Goal: Task Accomplishment & Management: Manage account settings

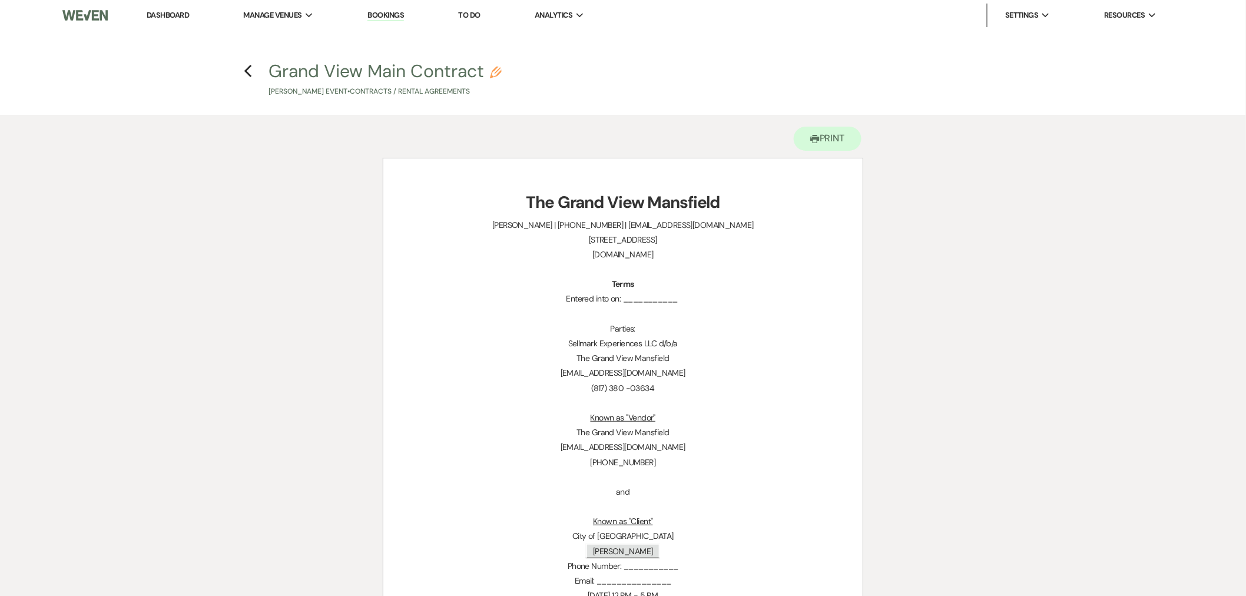
click at [178, 11] on link "Dashboard" at bounding box center [168, 15] width 42 height 10
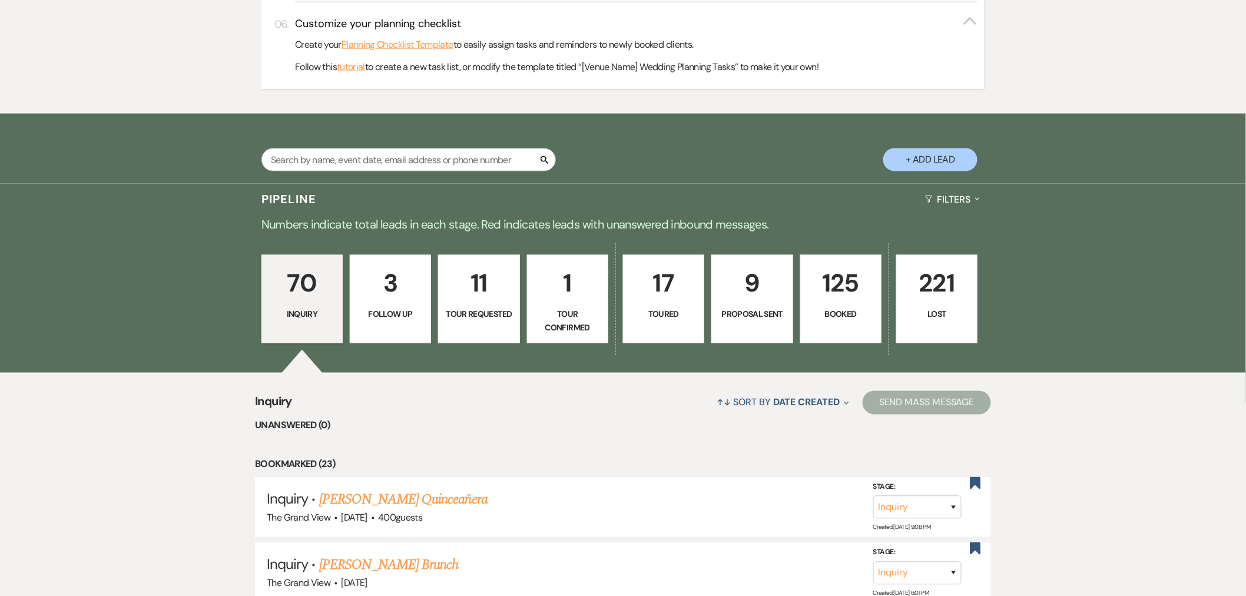
scroll to position [654, 0]
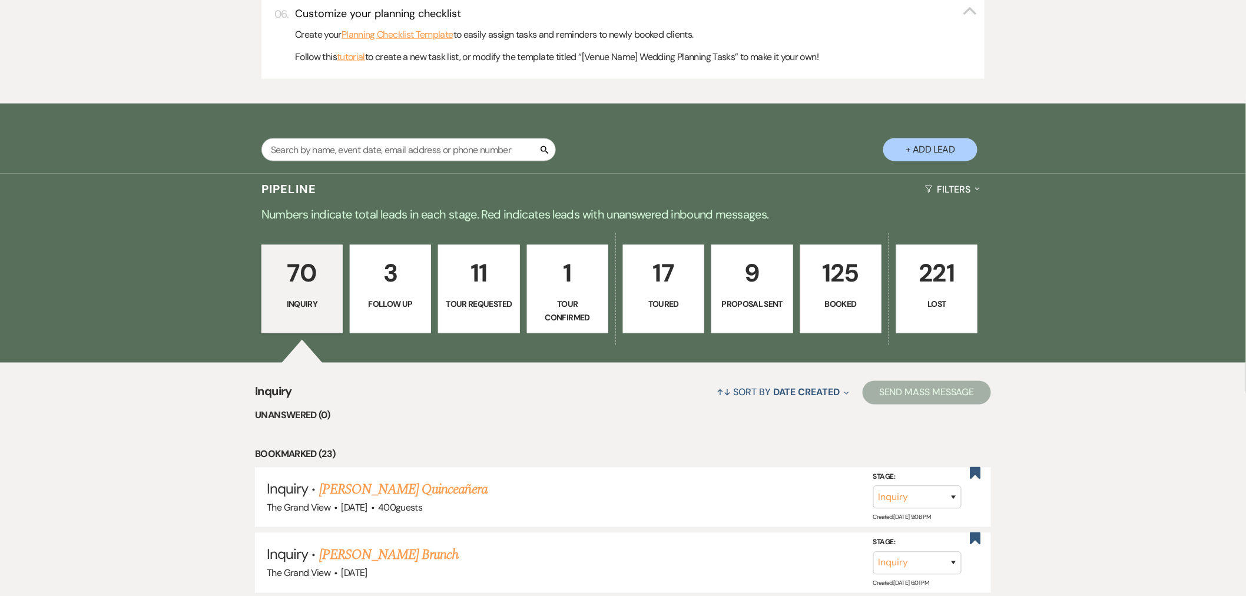
click at [853, 273] on p "125" at bounding box center [841, 273] width 66 height 39
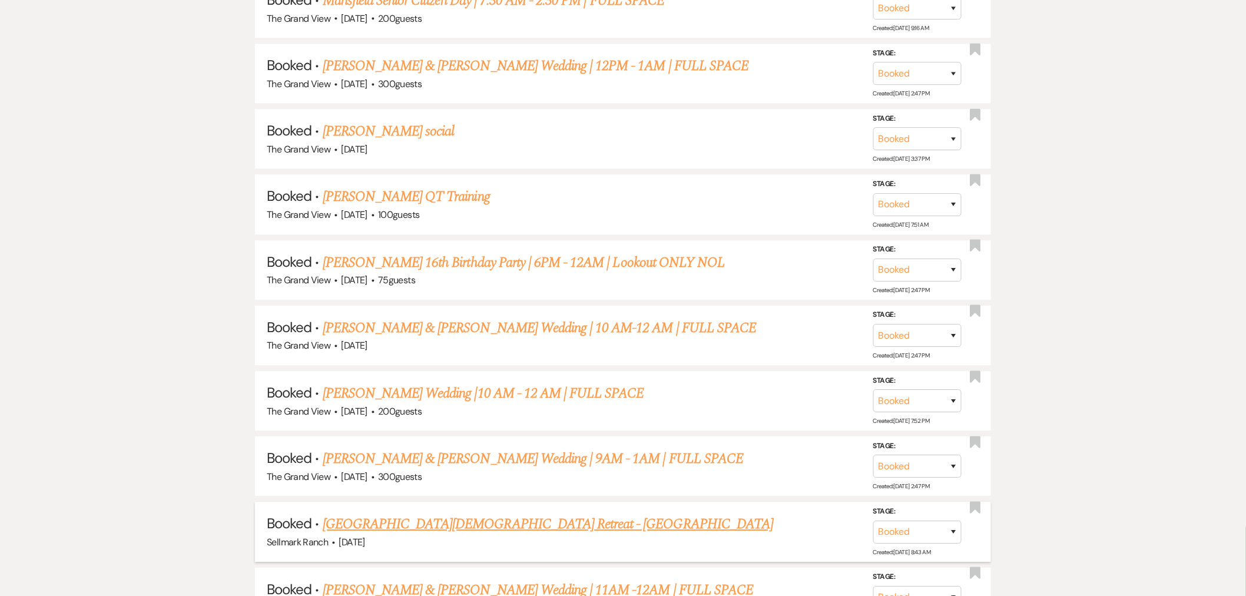
scroll to position [8684, 0]
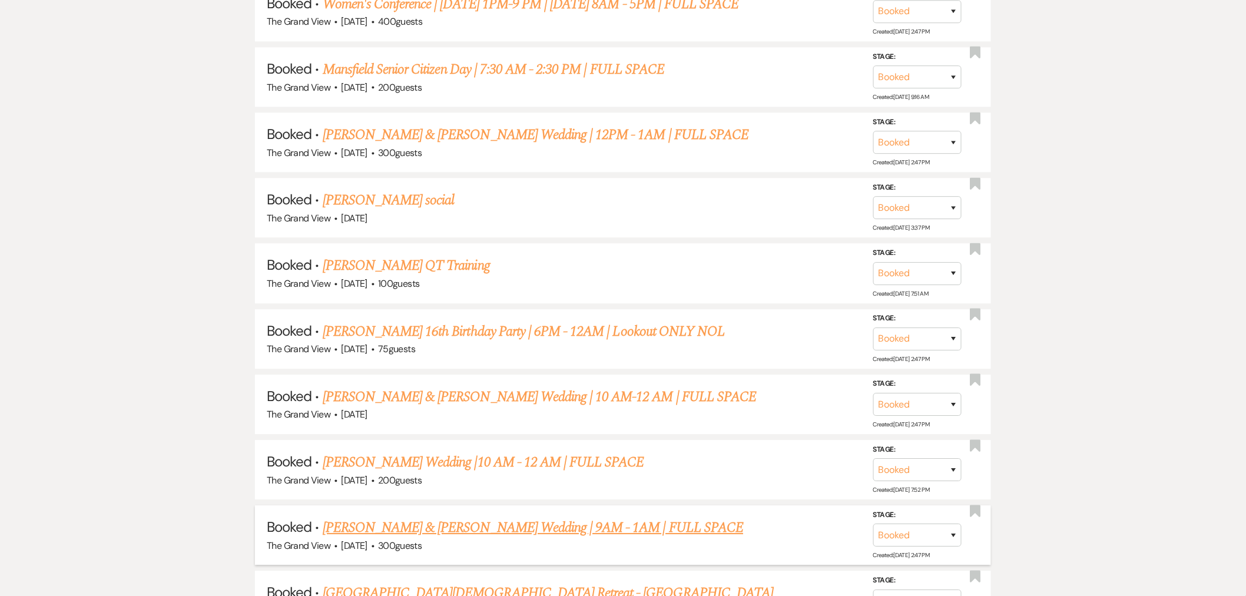
click at [485, 517] on link "[PERSON_NAME] & [PERSON_NAME] Wedding | 9AM - 1AM | FULL SPACE" at bounding box center [533, 527] width 421 height 21
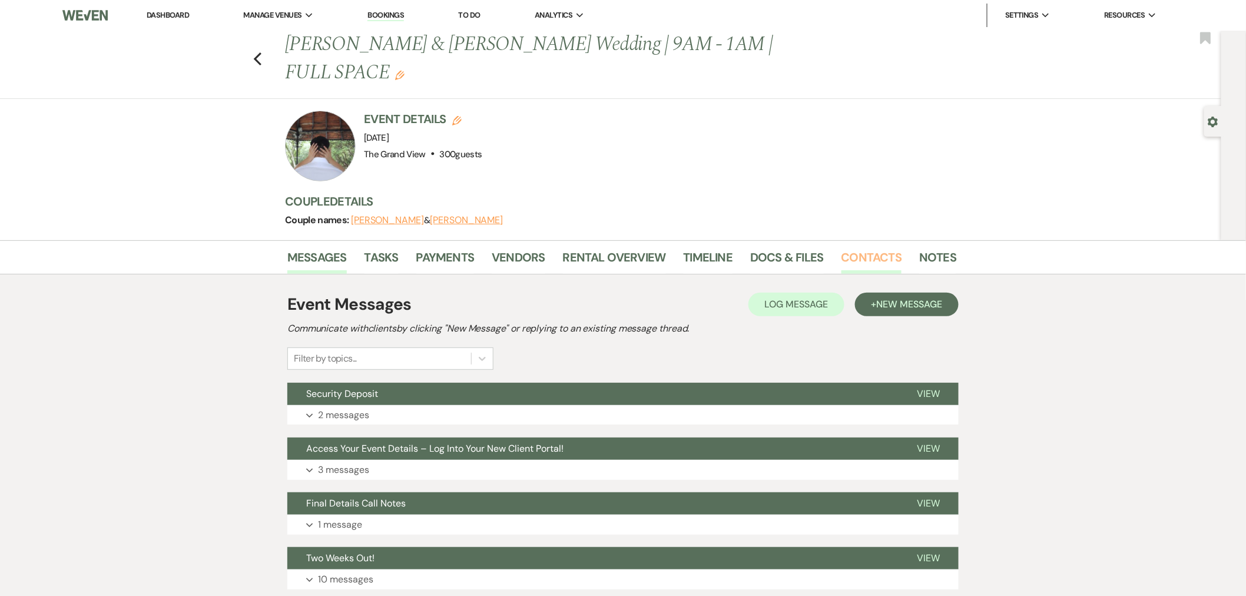
click at [854, 248] on link "Contacts" at bounding box center [872, 261] width 61 height 26
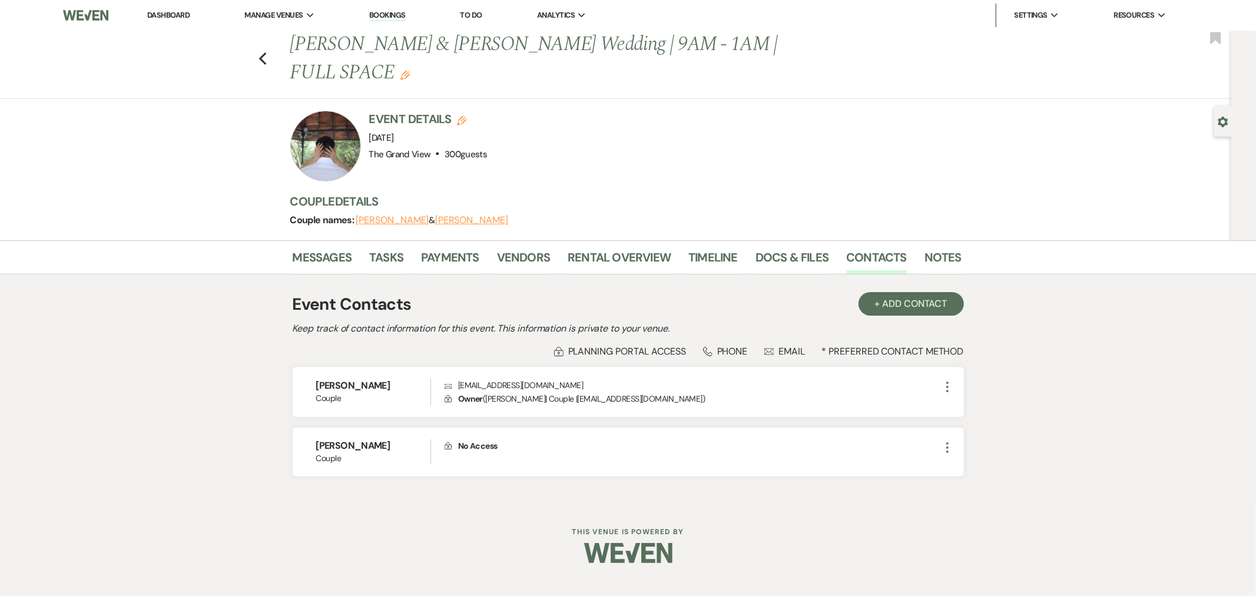
drag, startPoint x: 353, startPoint y: 192, endPoint x: 430, endPoint y: 203, distance: 77.3
click at [430, 203] on div "Event Details Edit Event Date: Saturday, September 6th, 2025 Venue: The Grand V…" at bounding box center [625, 176] width 671 height 130
copy div "Alejandra Martinez"
click at [266, 52] on icon "Previous" at bounding box center [263, 59] width 9 height 14
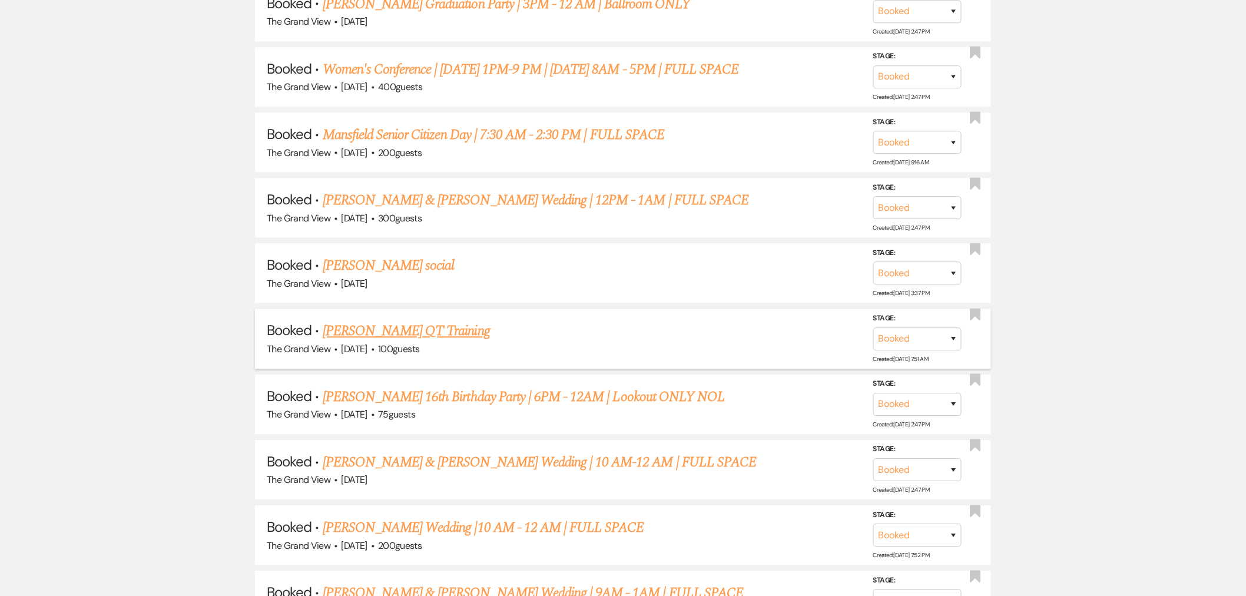
scroll to position [8553, 0]
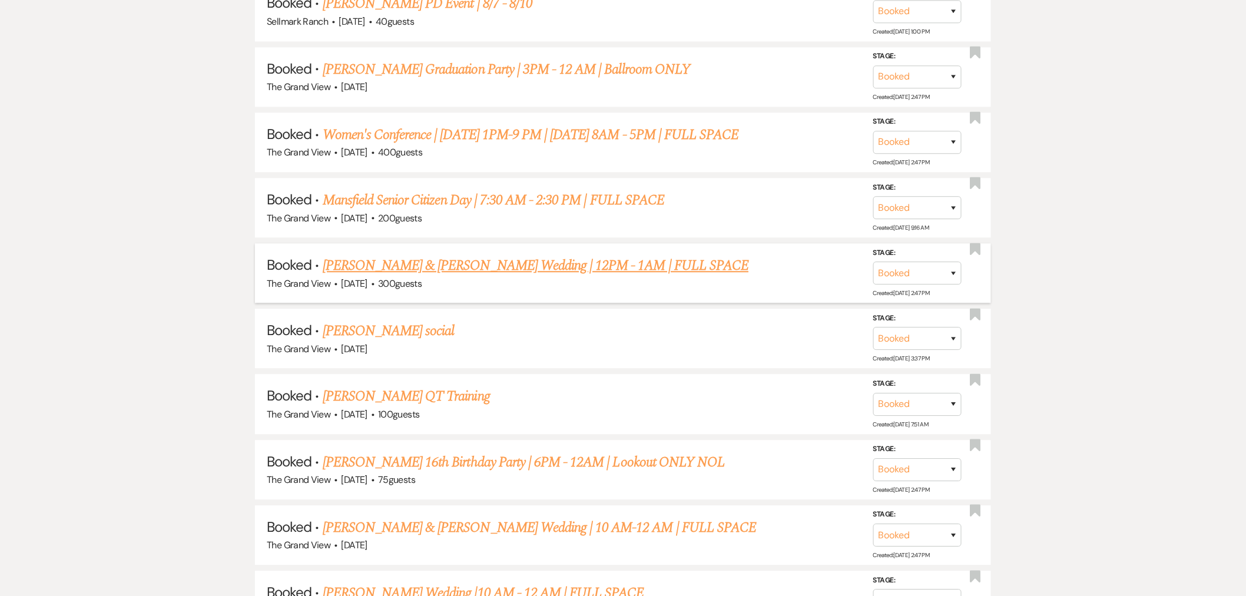
click at [488, 255] on link "[PERSON_NAME] & [PERSON_NAME] Wedding | 12PM - 1AM | FULL SPACE" at bounding box center [536, 265] width 426 height 21
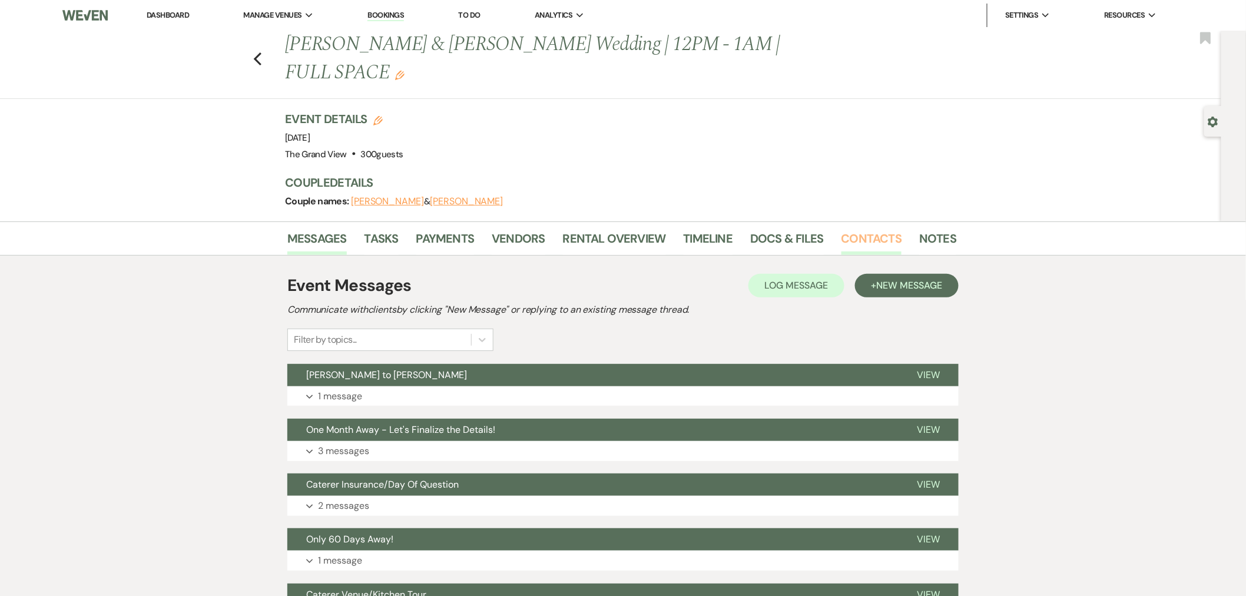
click at [892, 229] on link "Contacts" at bounding box center [872, 242] width 61 height 26
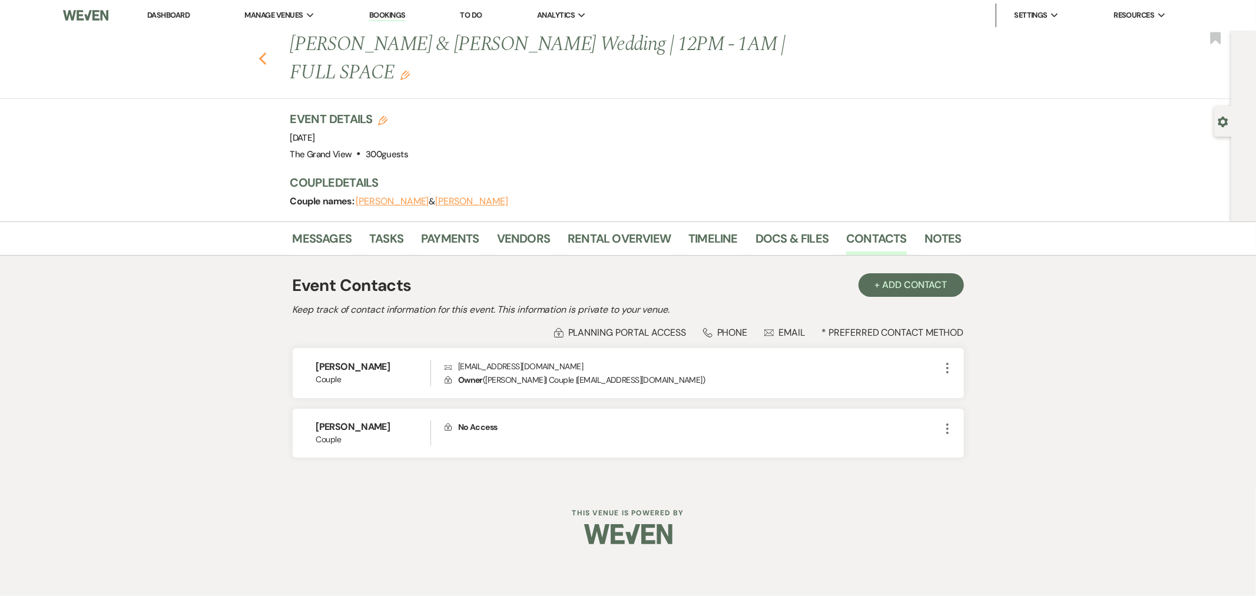
click at [262, 52] on icon "Previous" at bounding box center [263, 59] width 9 height 14
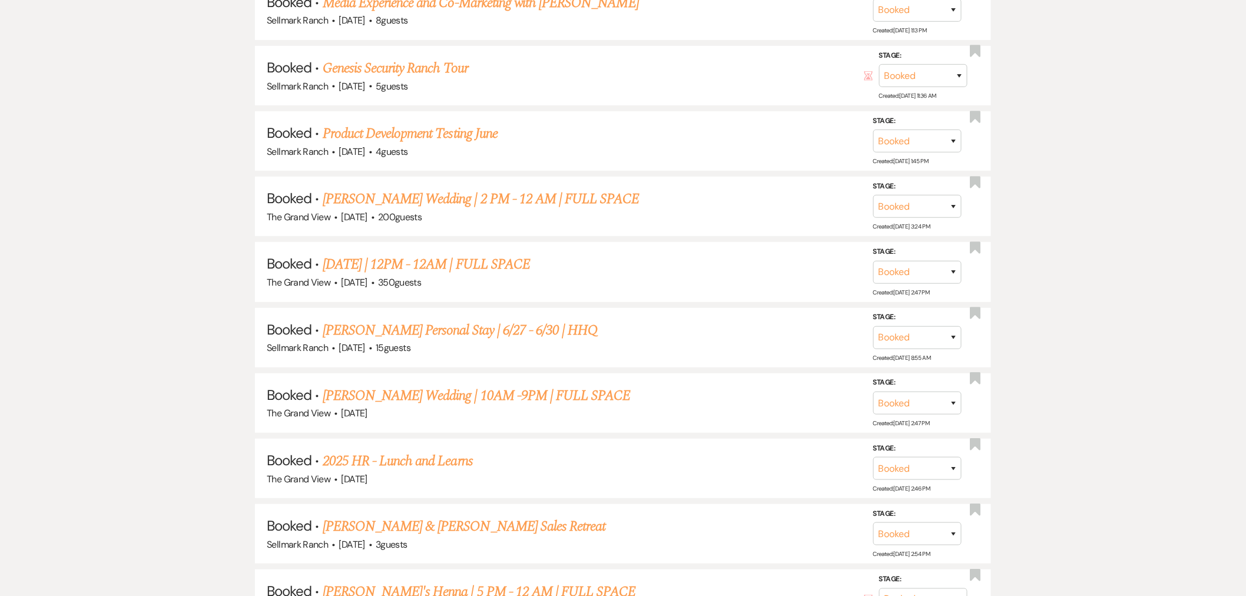
scroll to position [7636, 0]
click at [399, 189] on link "[PERSON_NAME] Wedding | 2 PM - 12 AM | FULL SPACE" at bounding box center [481, 199] width 317 height 21
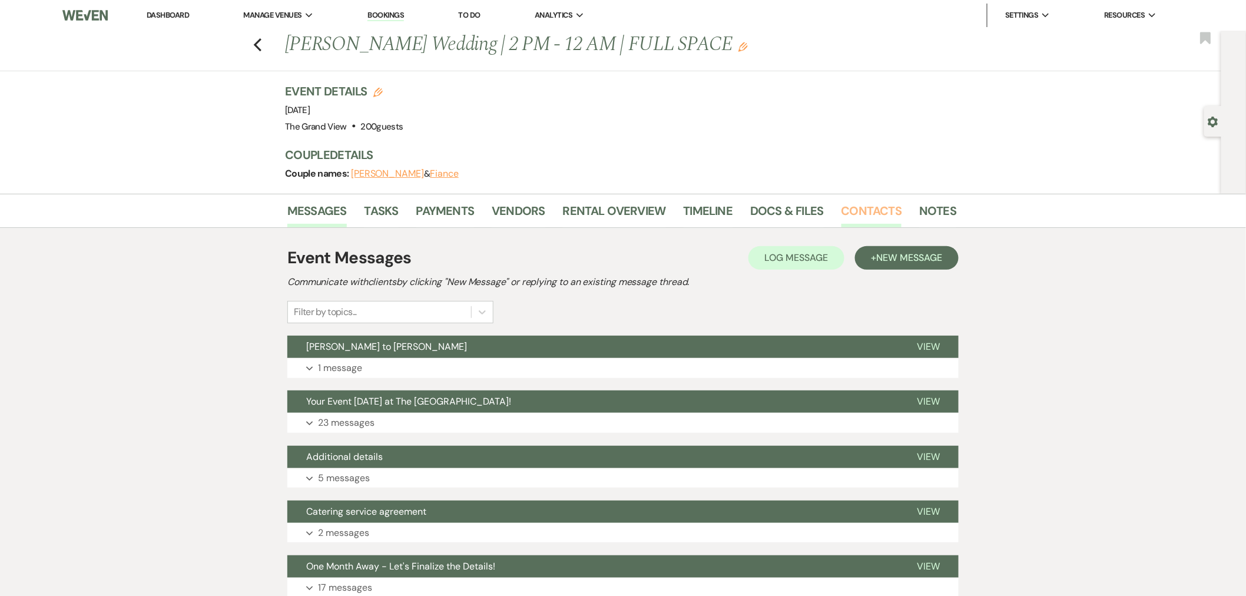
click at [878, 201] on link "Contacts" at bounding box center [872, 214] width 61 height 26
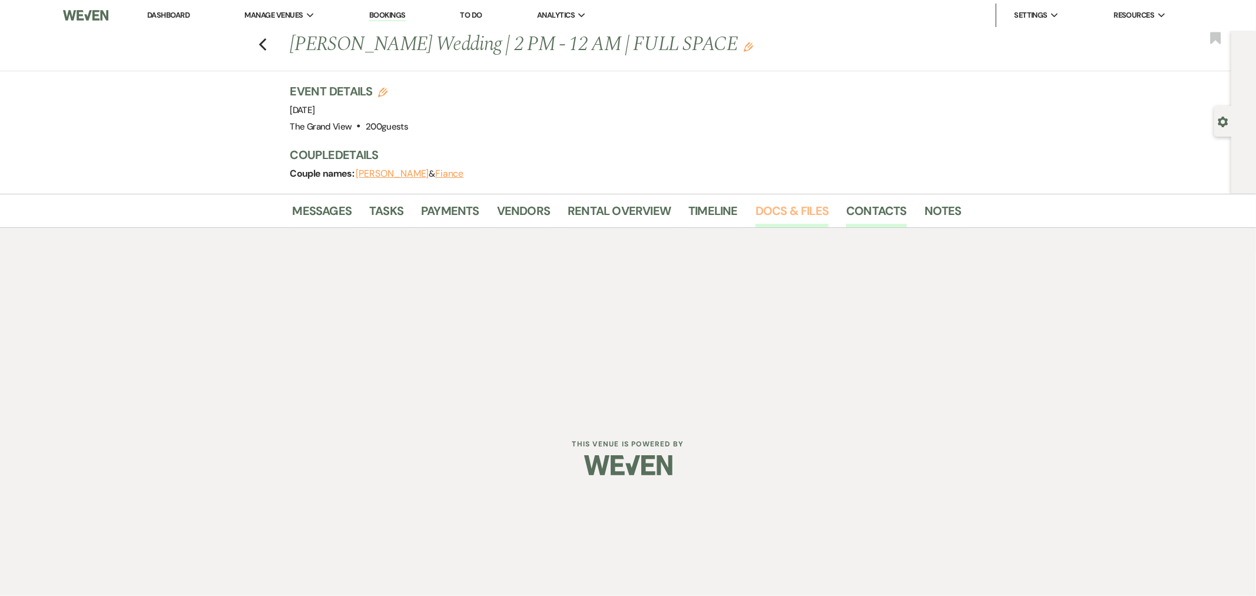
click at [802, 209] on link "Docs & Files" at bounding box center [792, 214] width 73 height 26
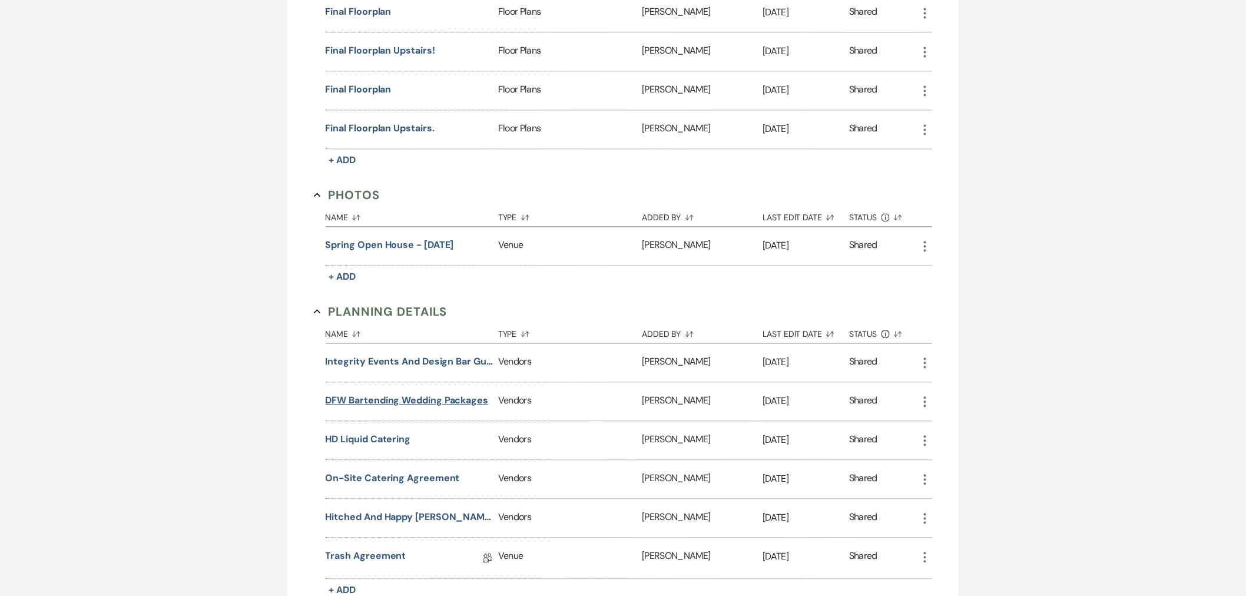
scroll to position [1178, 0]
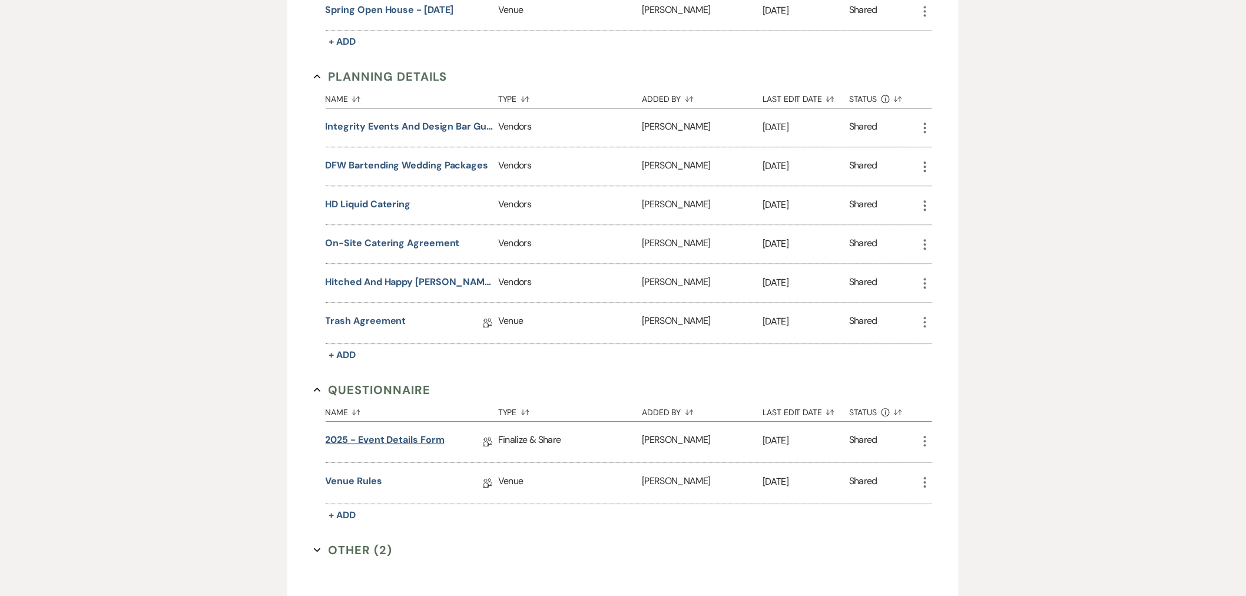
click at [376, 439] on link "2025 - Event Details Form" at bounding box center [385, 442] width 119 height 18
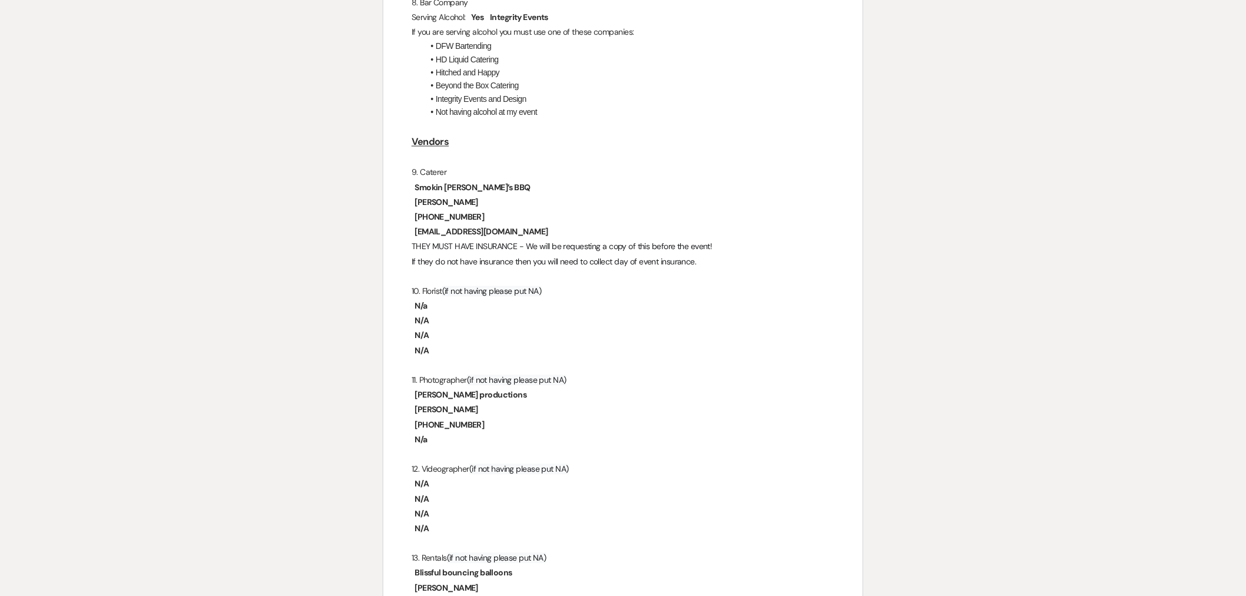
scroll to position [851, 0]
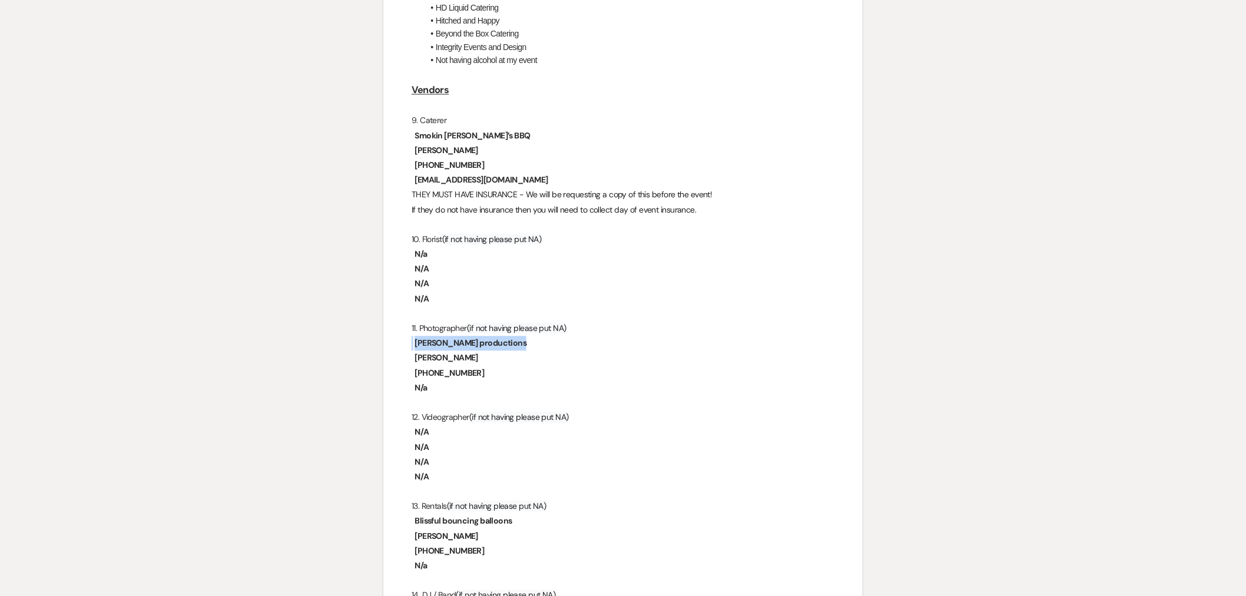
drag, startPoint x: 504, startPoint y: 314, endPoint x: 411, endPoint y: 313, distance: 93.1
drag, startPoint x: 466, startPoint y: 329, endPoint x: 392, endPoint y: 325, distance: 74.3
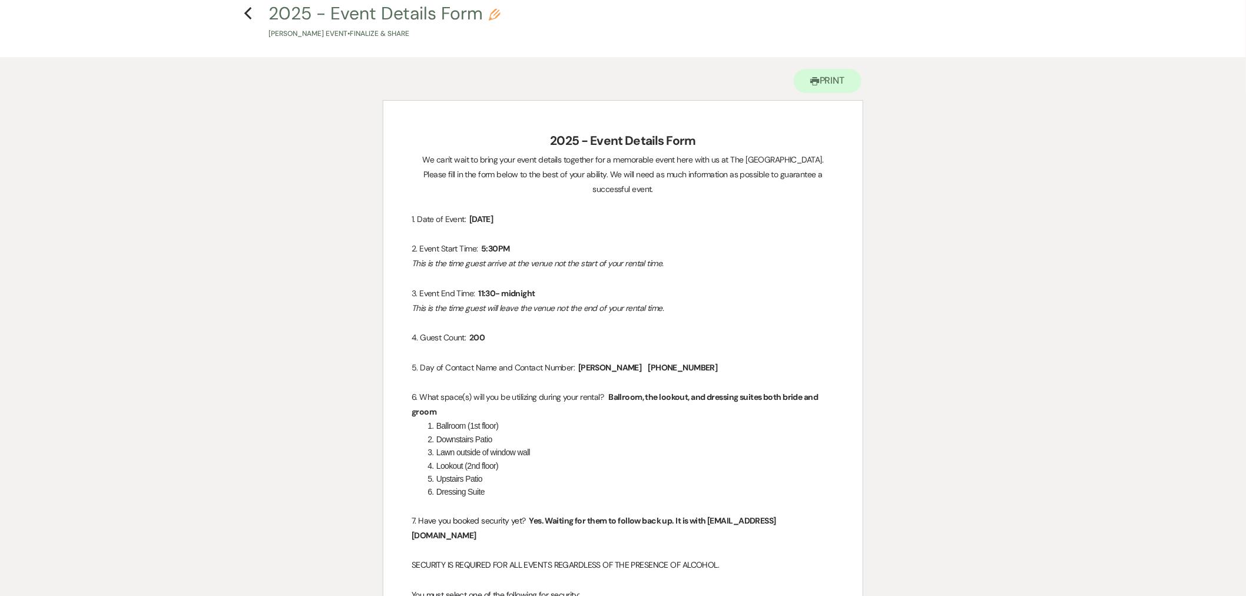
scroll to position [0, 0]
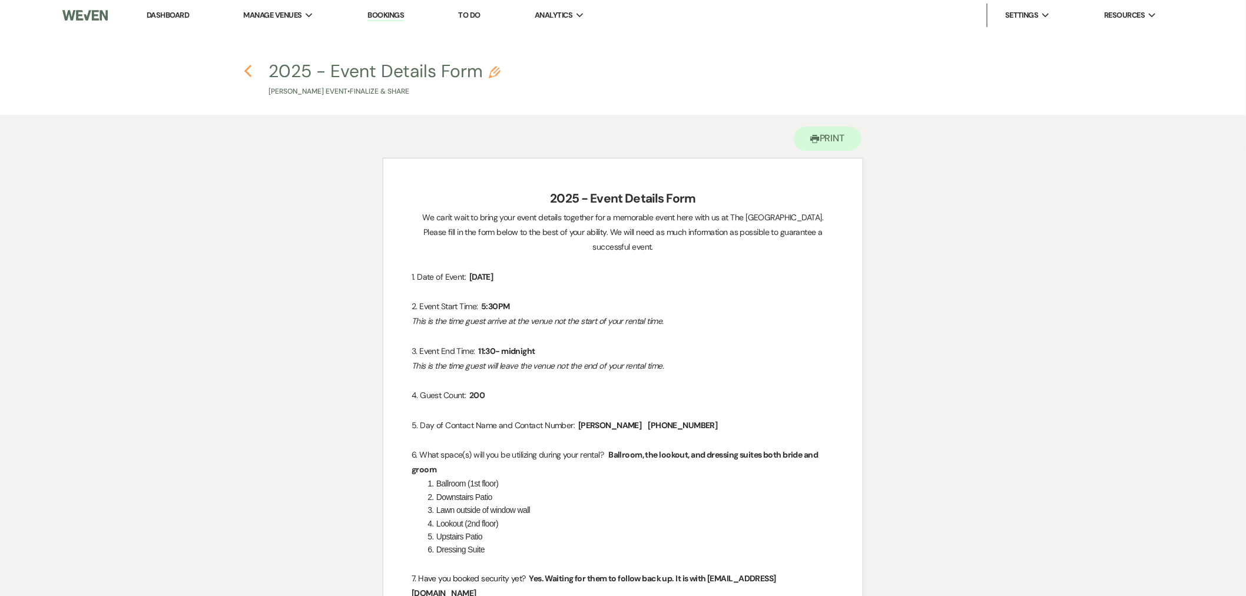
click at [244, 65] on icon "Previous" at bounding box center [248, 71] width 9 height 14
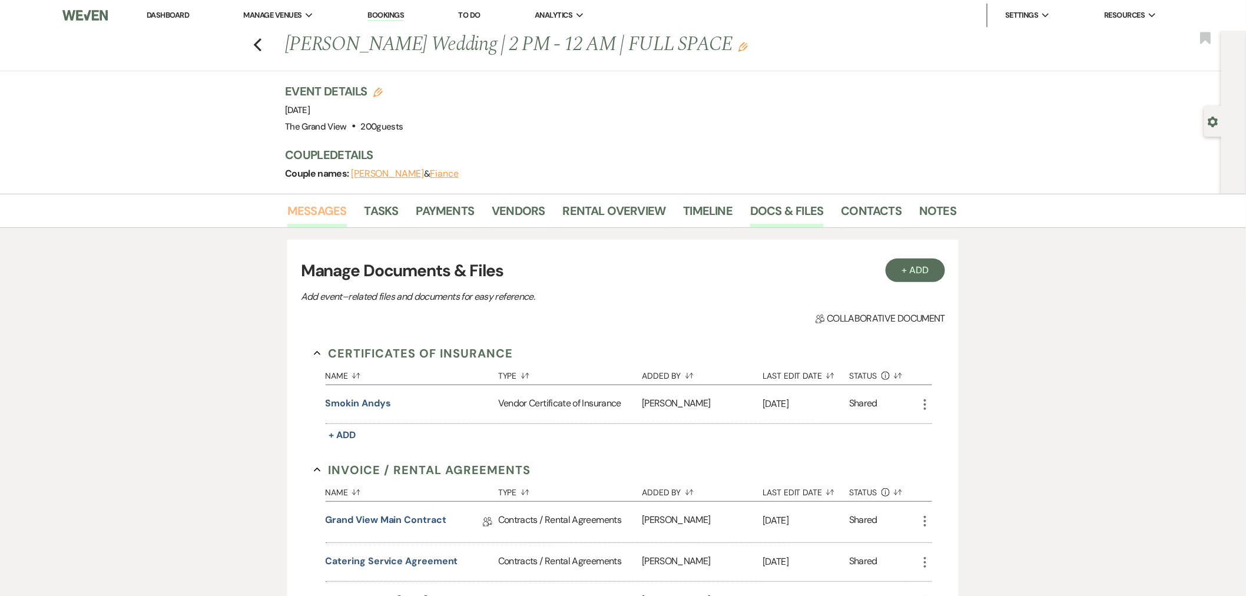
click at [336, 219] on link "Messages" at bounding box center [316, 214] width 59 height 26
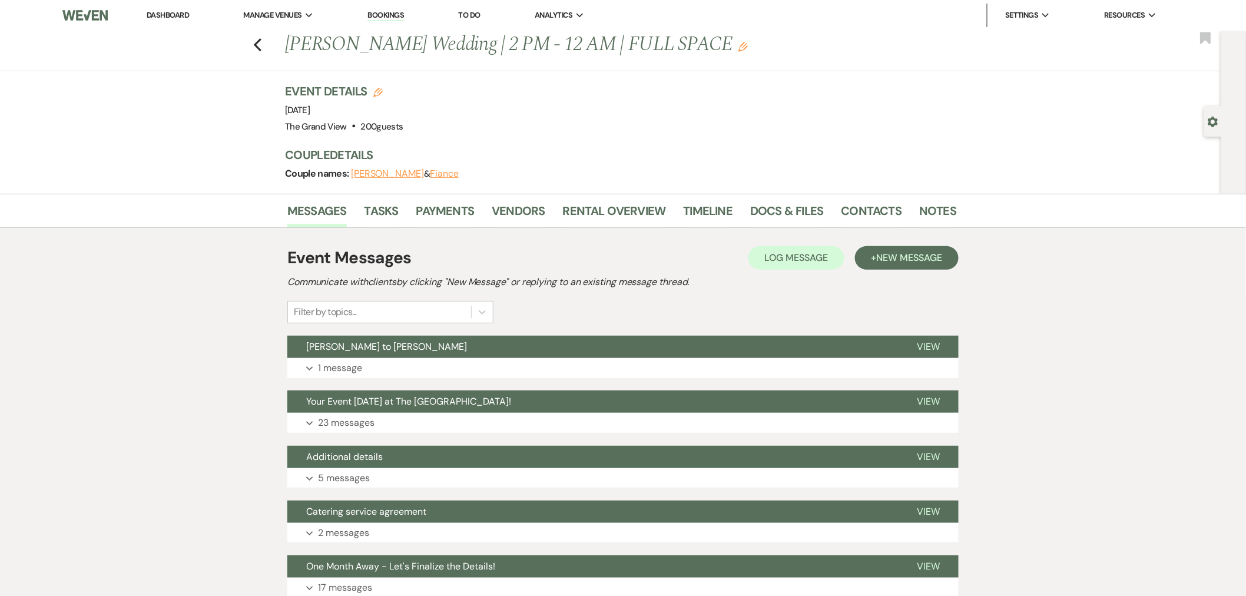
click at [177, 20] on li "Dashboard" at bounding box center [168, 16] width 54 height 24
click at [175, 13] on link "Dashboard" at bounding box center [168, 15] width 42 height 10
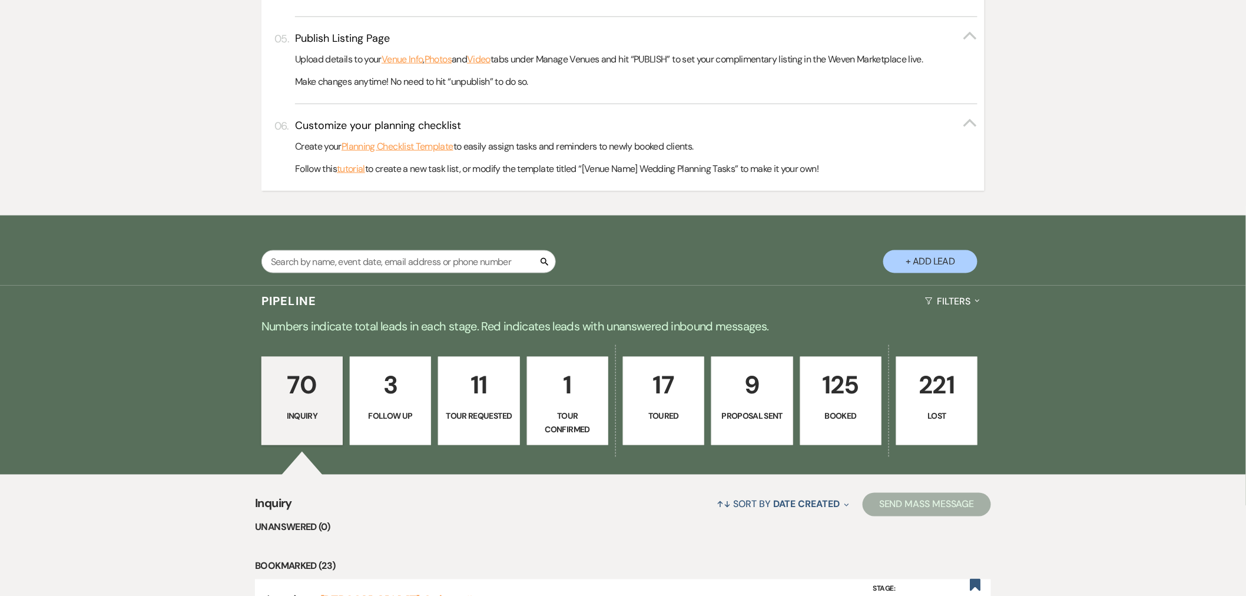
scroll to position [720, 0]
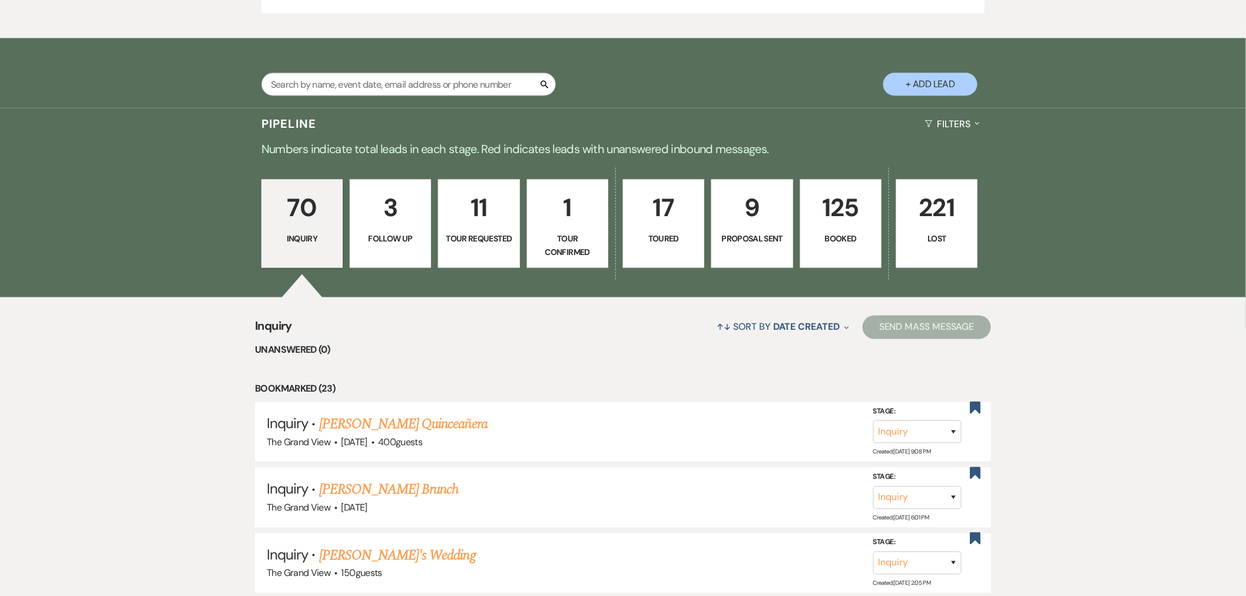
click at [827, 252] on link "125 Booked" at bounding box center [840, 224] width 81 height 88
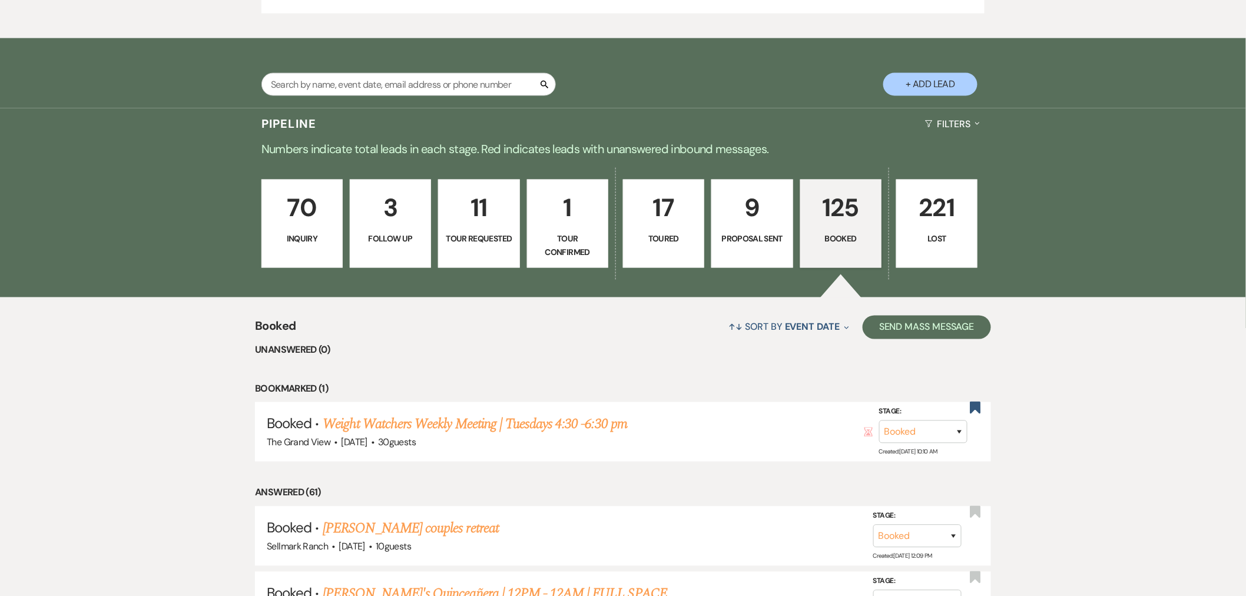
click at [756, 231] on link "9 Proposal Sent" at bounding box center [752, 224] width 81 height 88
select select "6"
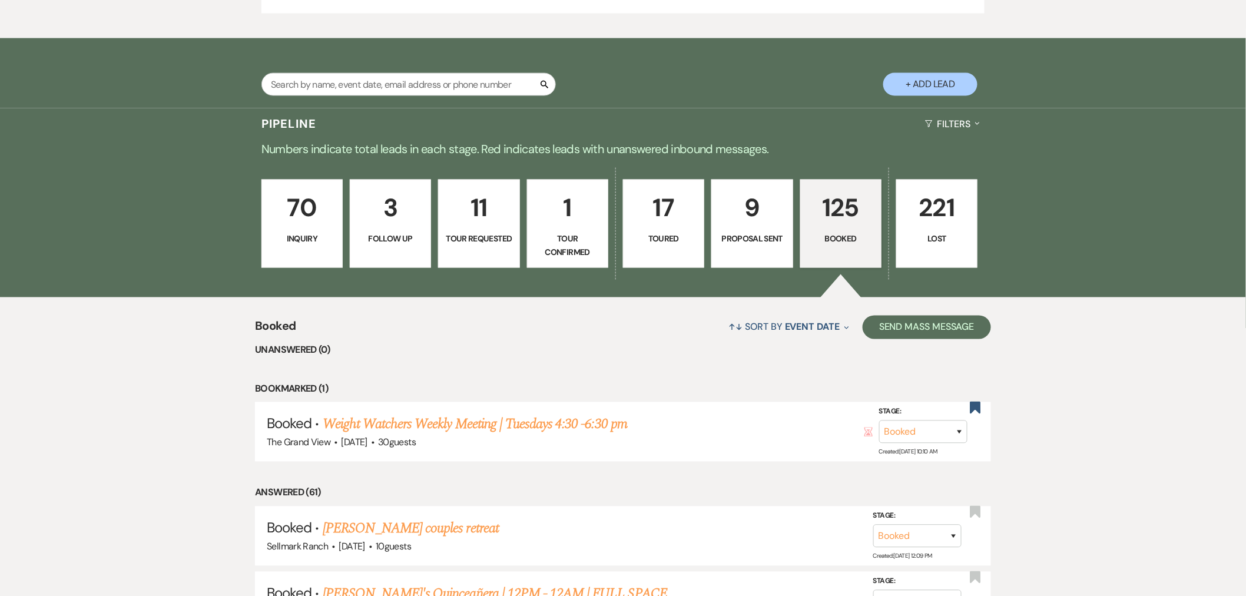
select select "6"
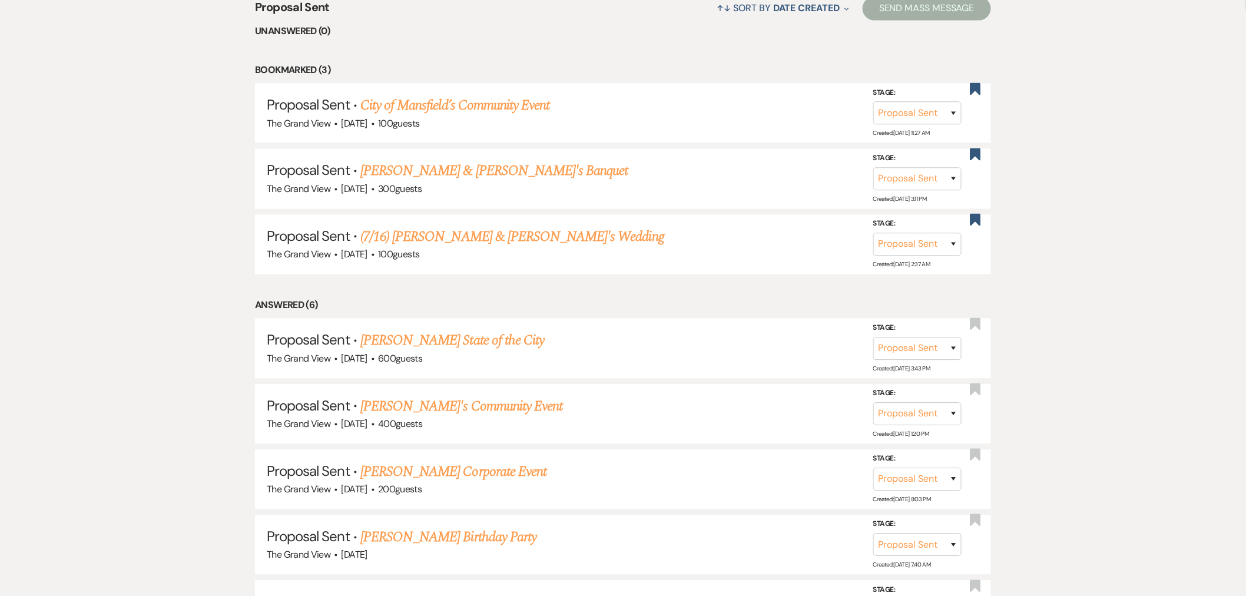
scroll to position [1112, 0]
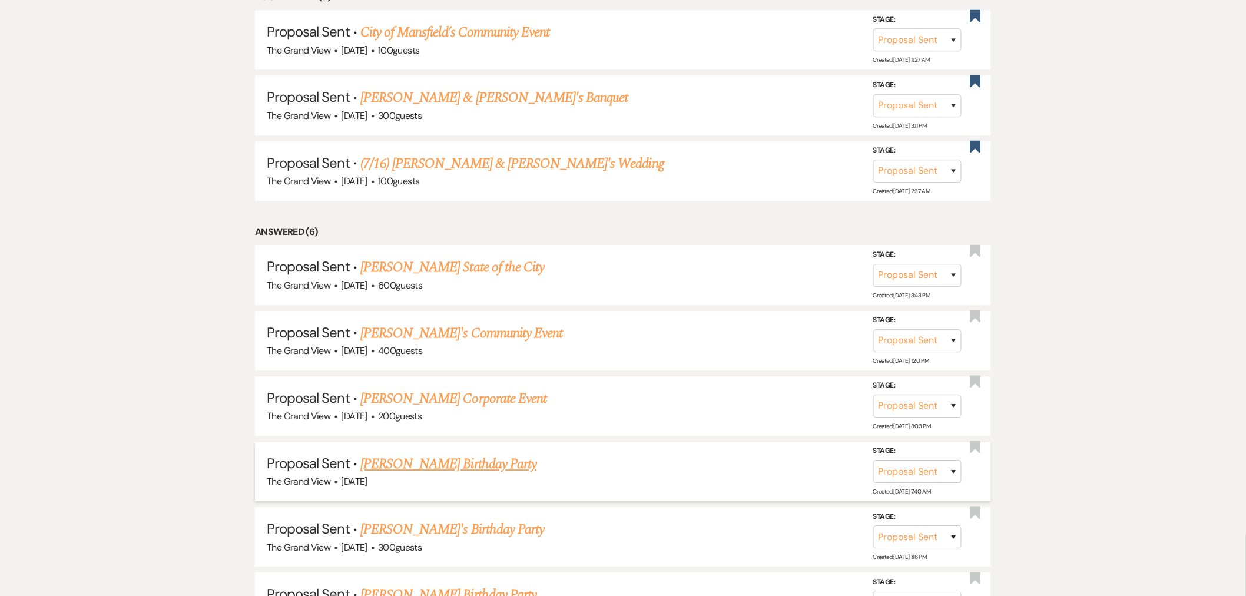
click at [439, 465] on link "[PERSON_NAME] Birthday Party" at bounding box center [448, 464] width 176 height 21
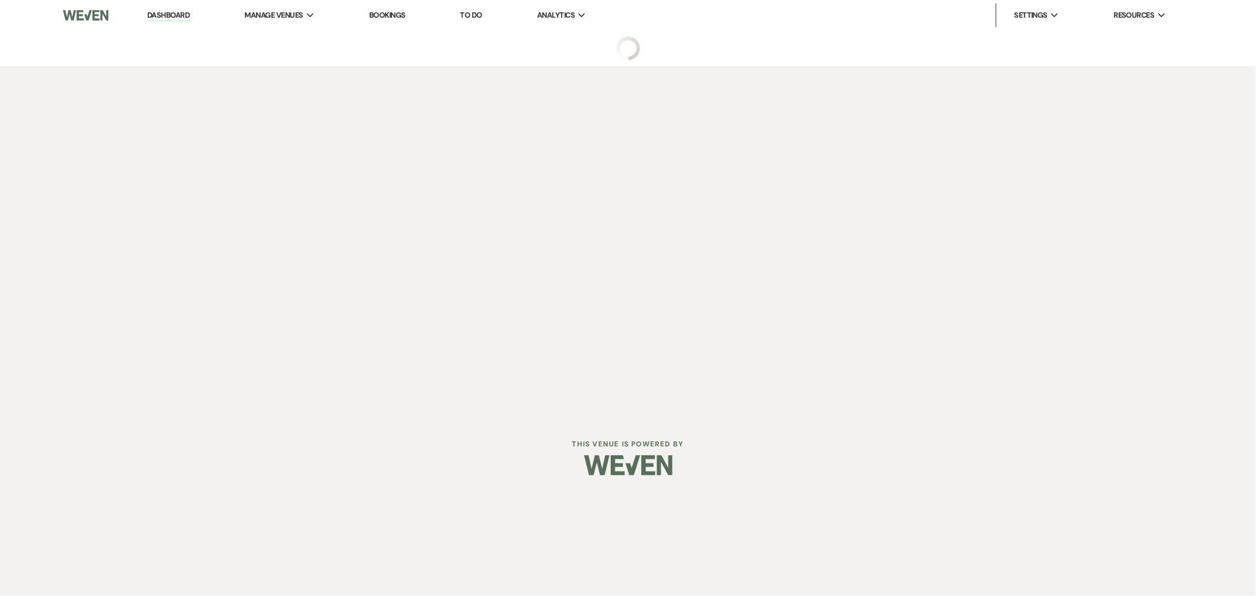
select select "6"
select select "5"
select select "4"
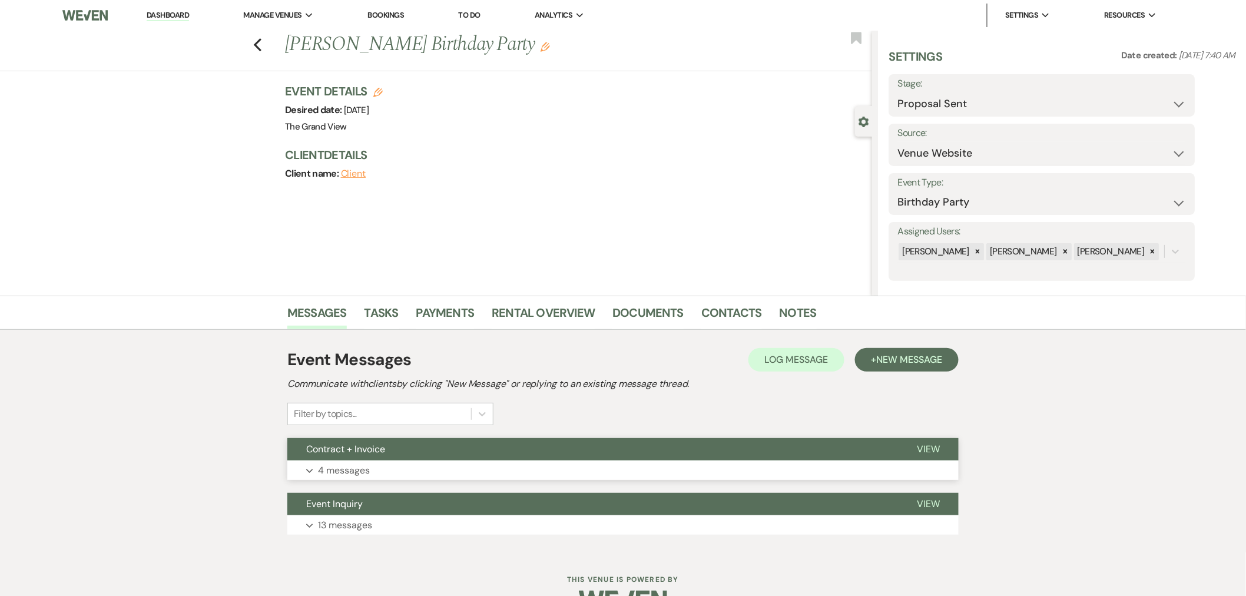
click at [398, 470] on button "Expand 4 messages" at bounding box center [622, 471] width 671 height 20
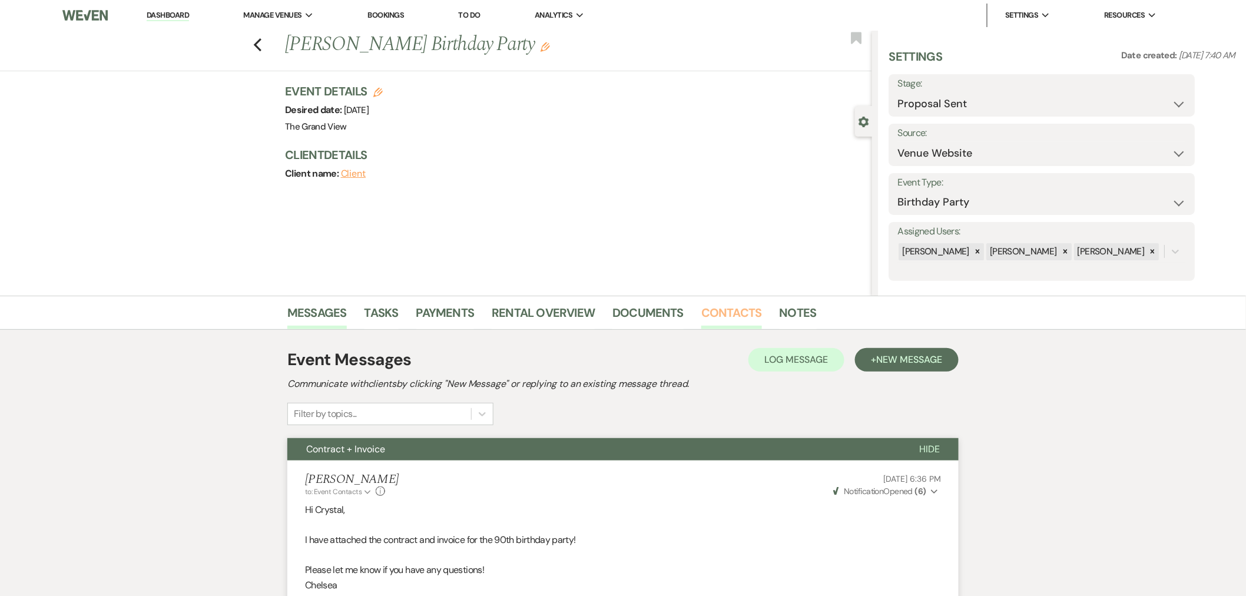
click at [729, 316] on link "Contacts" at bounding box center [732, 316] width 61 height 26
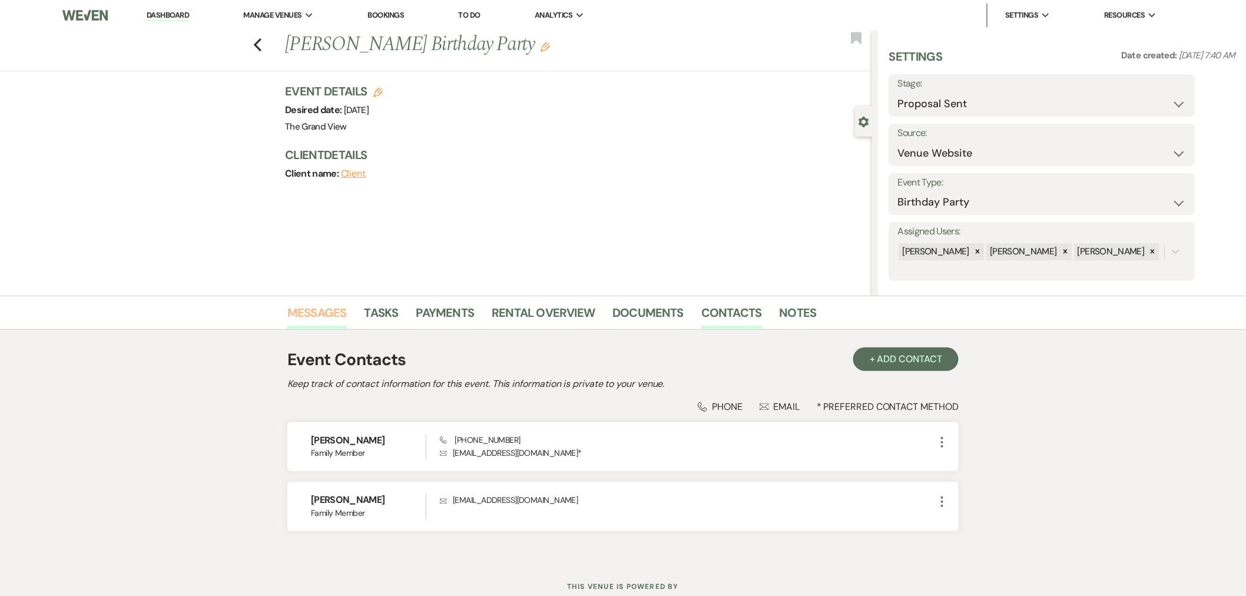
click at [319, 308] on link "Messages" at bounding box center [316, 316] width 59 height 26
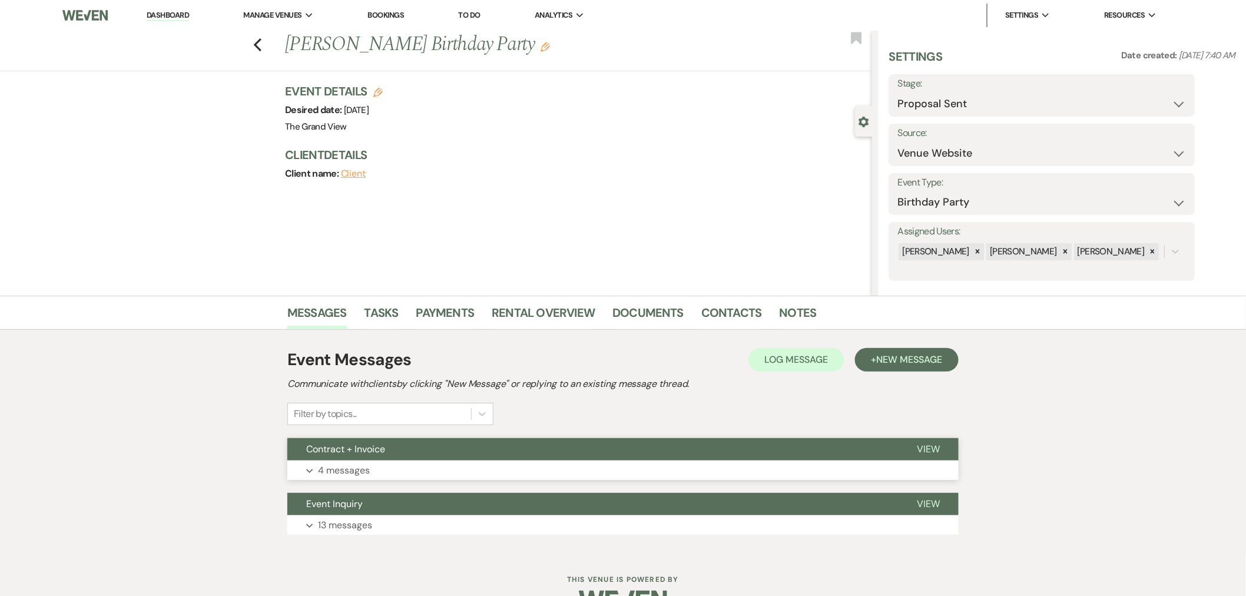
click at [498, 449] on button "Contract + Invoice" at bounding box center [592, 449] width 611 height 22
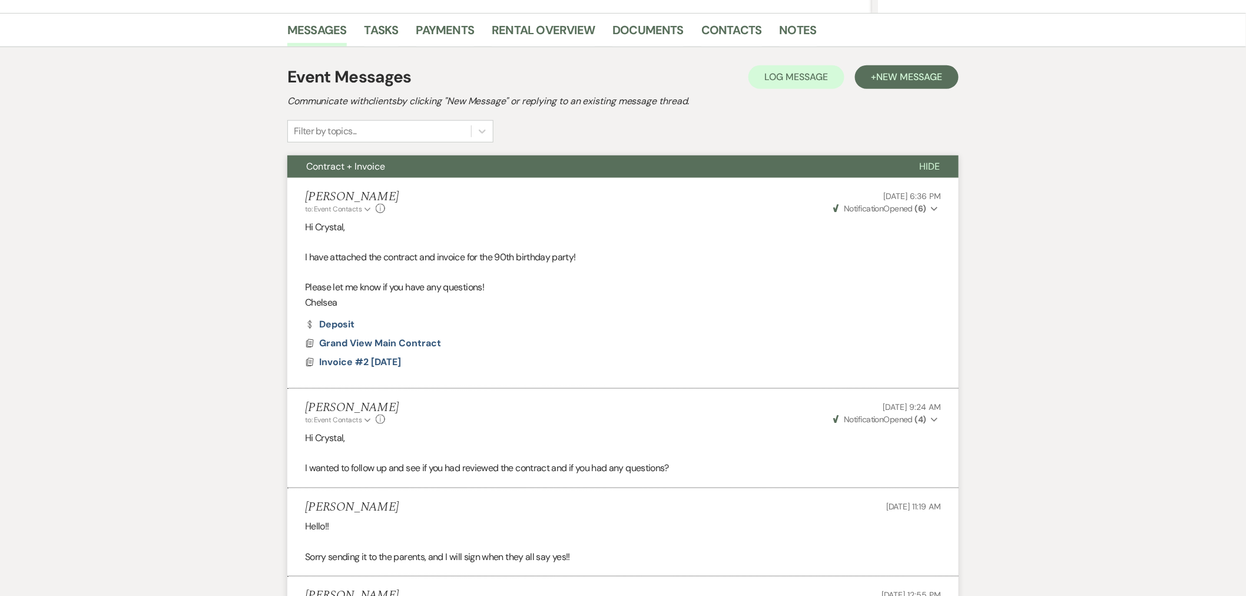
scroll to position [65, 0]
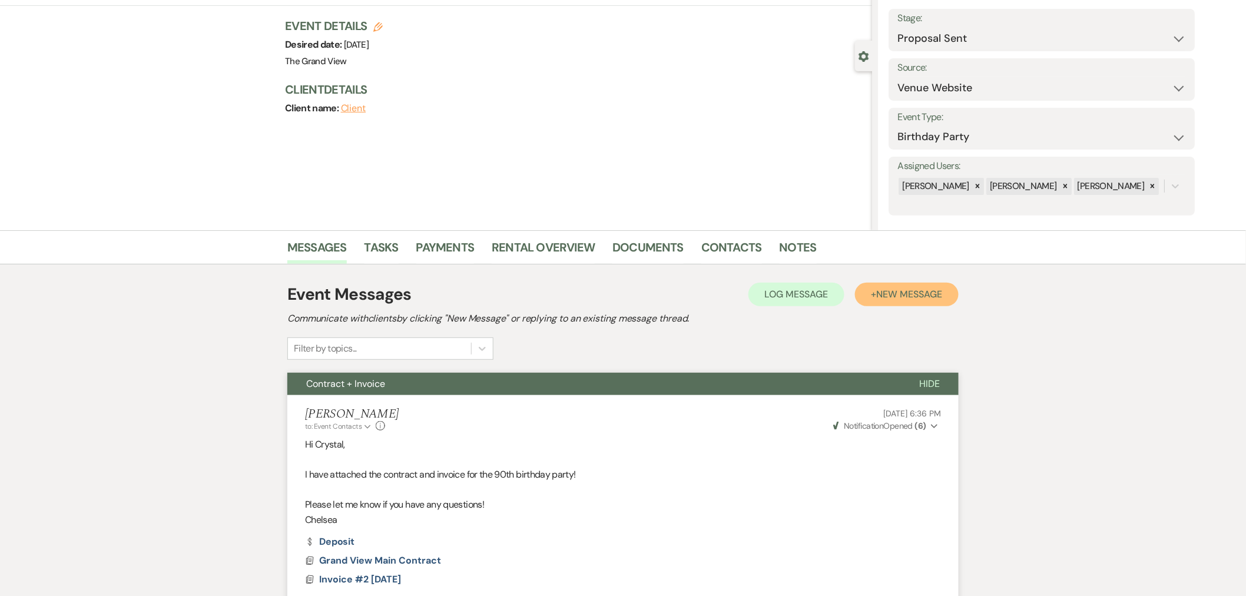
click at [899, 284] on button "+ New Message" at bounding box center [907, 295] width 104 height 24
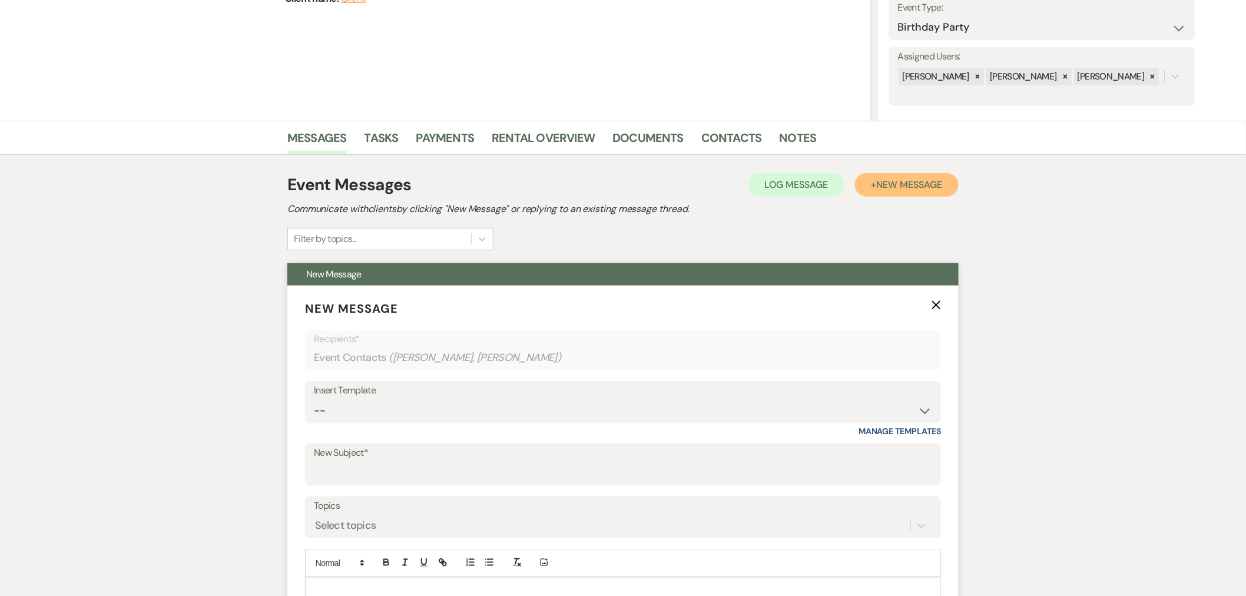
scroll to position [262, 0]
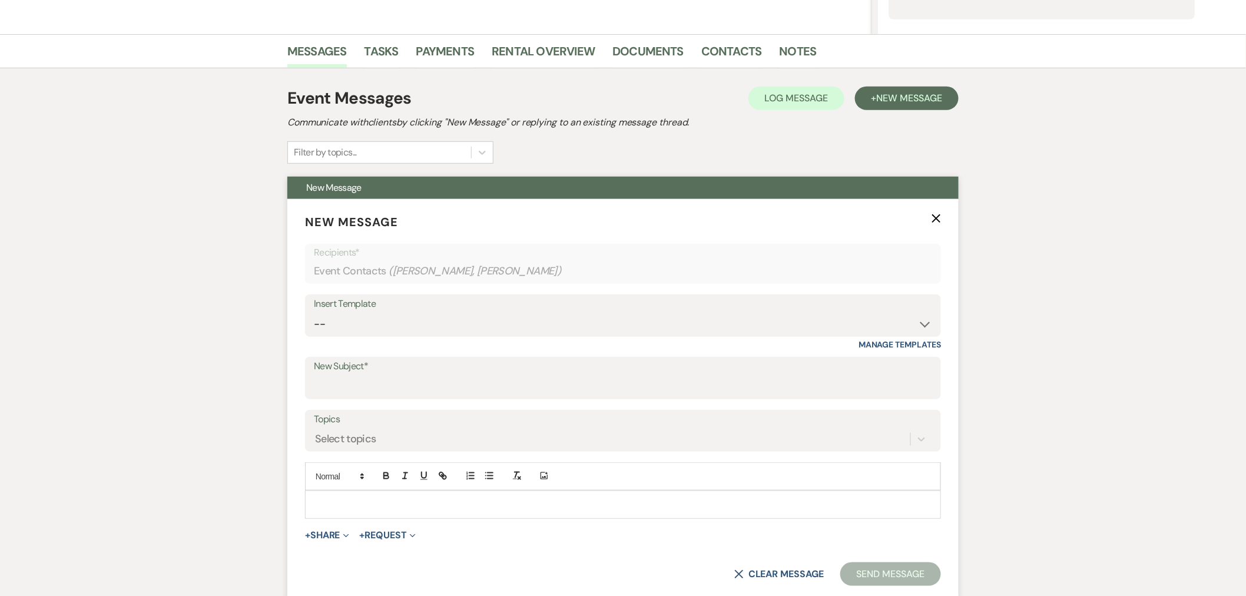
click at [371, 372] on label "New Subject*" at bounding box center [623, 366] width 618 height 17
click at [371, 375] on input "New Subject*" at bounding box center [623, 386] width 618 height 23
type input "Contract"
click at [325, 540] on span "+ Share Expand Doc Upload Documents Add Photo Images Pref Vendors Preferred ven…" at bounding box center [327, 535] width 44 height 14
click at [326, 532] on button "+ Share Expand" at bounding box center [327, 535] width 44 height 9
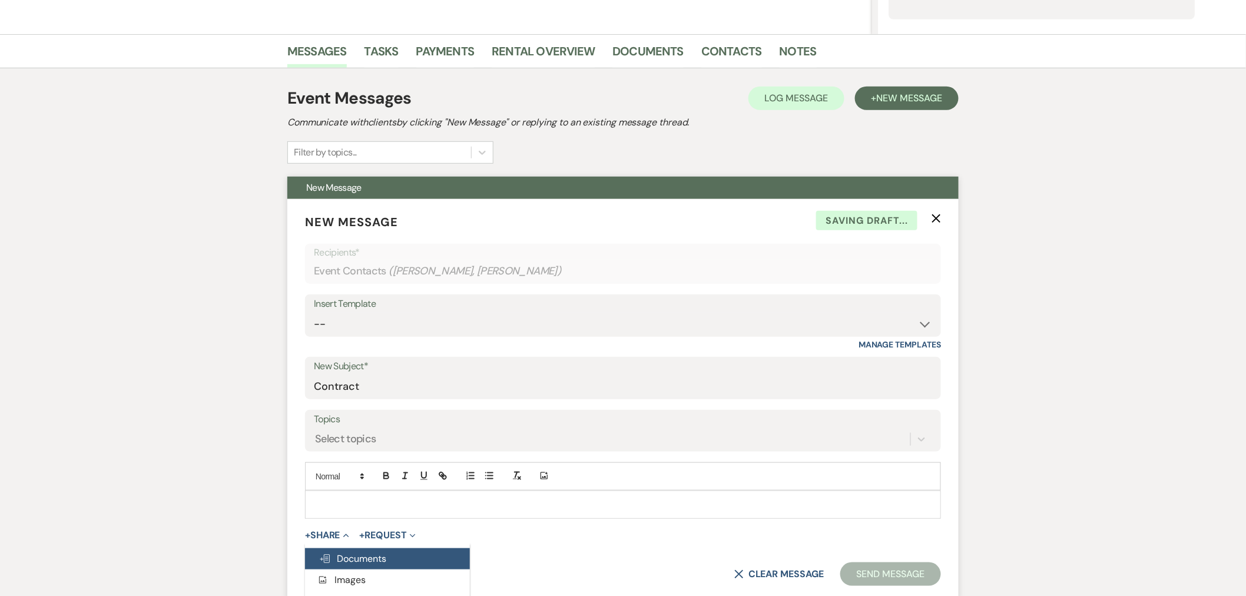
click at [376, 557] on span "Doc Upload Documents" at bounding box center [352, 558] width 67 height 12
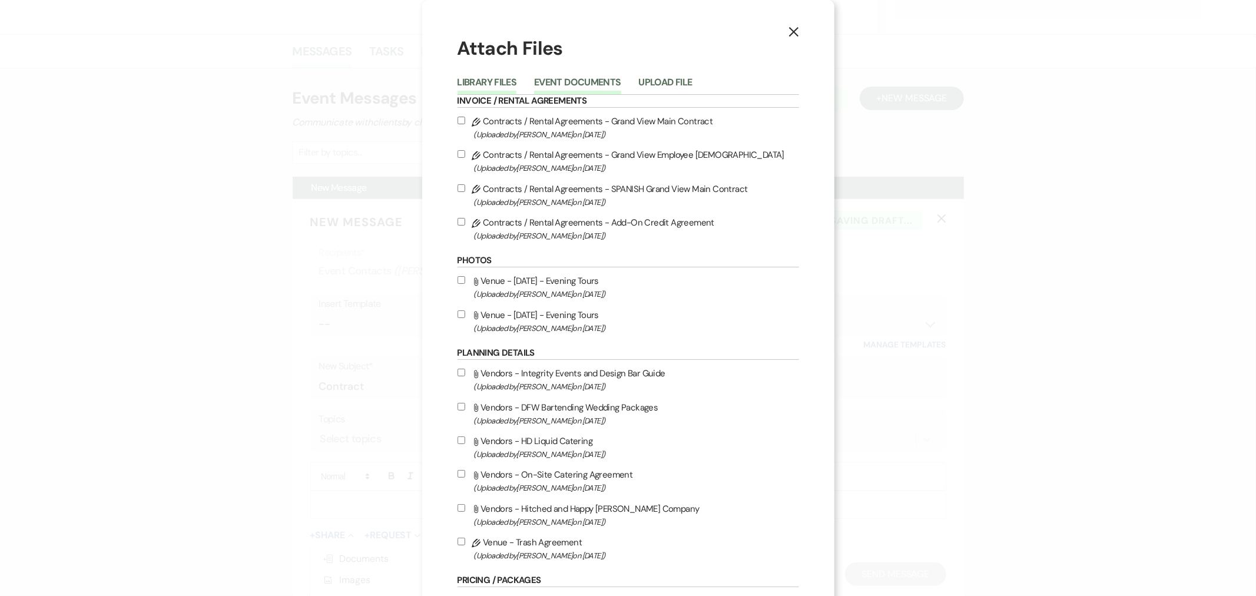
click at [571, 86] on button "Event Documents" at bounding box center [577, 86] width 87 height 16
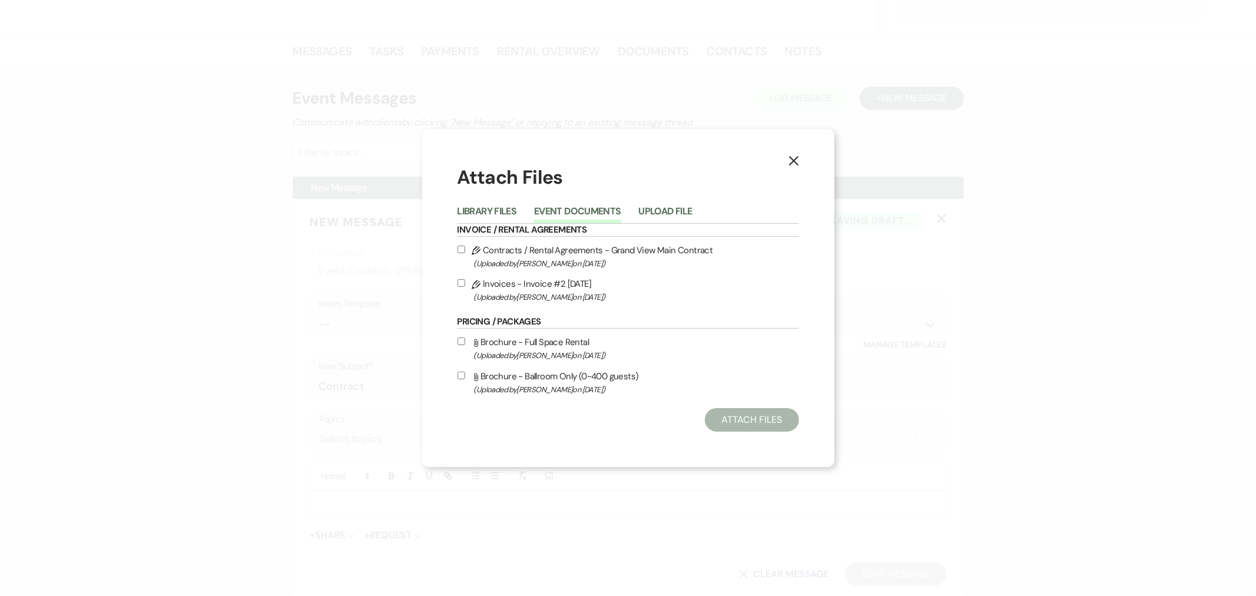
click at [616, 246] on label "Pencil Contracts / Rental Agreements - Grand View Main Contract (Uploaded by Ch…" at bounding box center [629, 257] width 342 height 28
click at [465, 246] on input "Pencil Contracts / Rental Agreements - Grand View Main Contract (Uploaded by Ch…" at bounding box center [462, 250] width 8 height 8
checkbox input "true"
click at [743, 421] on button "Attach Files" at bounding box center [752, 420] width 94 height 24
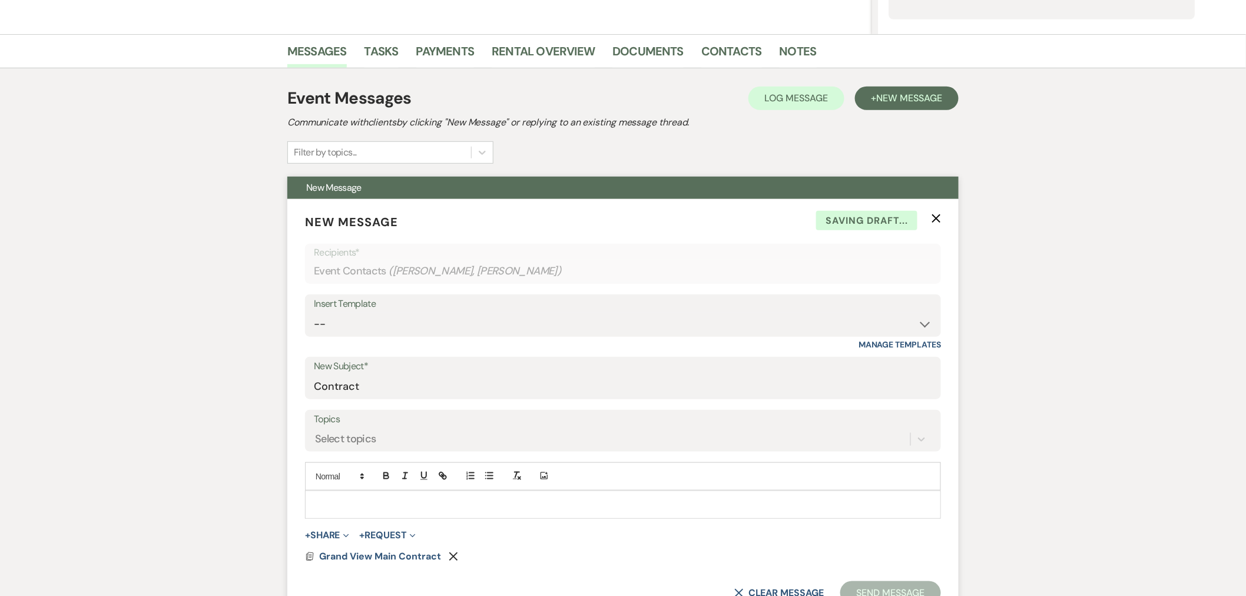
click at [364, 511] on div at bounding box center [623, 504] width 635 height 27
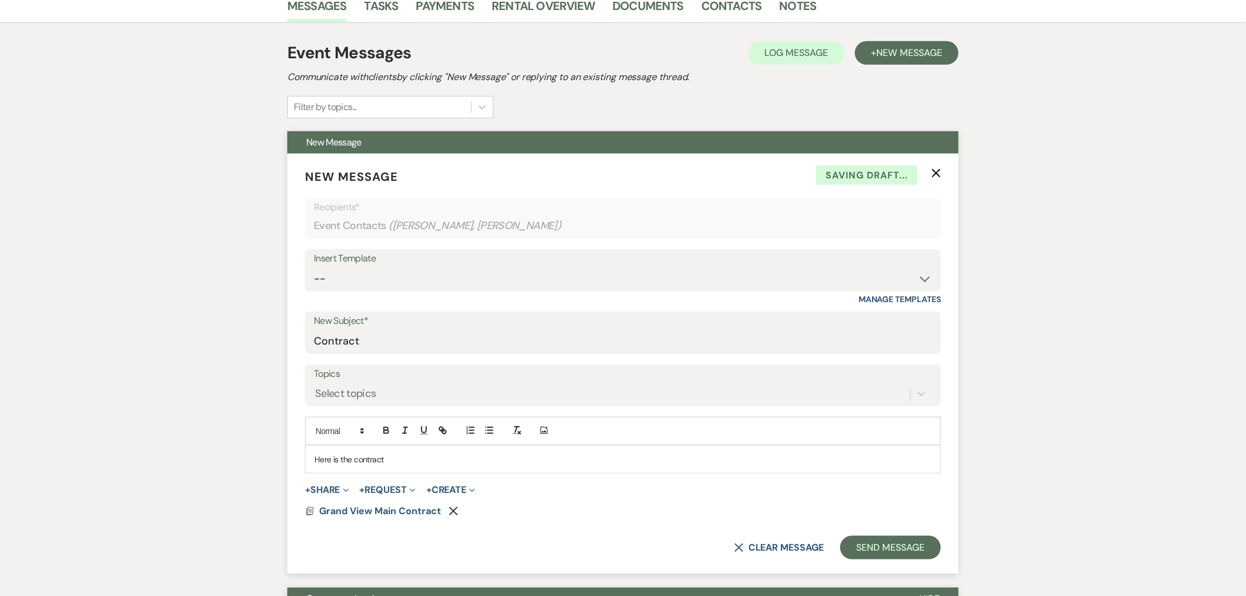
scroll to position [327, 0]
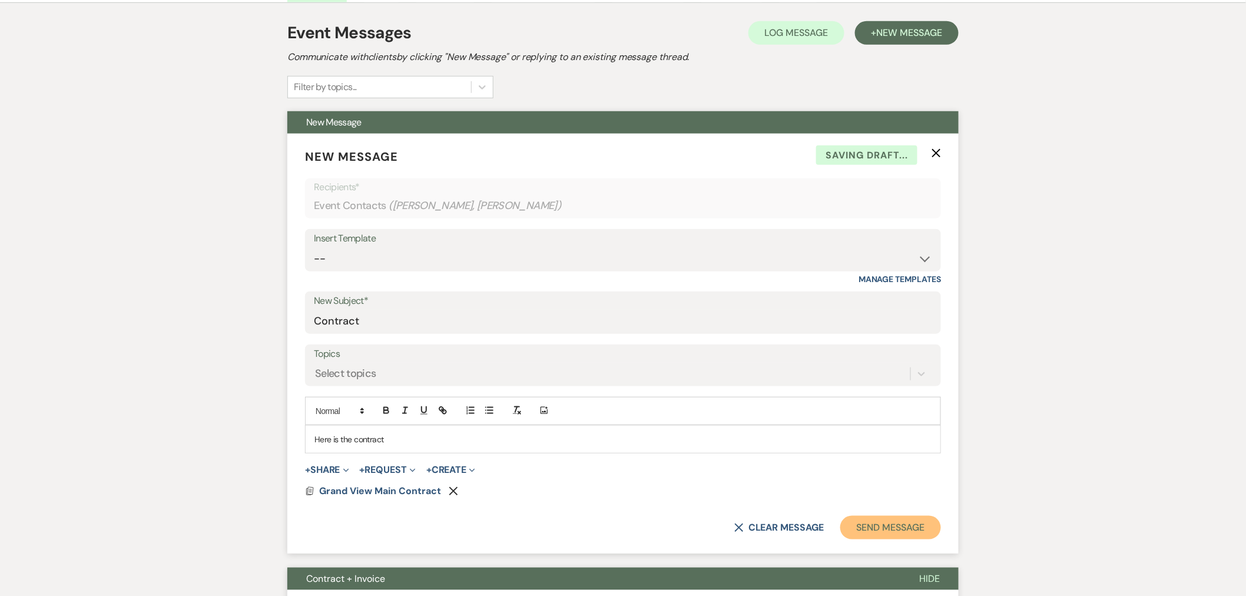
click at [906, 531] on button "Send Message" at bounding box center [891, 528] width 101 height 24
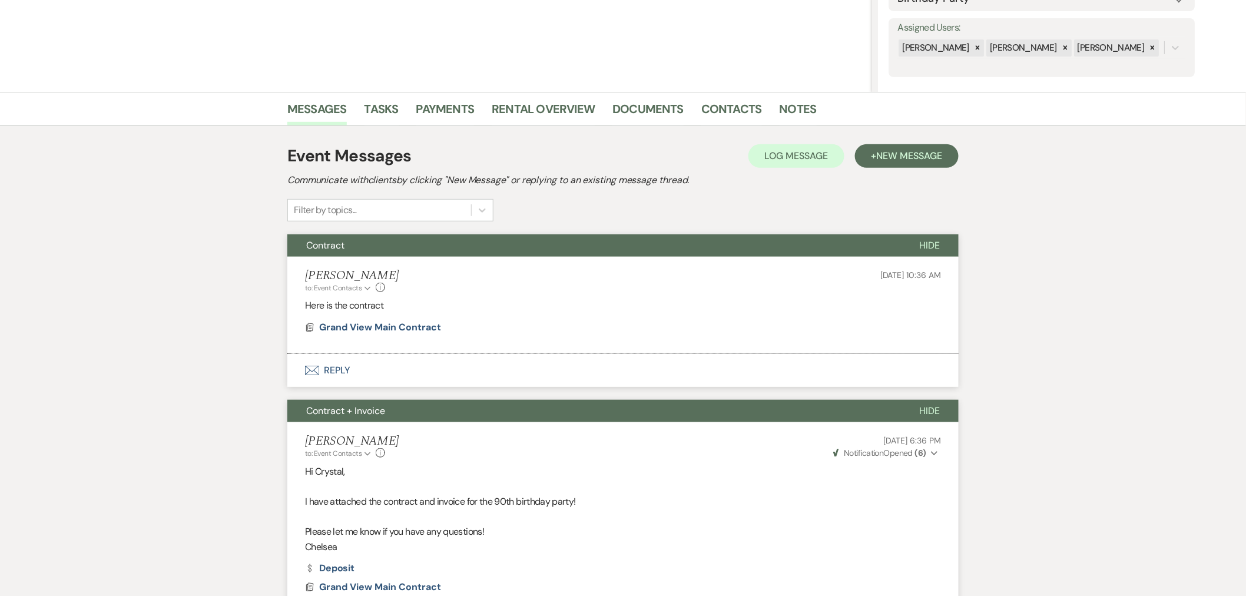
scroll to position [196, 0]
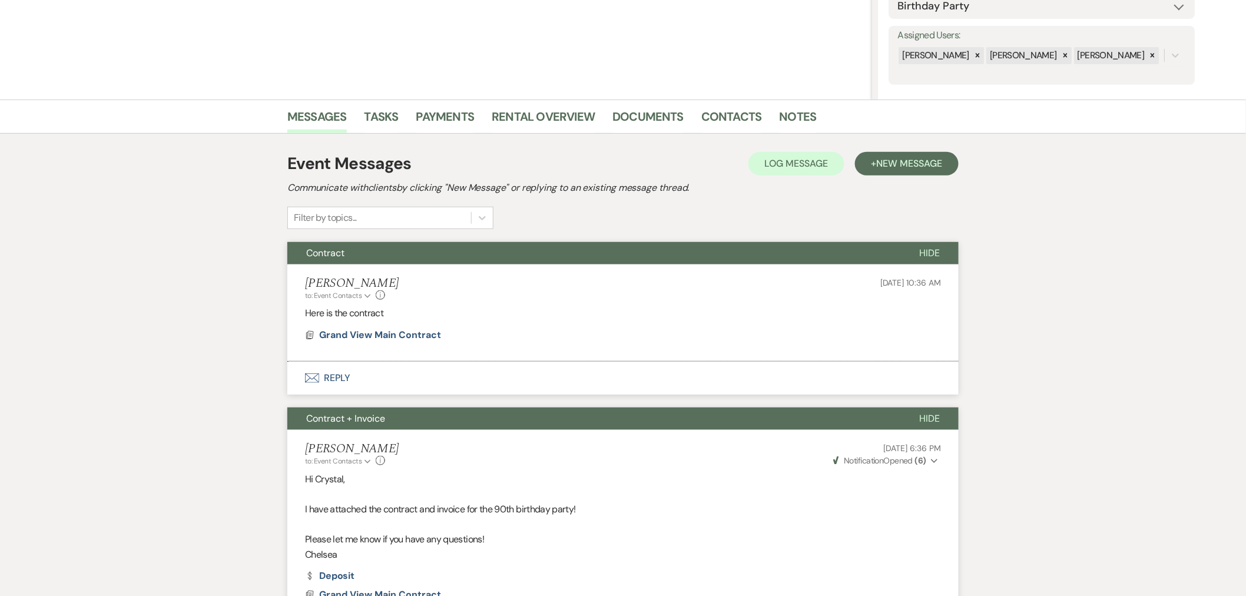
click at [697, 120] on li "Documents" at bounding box center [657, 119] width 89 height 28
click at [714, 118] on link "Contacts" at bounding box center [732, 120] width 61 height 26
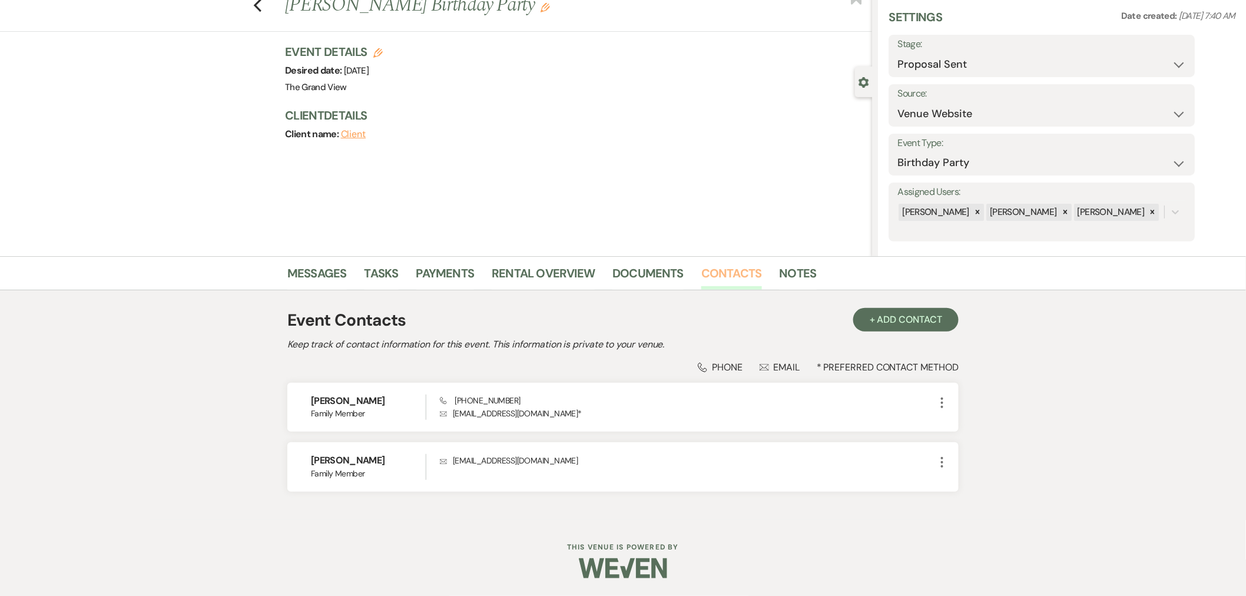
scroll to position [38, 0]
click at [333, 266] on link "Messages" at bounding box center [316, 278] width 59 height 26
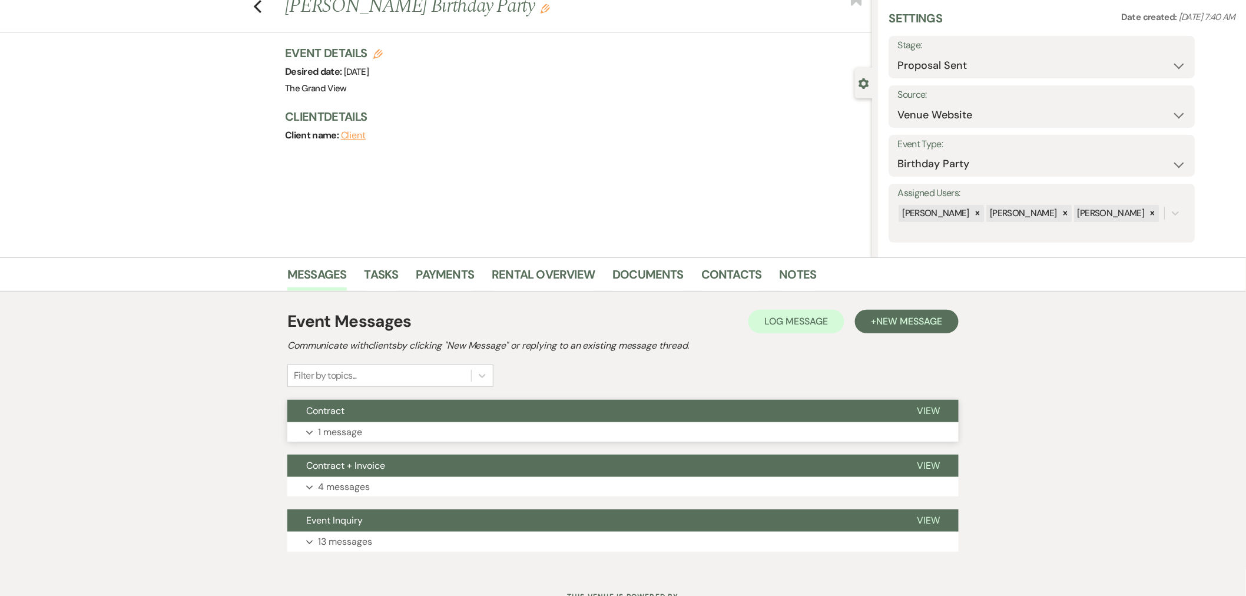
click at [409, 426] on button "Expand 1 message" at bounding box center [622, 432] width 671 height 20
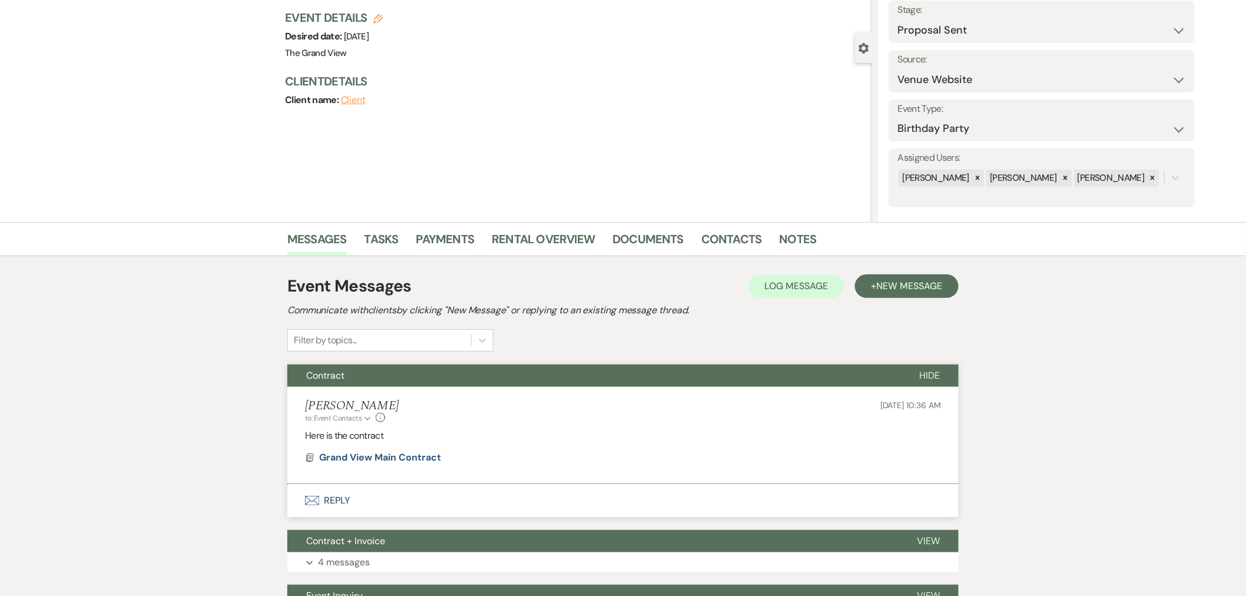
scroll to position [104, 0]
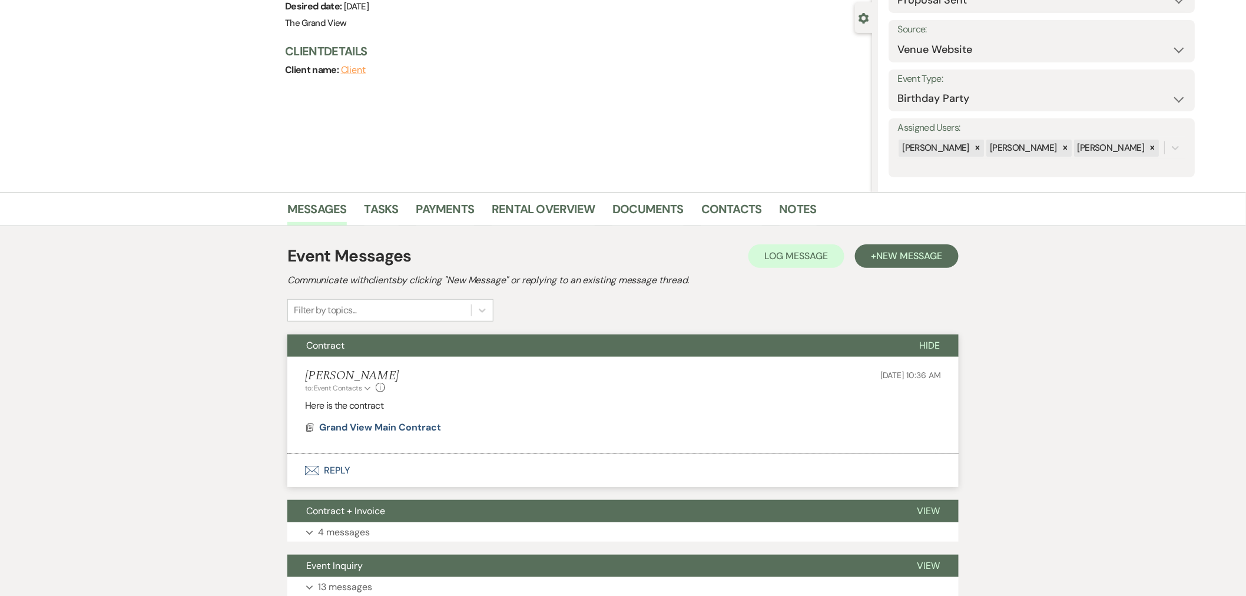
click at [642, 197] on li "Documents" at bounding box center [657, 211] width 89 height 28
click at [645, 216] on link "Documents" at bounding box center [648, 213] width 71 height 26
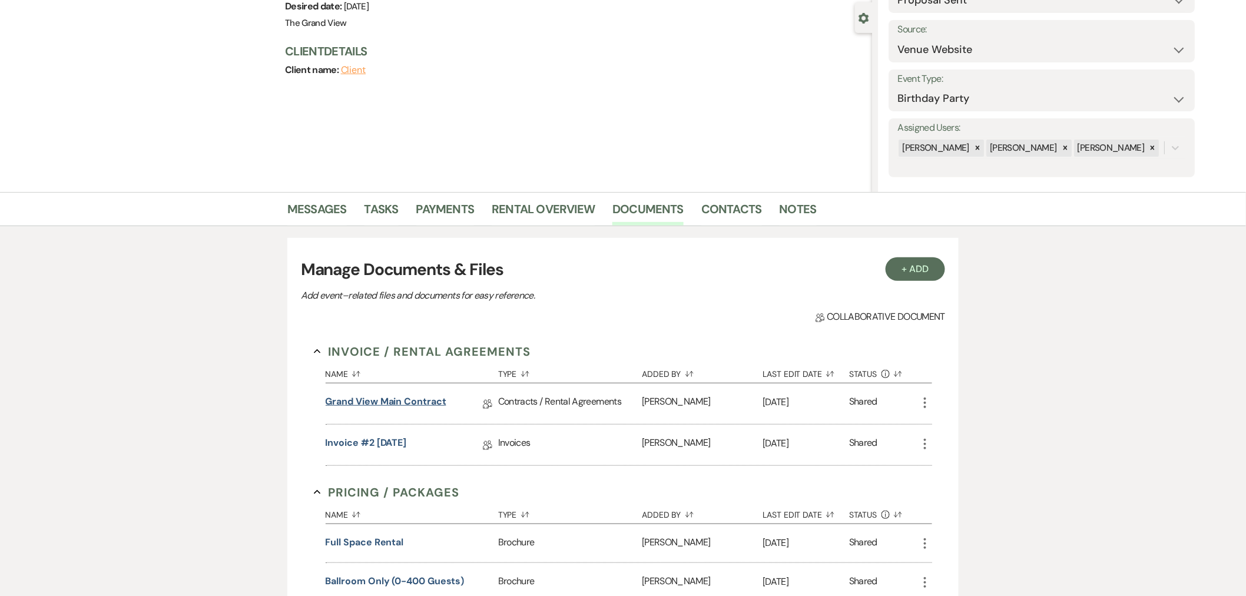
click at [418, 402] on link "Grand View Main Contract" at bounding box center [386, 404] width 121 height 18
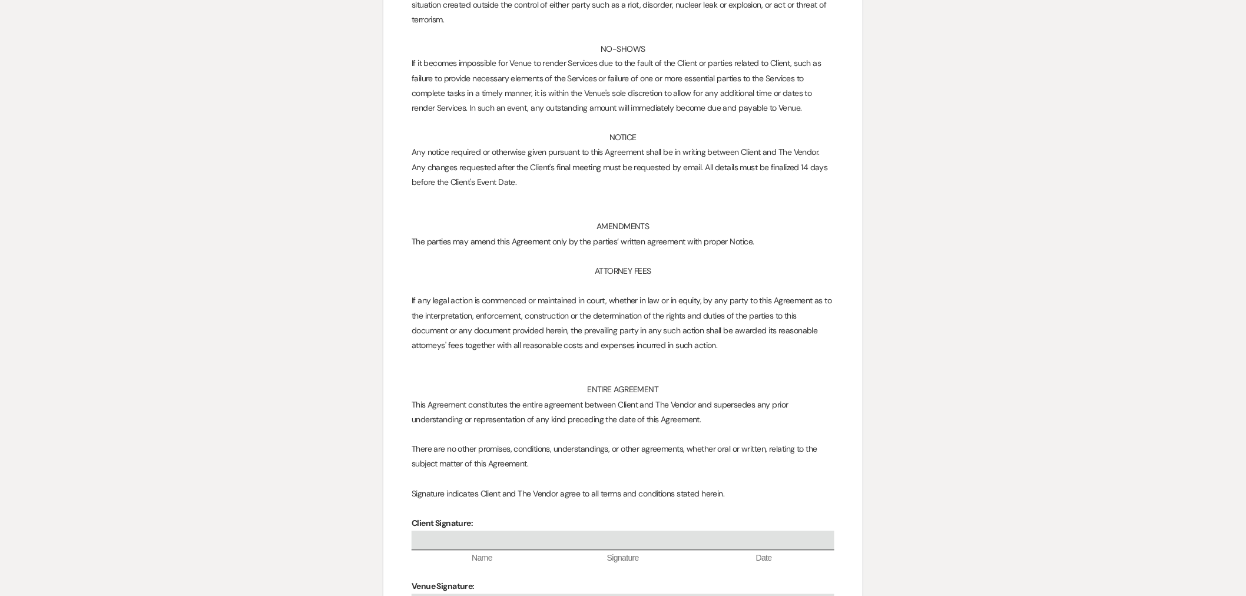
scroll to position [6653, 0]
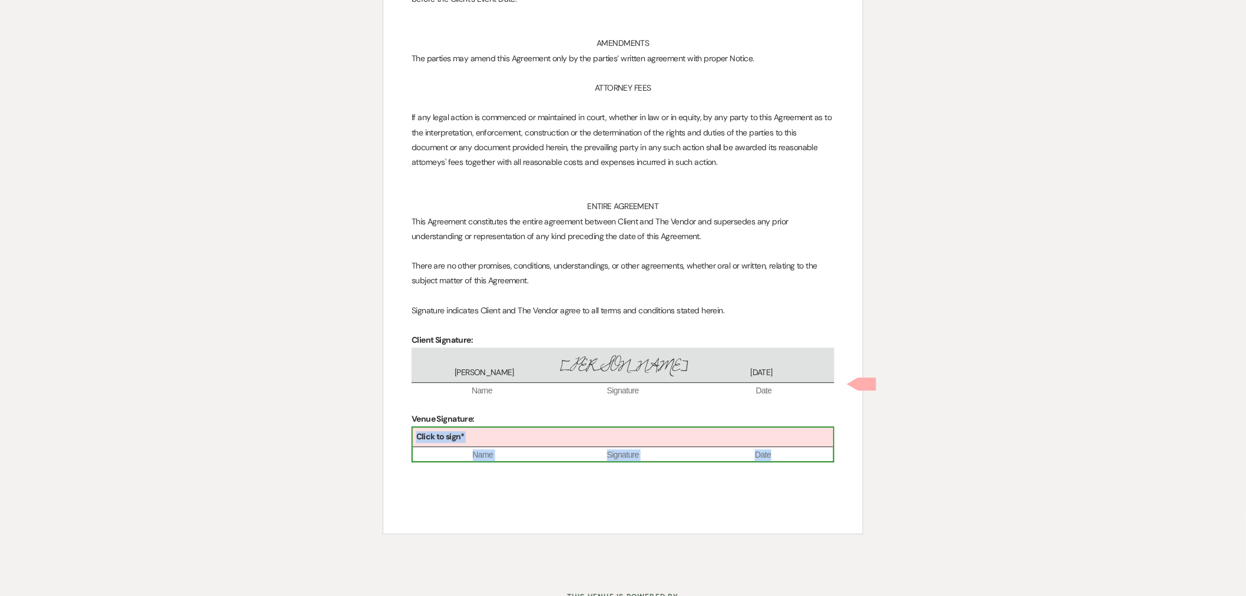
click at [491, 428] on div "Click to sign*" at bounding box center [623, 437] width 421 height 19
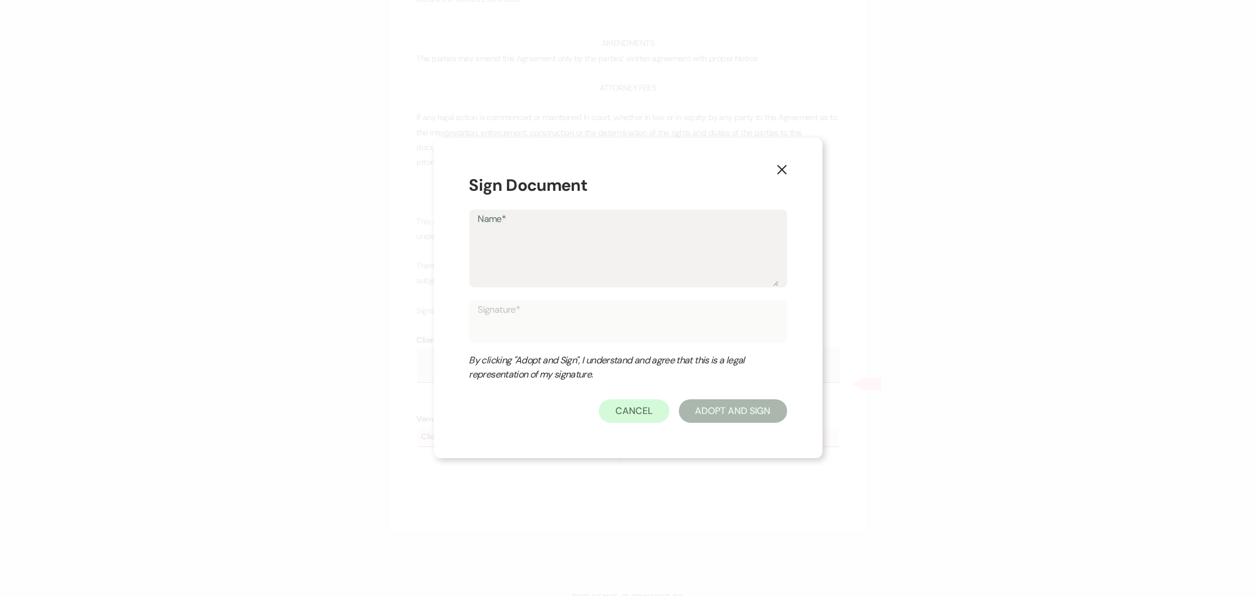
type textarea "C"
type input "C"
type textarea "Ch"
type input "Ch"
type textarea "Che"
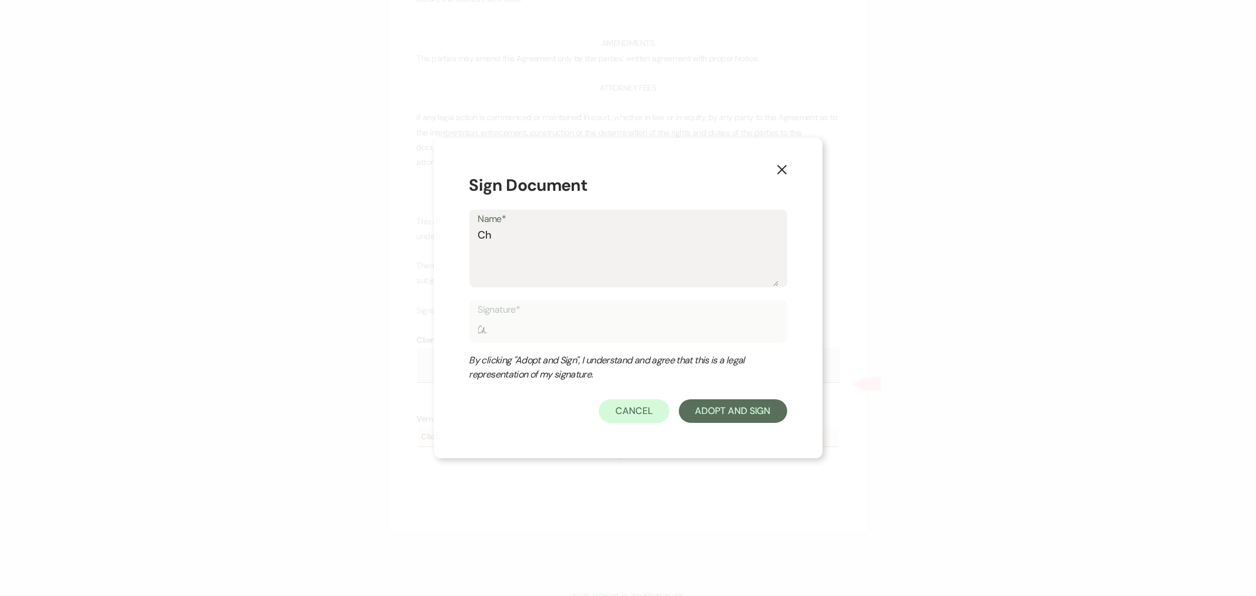
type input "Che"
type textarea "Chel"
type input "Chel"
type textarea "Chels"
type input "Chels"
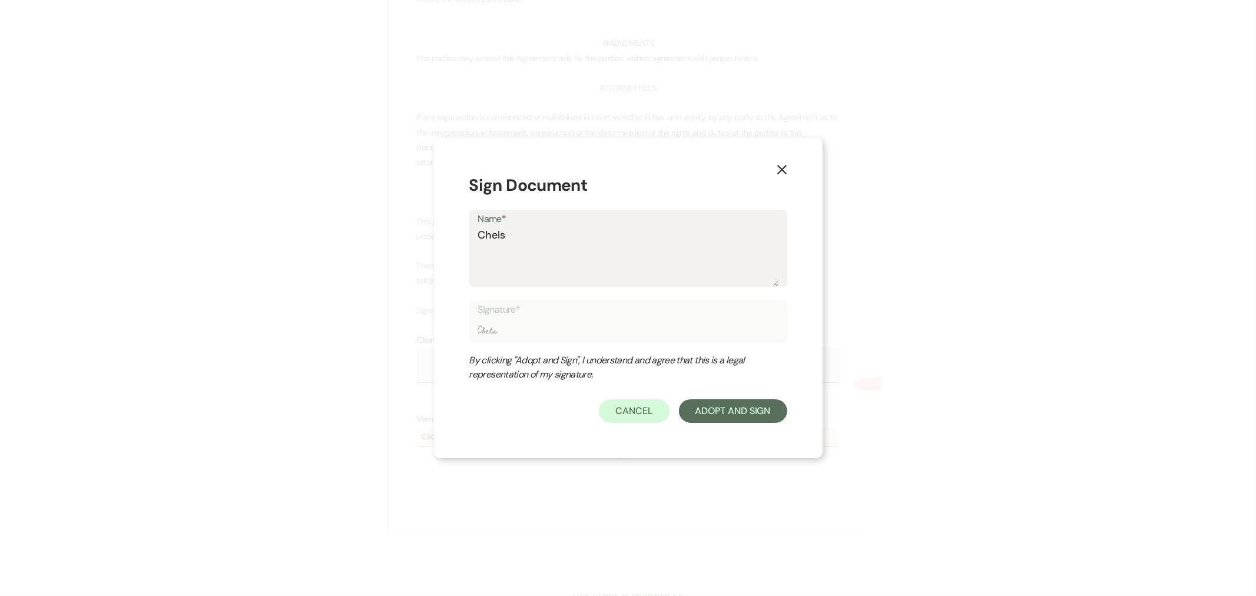
type textarea "Chelse"
type input "Chelse"
type textarea "Chelsea"
type input "Chelsea"
type textarea "Chelsea"
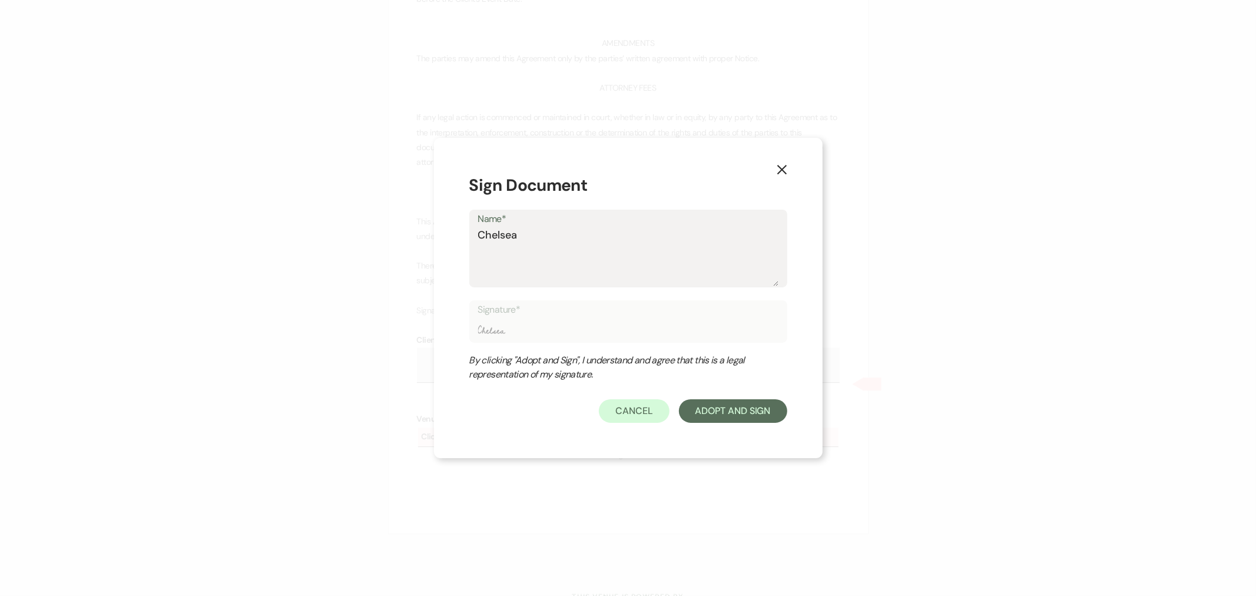
type input "Chelsea"
type textarea "Chelsea N"
type input "Chelsea N"
type textarea "[PERSON_NAME]"
type input "[PERSON_NAME]"
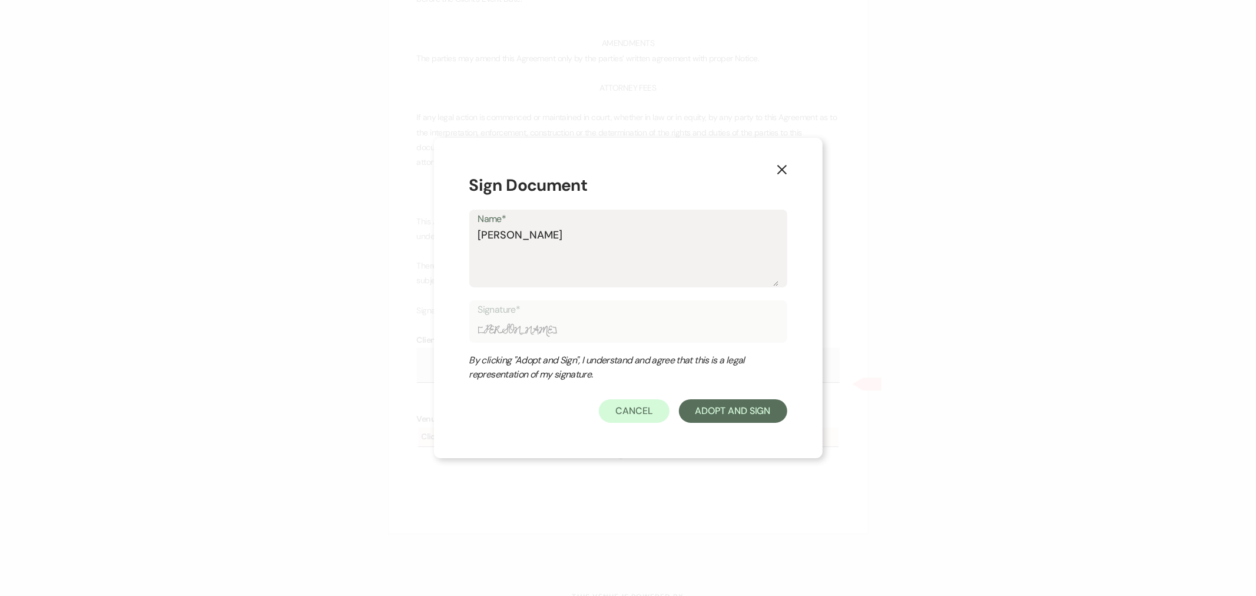
type textarea "[PERSON_NAME]"
type input "[PERSON_NAME]"
type textarea "Chelsea Need"
type input "Chelsea Need"
type textarea "Chelsea Needh"
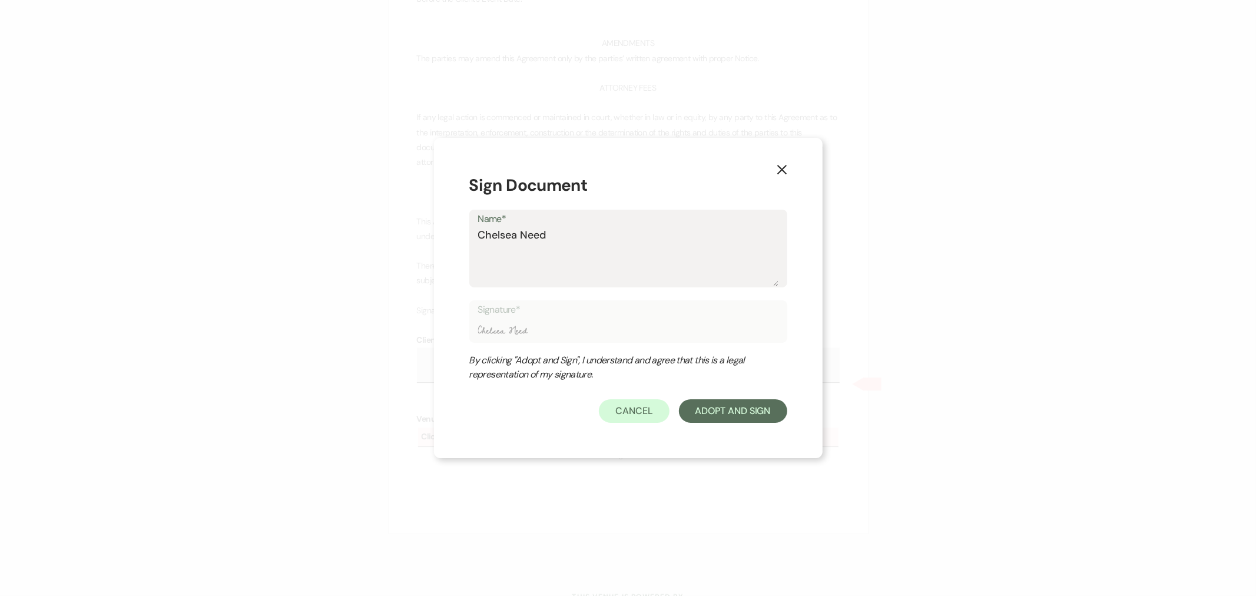
type input "Chelsea Needh"
type textarea "Chelsea Needha"
type input "Chelsea Needha"
type textarea "Chelsea Needhamn"
type input "Chelsea Needhamn"
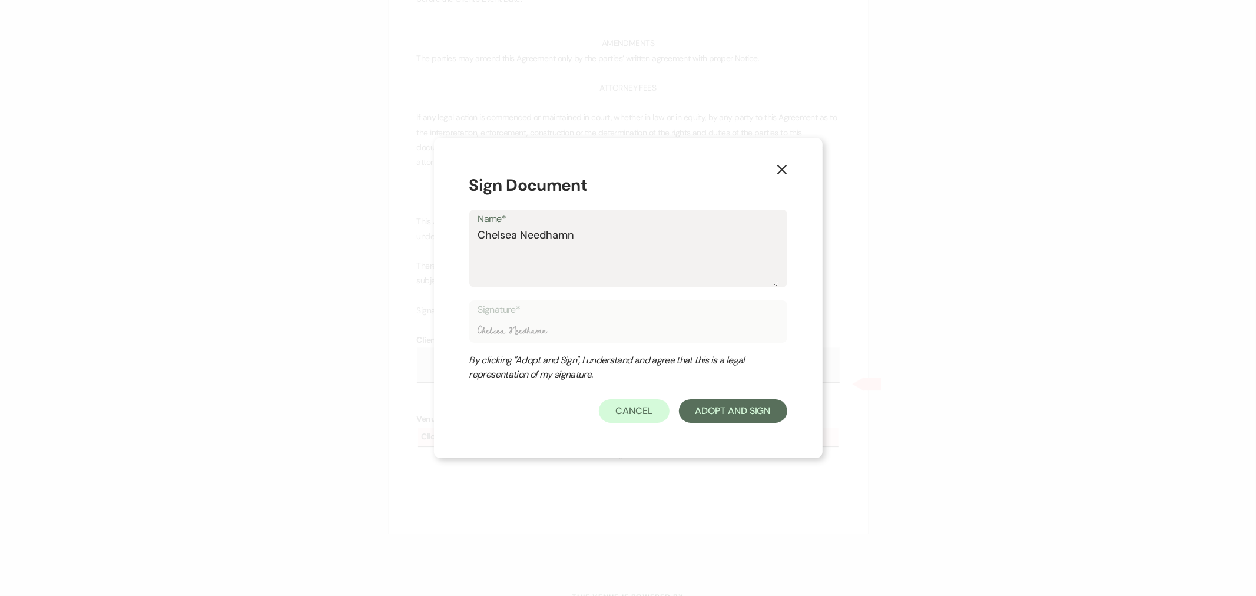
type textarea "[PERSON_NAME]"
type input "[PERSON_NAME]"
type textarea "[PERSON_NAME]"
click at [742, 413] on button "Adopt And Sign" at bounding box center [733, 411] width 108 height 24
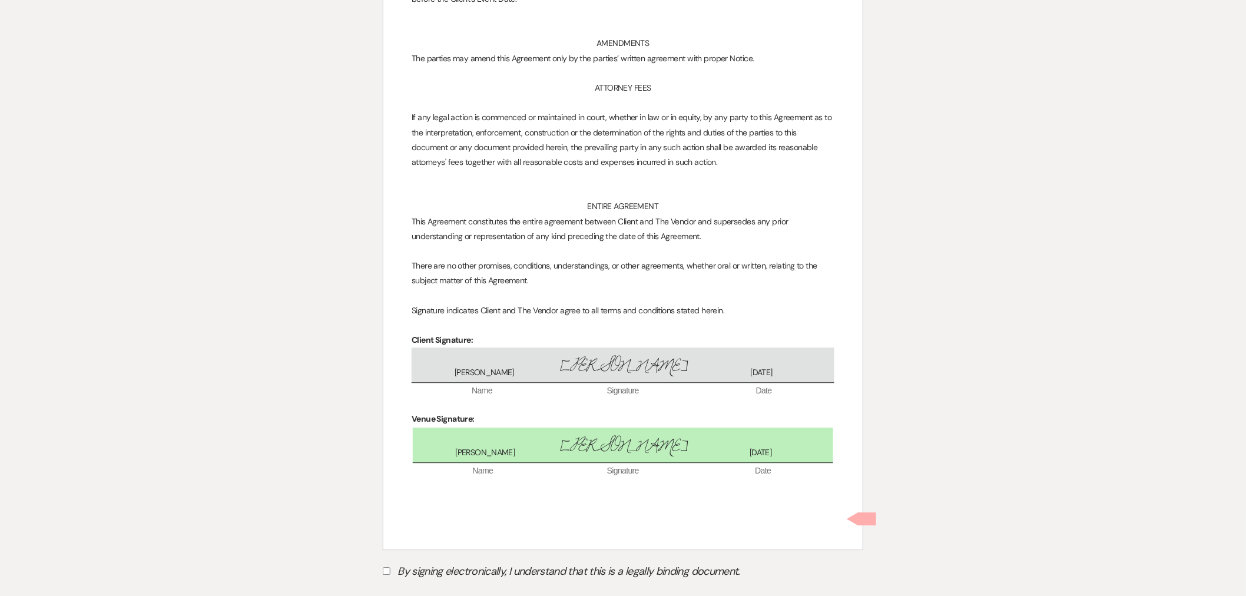
scroll to position [6721, 0]
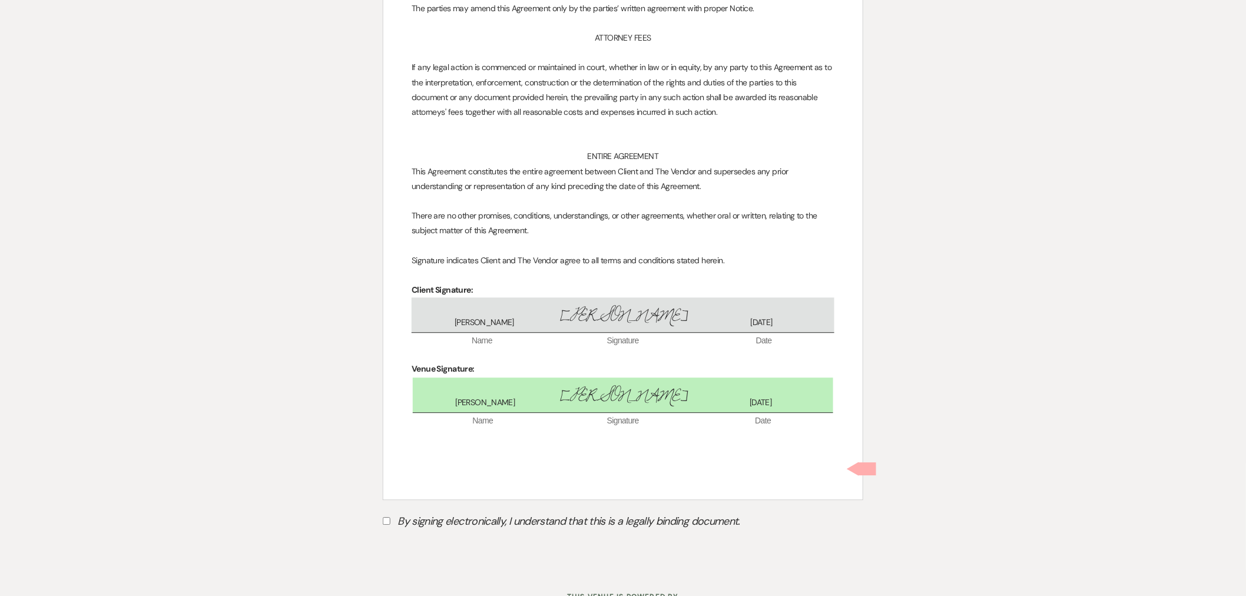
click at [441, 512] on label "By signing electronically, I understand that this is a legally binding document." at bounding box center [623, 523] width 481 height 22
click at [391, 517] on input "By signing electronically, I understand that this is a legally binding document." at bounding box center [387, 521] width 8 height 8
checkbox input "true"
click at [446, 540] on button "Submit" at bounding box center [424, 550] width 82 height 21
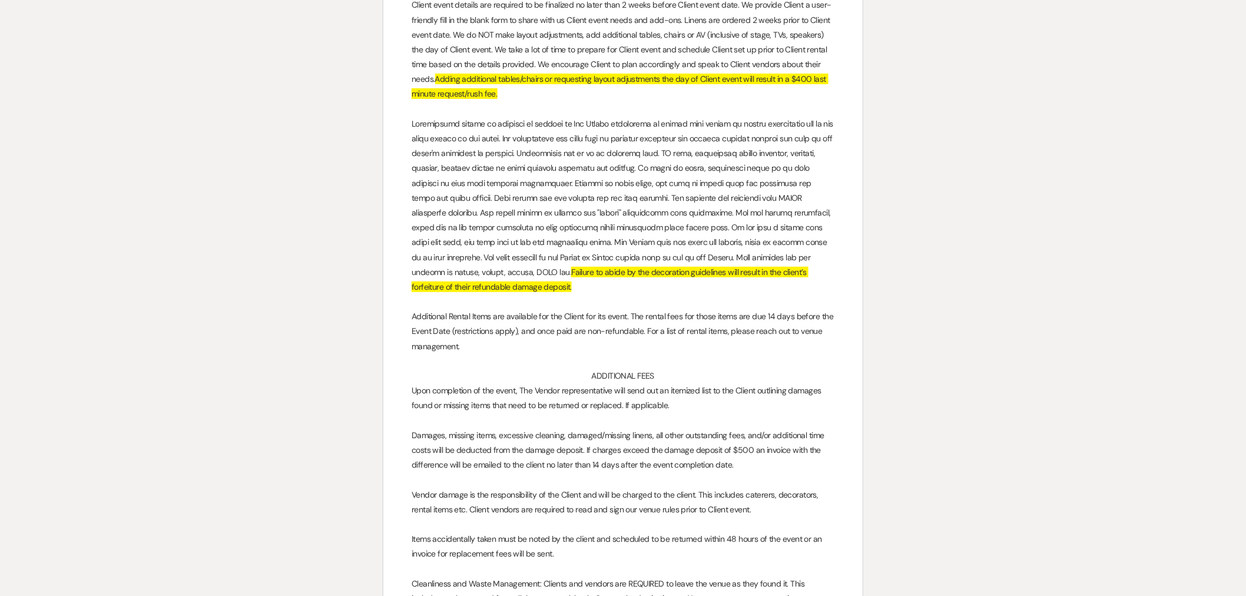
scroll to position [0, 0]
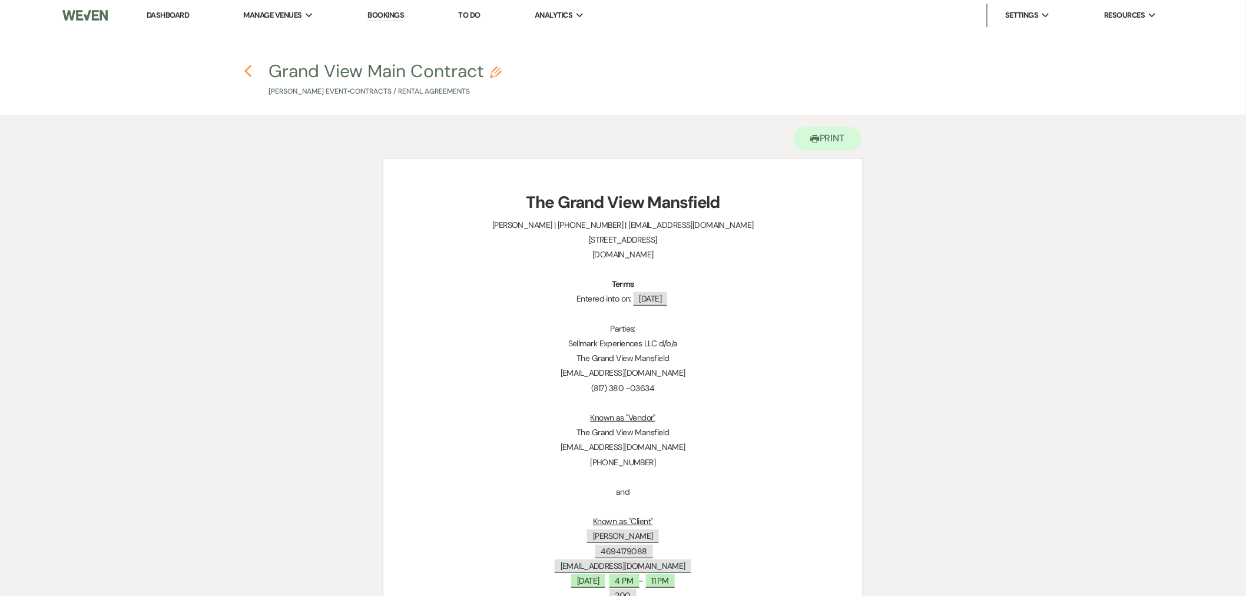
click at [248, 71] on icon "Previous" at bounding box center [248, 71] width 9 height 14
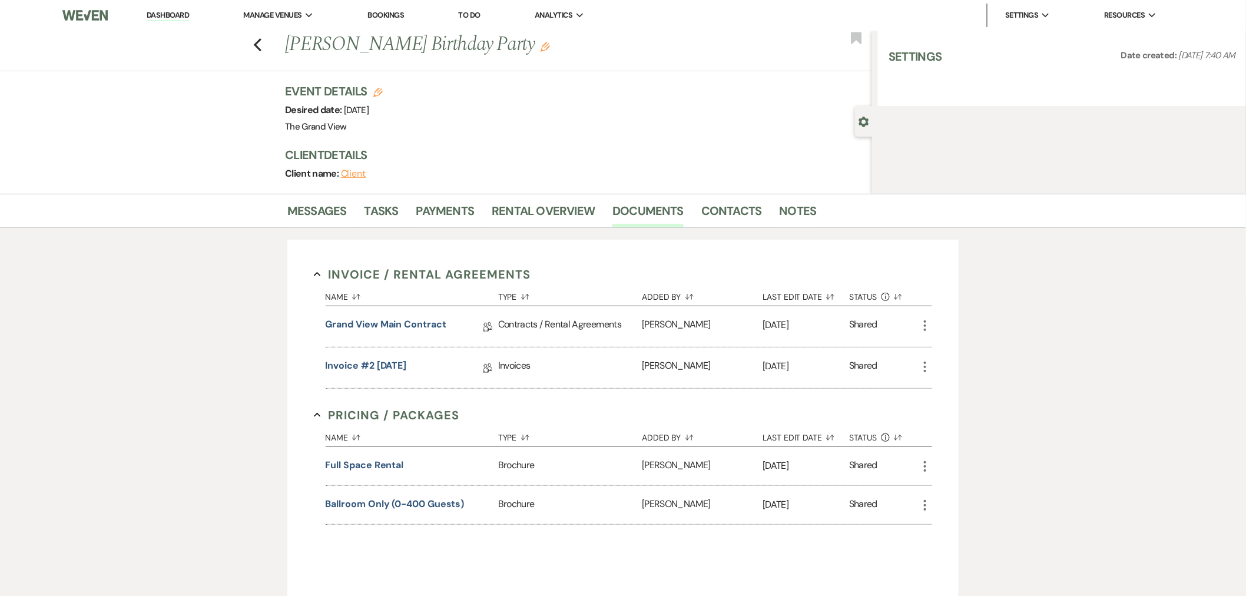
select select "6"
select select "5"
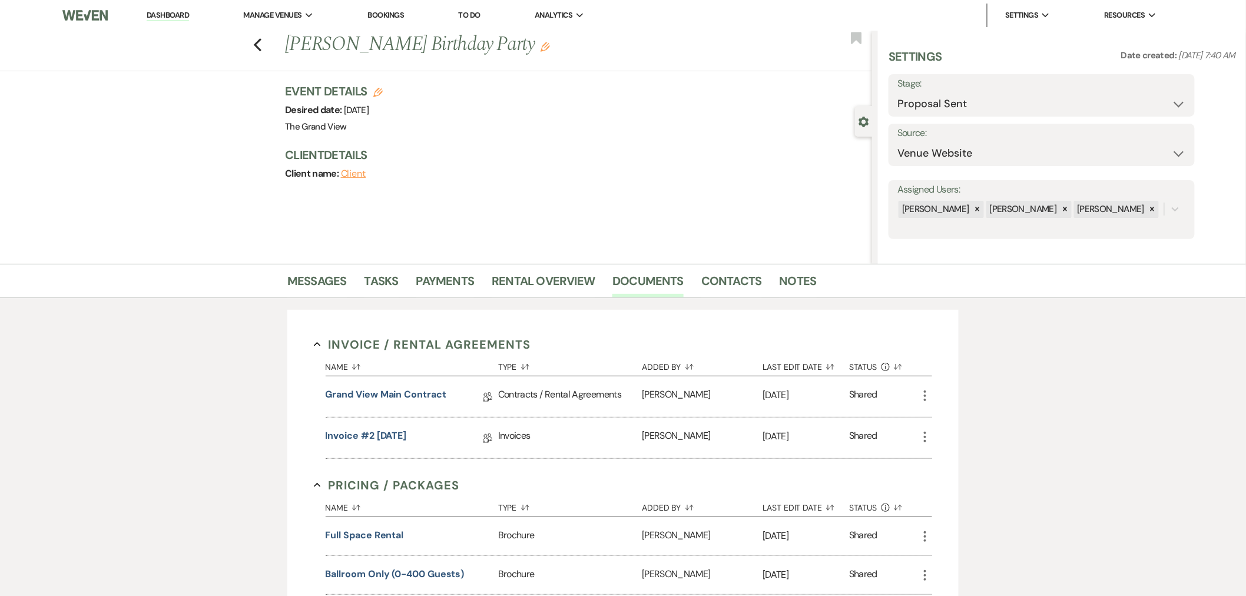
click at [388, 386] on div "Grand View Main Contract Collab Doc" at bounding box center [412, 396] width 173 height 41
click at [388, 391] on link "Grand View Main Contract" at bounding box center [386, 397] width 121 height 18
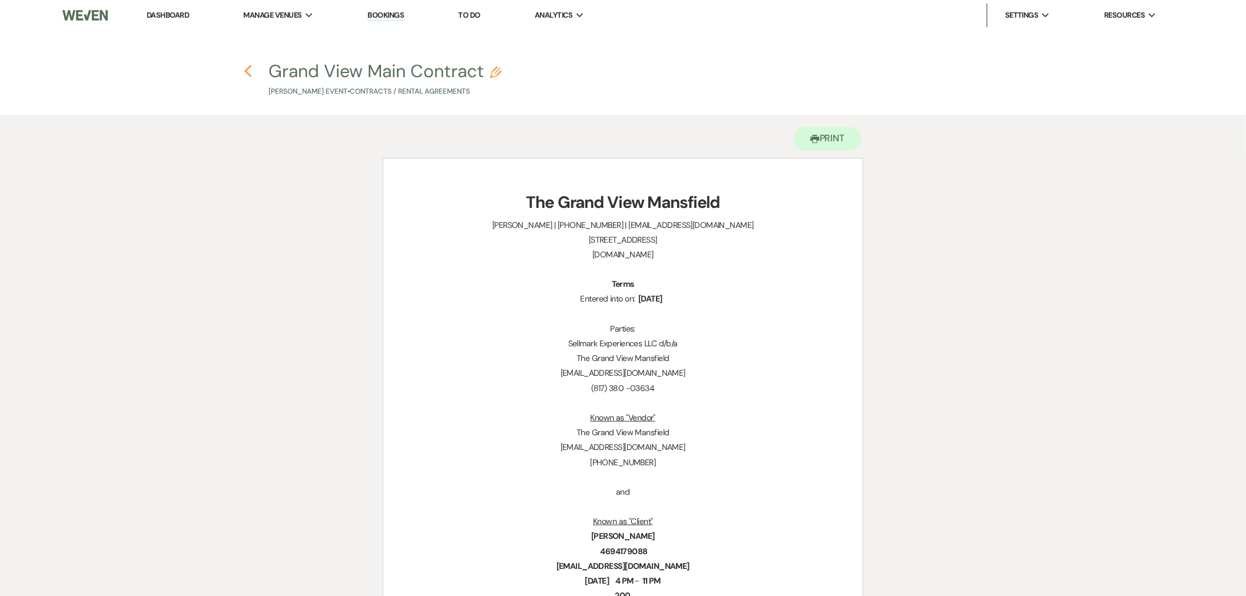
click at [247, 65] on icon "Previous" at bounding box center [248, 71] width 9 height 14
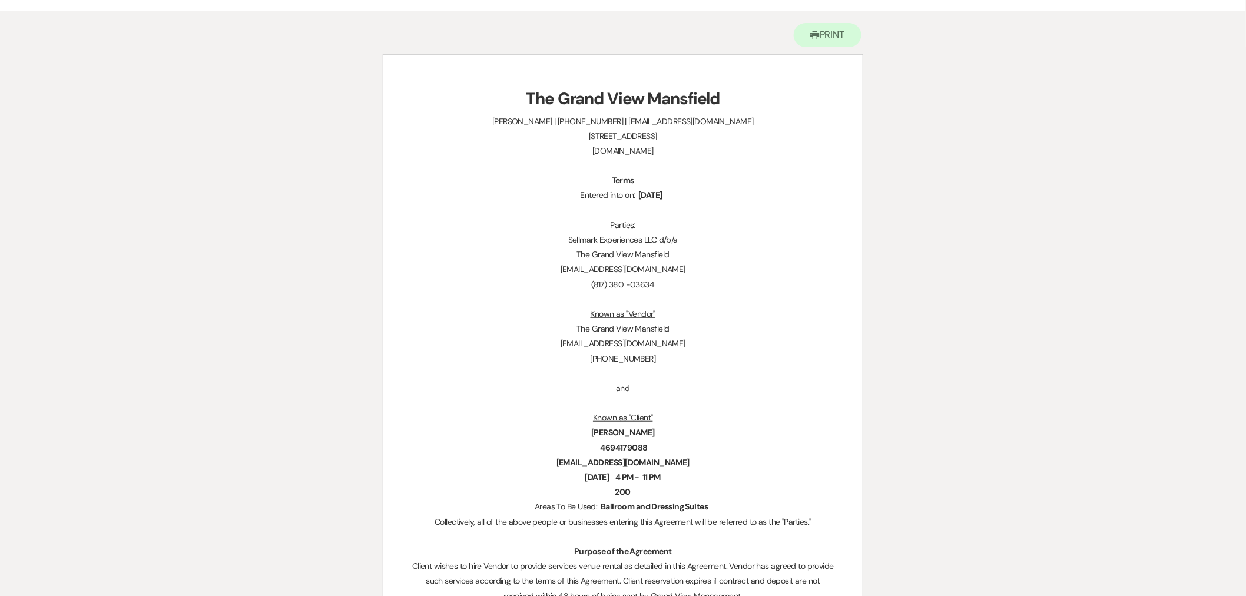
select select "6"
select select "5"
select select "4"
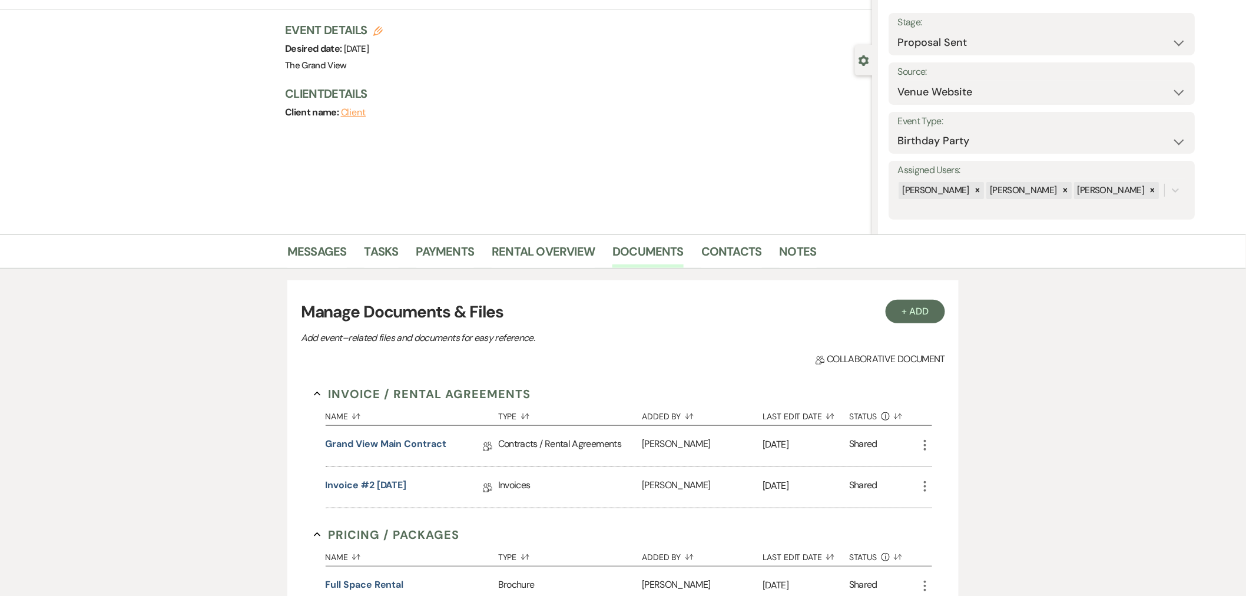
scroll to position [38, 0]
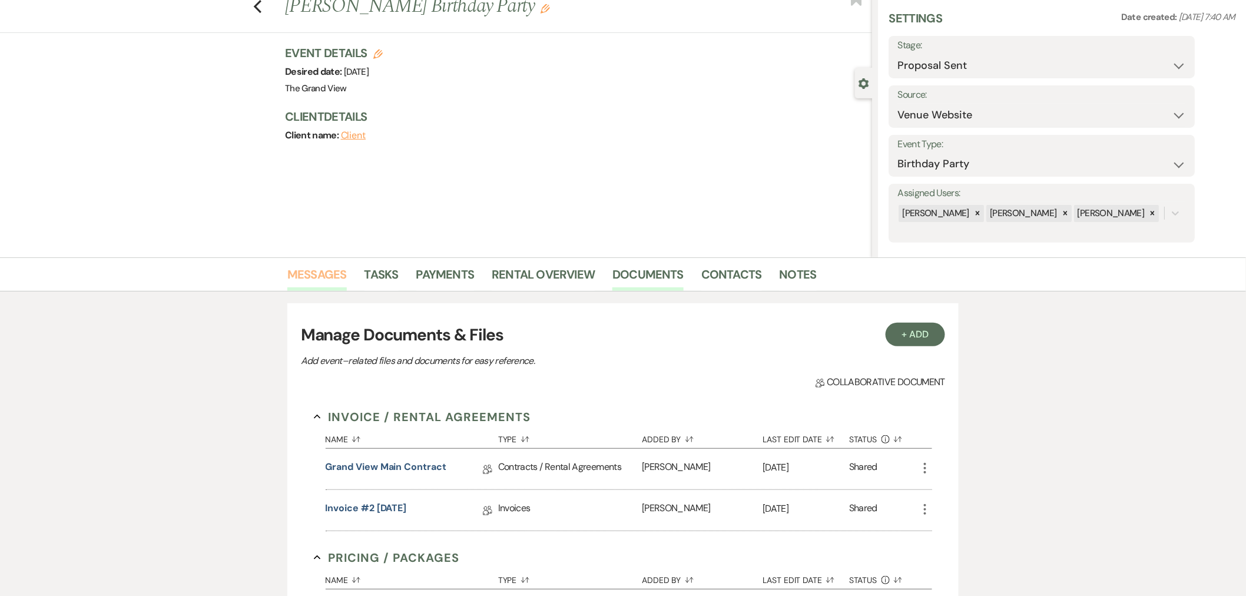
click at [322, 271] on link "Messages" at bounding box center [316, 278] width 59 height 26
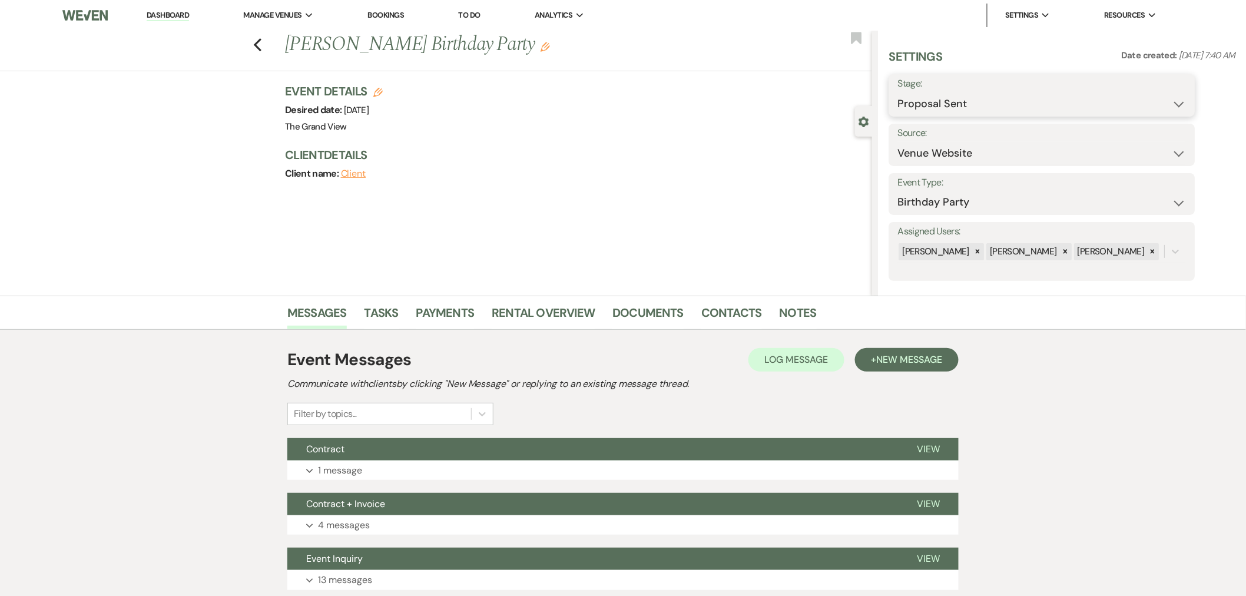
click at [931, 107] on select "Inquiry Follow Up Tour Requested Tour Confirmed Toured Proposal Sent Booked Lost" at bounding box center [1042, 103] width 289 height 23
select select "7"
click at [898, 92] on select "Inquiry Follow Up Tour Requested Tour Confirmed Toured Proposal Sent Booked Lost" at bounding box center [1042, 103] width 289 height 23
click at [1163, 92] on button "Save" at bounding box center [1162, 96] width 67 height 24
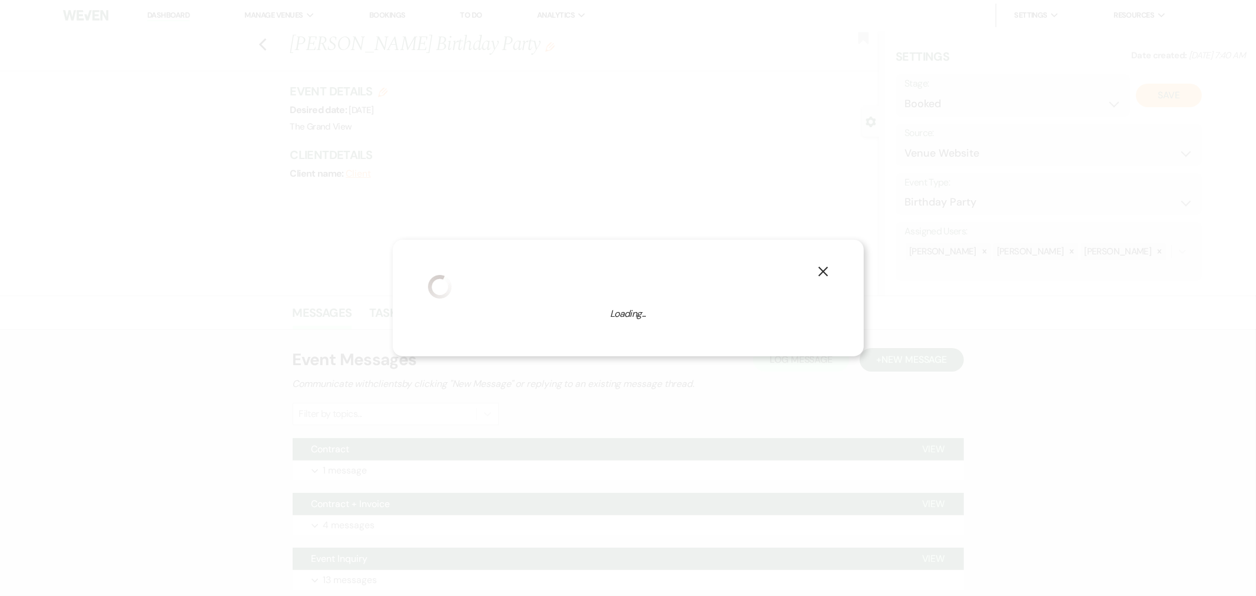
select select "4"
select select "836"
select select "false"
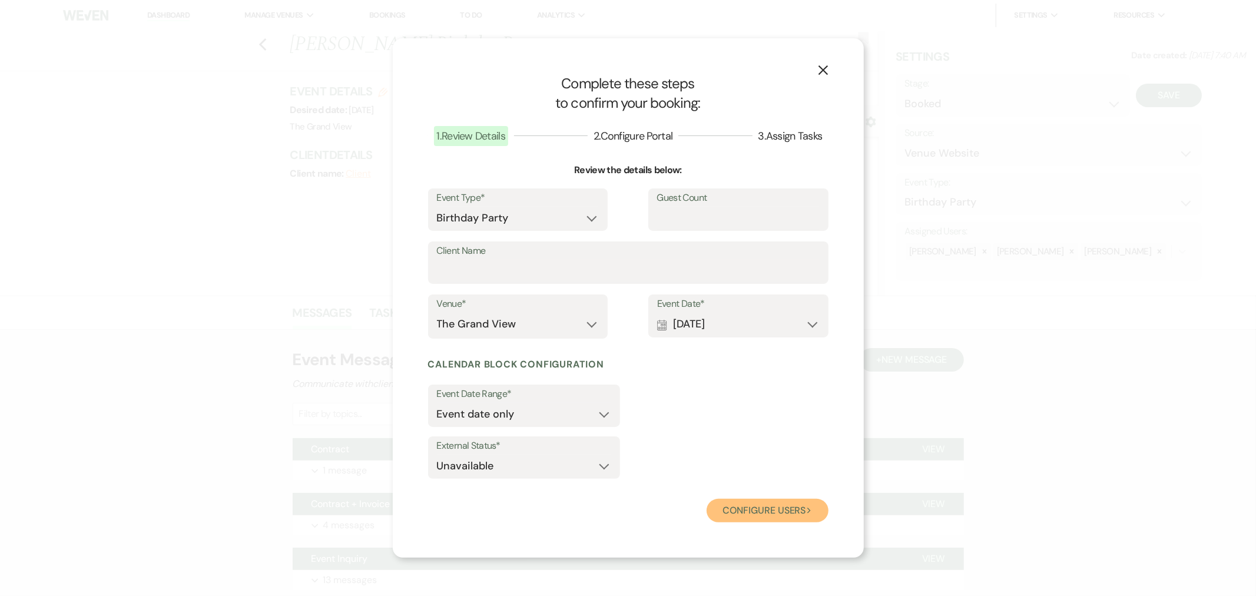
click at [769, 514] on button "Configure users Next" at bounding box center [768, 511] width 122 height 24
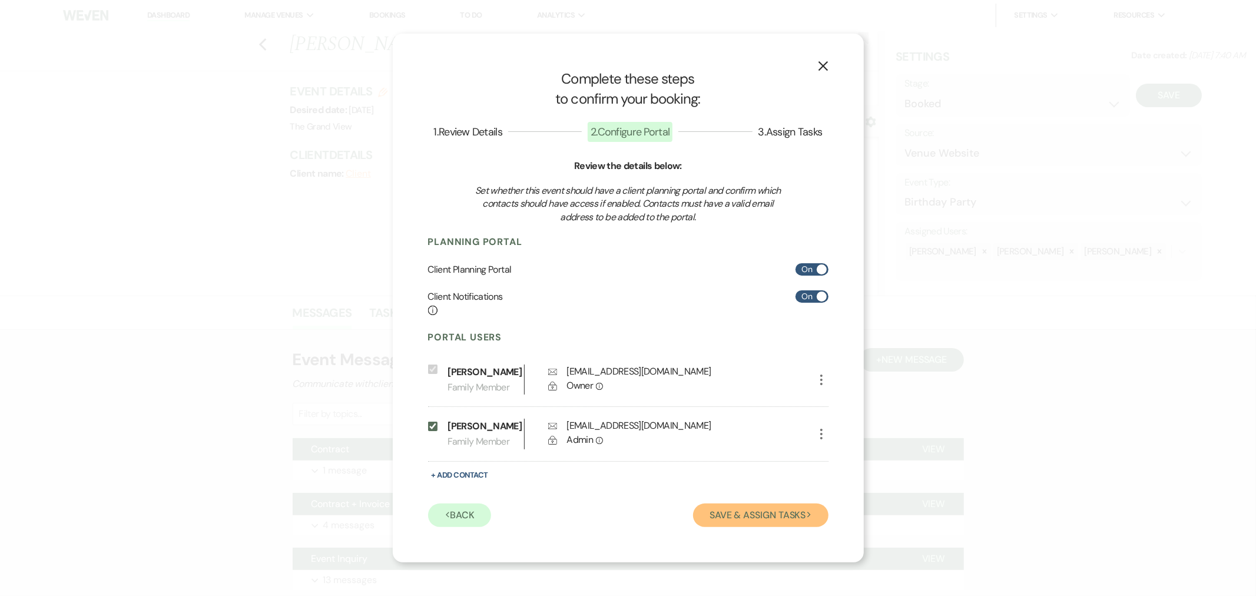
click at [792, 525] on button "Save & Assign Tasks Next" at bounding box center [760, 516] width 135 height 24
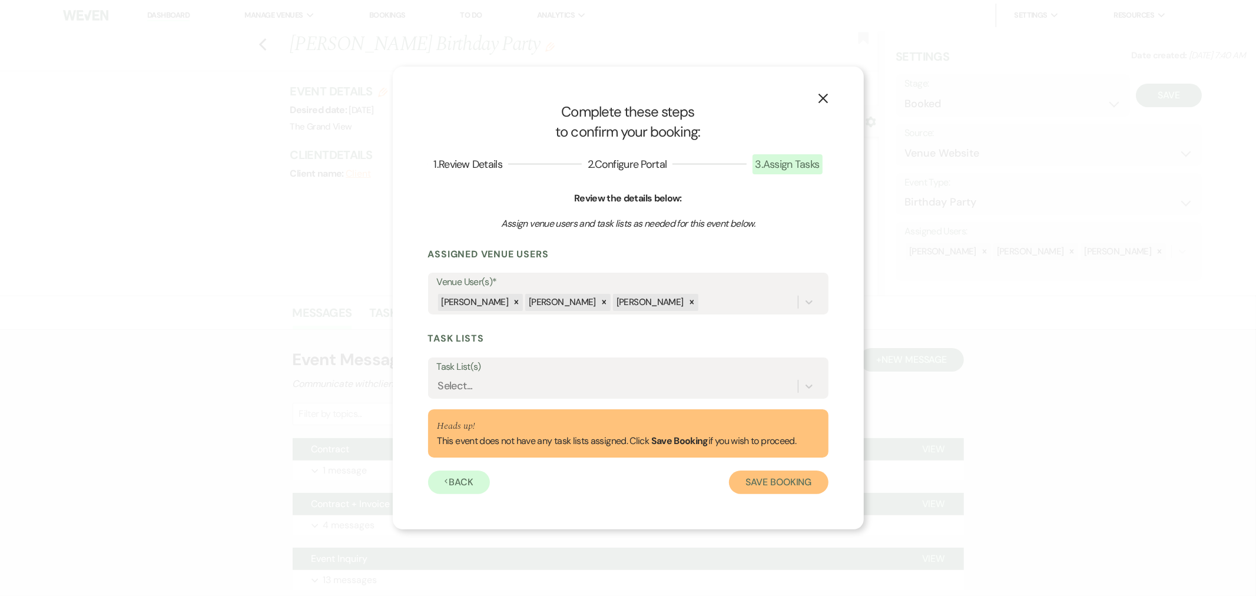
click at [760, 485] on button "Save Booking" at bounding box center [778, 483] width 99 height 24
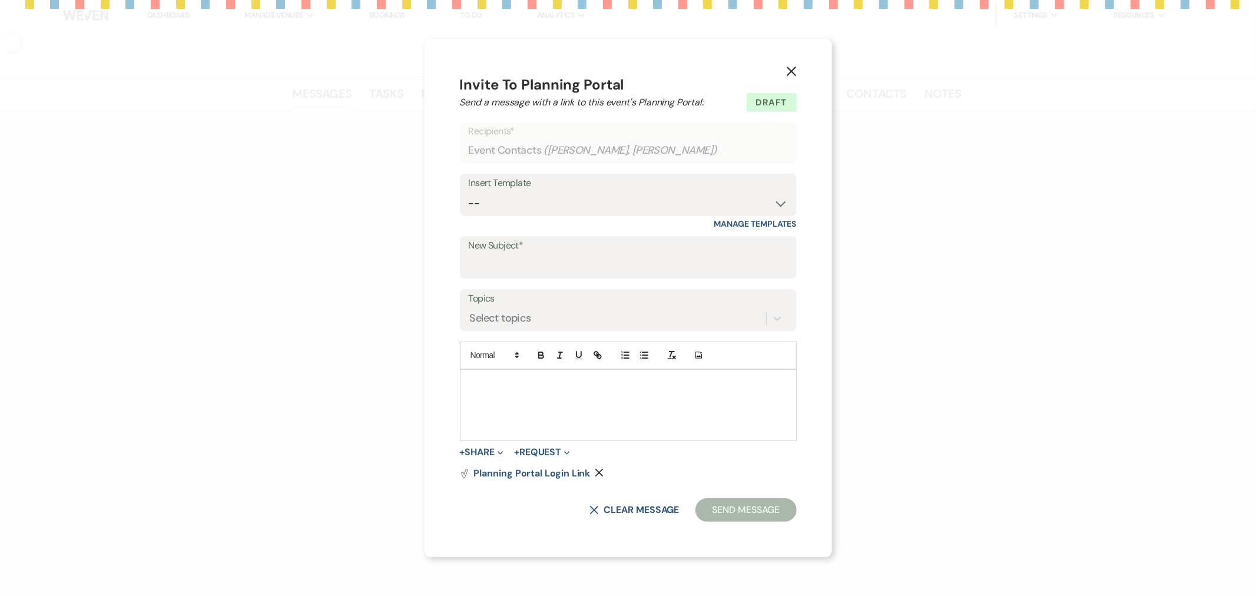
select select "5"
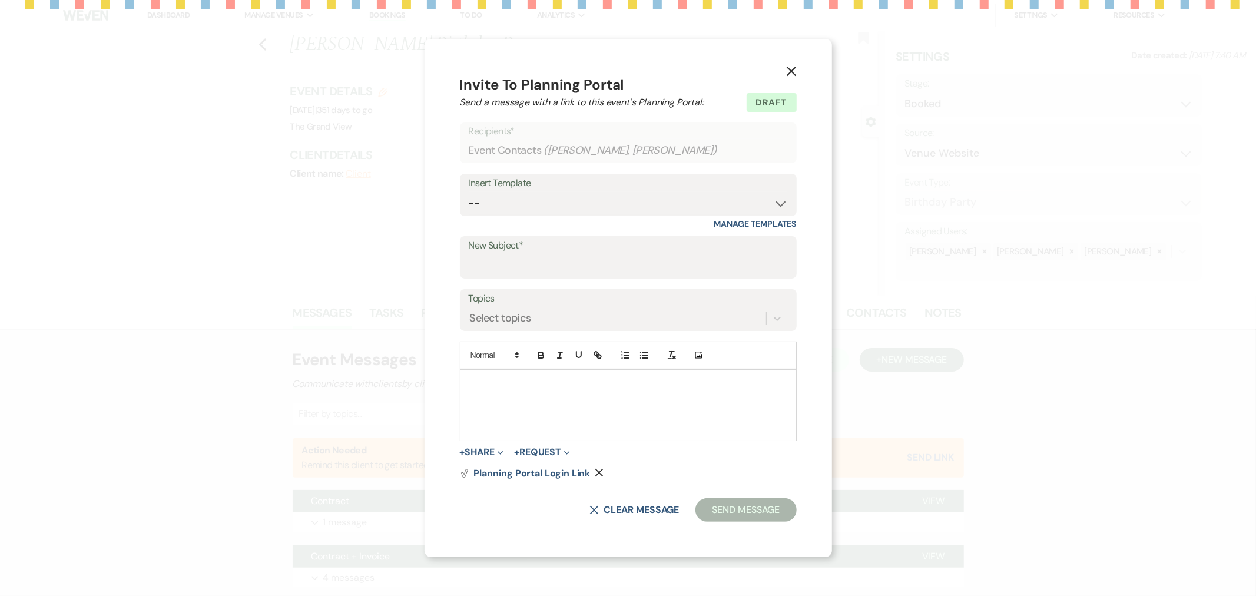
select select "4"
click at [789, 75] on icon "X" at bounding box center [791, 71] width 11 height 11
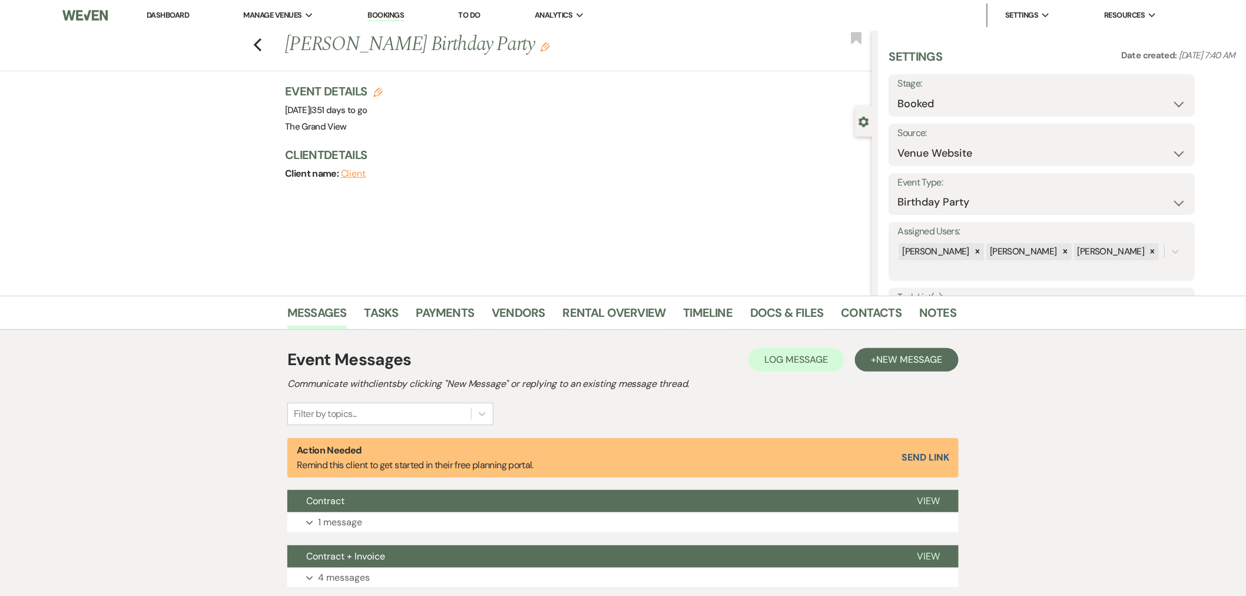
click at [174, 22] on li "Dashboard" at bounding box center [168, 16] width 54 height 24
click at [166, 8] on li "Dashboard" at bounding box center [168, 16] width 54 height 24
click at [184, 16] on link "Dashboard" at bounding box center [168, 15] width 42 height 10
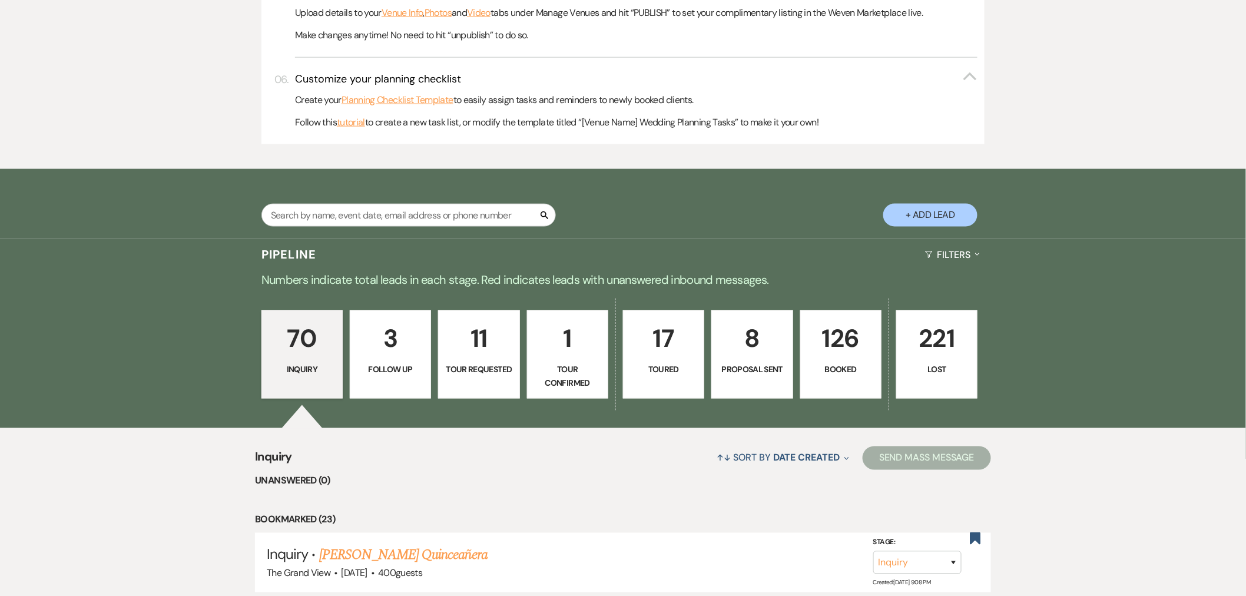
click at [951, 219] on button "+ Add Lead" at bounding box center [931, 215] width 94 height 23
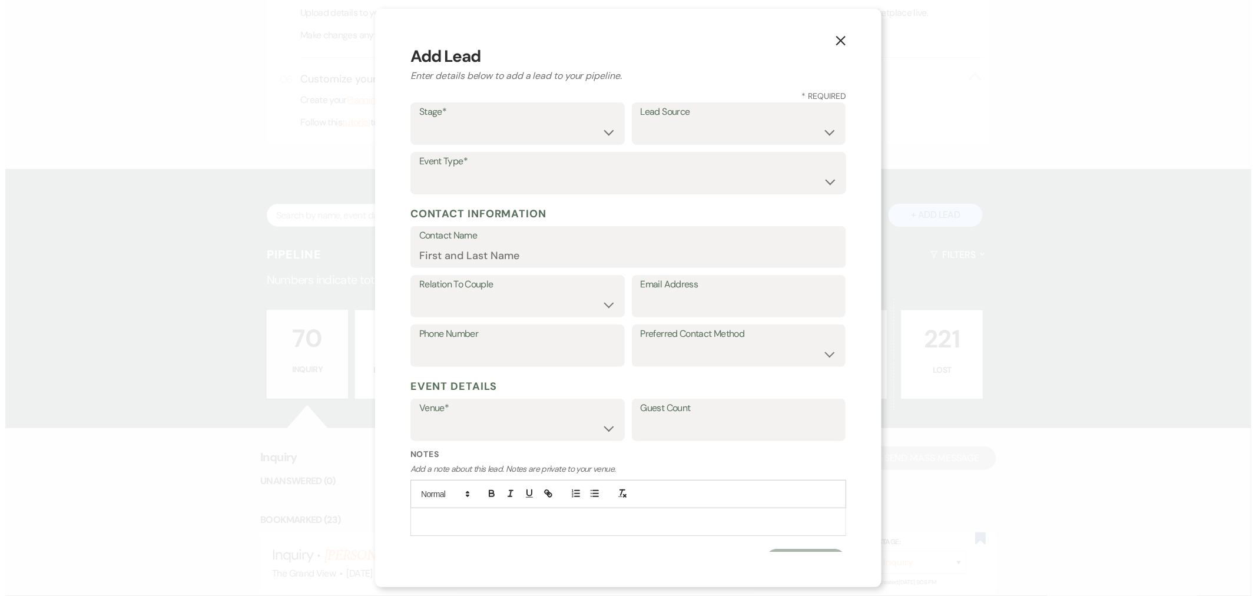
scroll to position [590, 0]
click at [557, 115] on label "Stage*" at bounding box center [517, 112] width 197 height 17
click at [563, 134] on select "Inquiry Follow Up Tour Requested Tour Confirmed Toured Proposal Sent Booked Lost" at bounding box center [517, 132] width 197 height 23
select select "2"
click at [419, 121] on select "Inquiry Follow Up Tour Requested Tour Confirmed Toured Proposal Sent Booked Lost" at bounding box center [517, 132] width 197 height 23
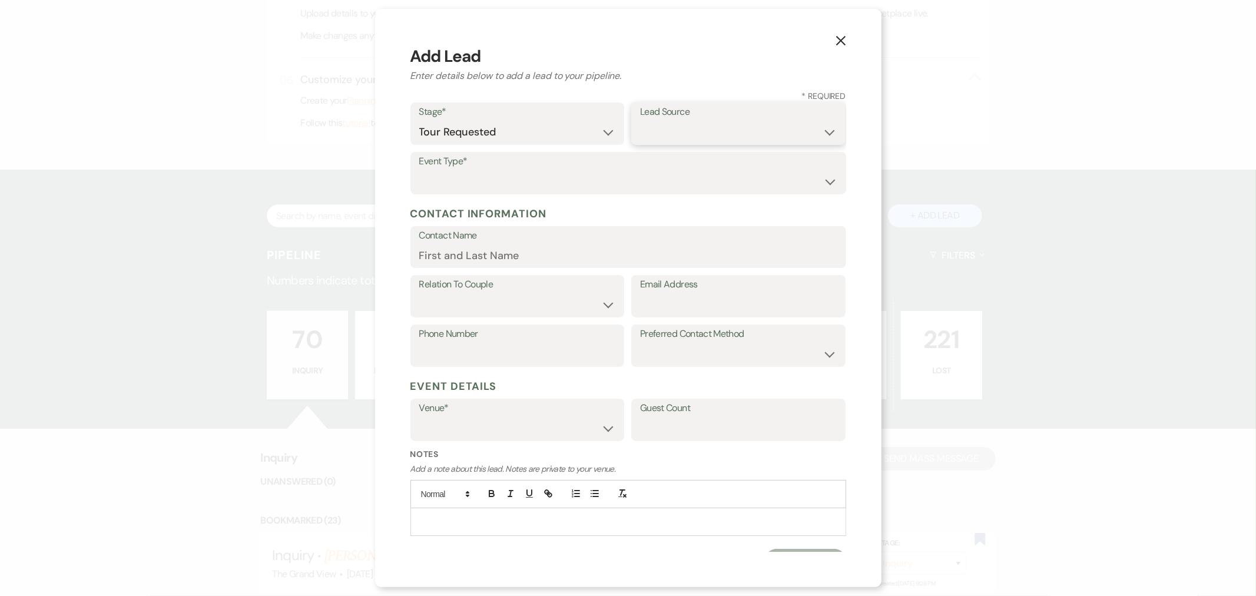
click at [691, 138] on select "Weven Venue Website Instagram Facebook Pinterest Google The Knot Wedding Wire H…" at bounding box center [738, 132] width 197 height 23
select select "22"
click at [640, 121] on select "Weven Venue Website Instagram Facebook Pinterest Google The Knot Wedding Wire H…" at bounding box center [738, 132] width 197 height 23
click at [481, 180] on select "Wedding Anniversary Party Baby Shower Bachelorette / Bachelor Party Birthday Pa…" at bounding box center [628, 181] width 418 height 23
select select "1"
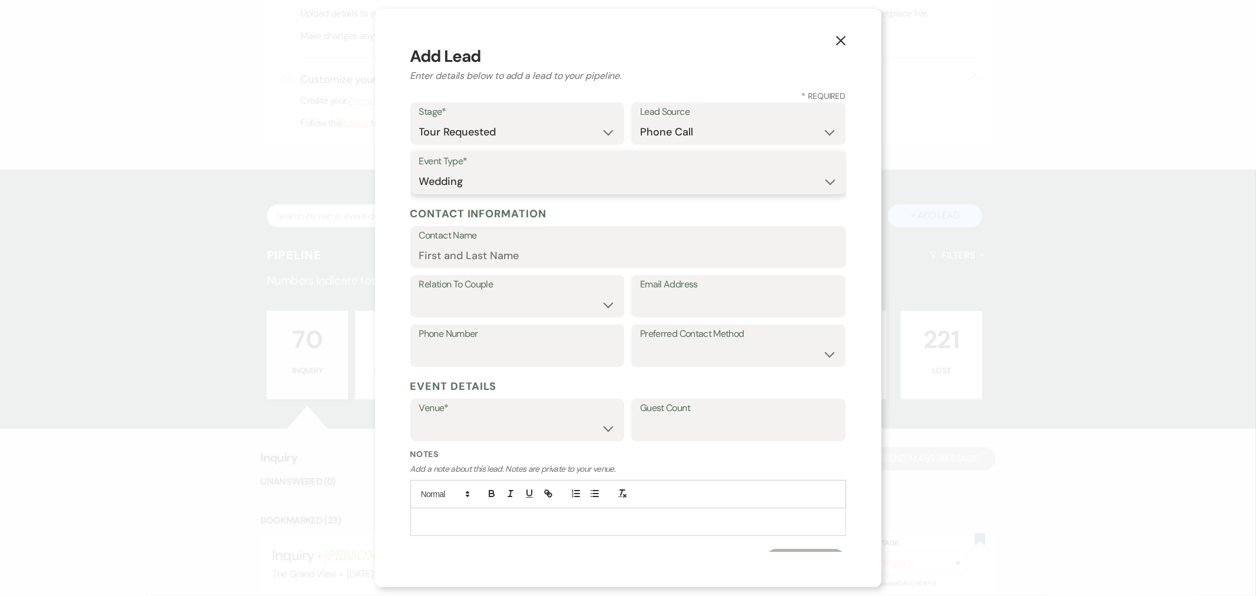
click at [419, 170] on select "Wedding Anniversary Party Baby Shower Bachelorette / Bachelor Party Birthday Pa…" at bounding box center [628, 181] width 418 height 23
drag, startPoint x: 846, startPoint y: 39, endPoint x: 820, endPoint y: 49, distance: 27.8
click at [846, 39] on button "X" at bounding box center [841, 40] width 18 height 21
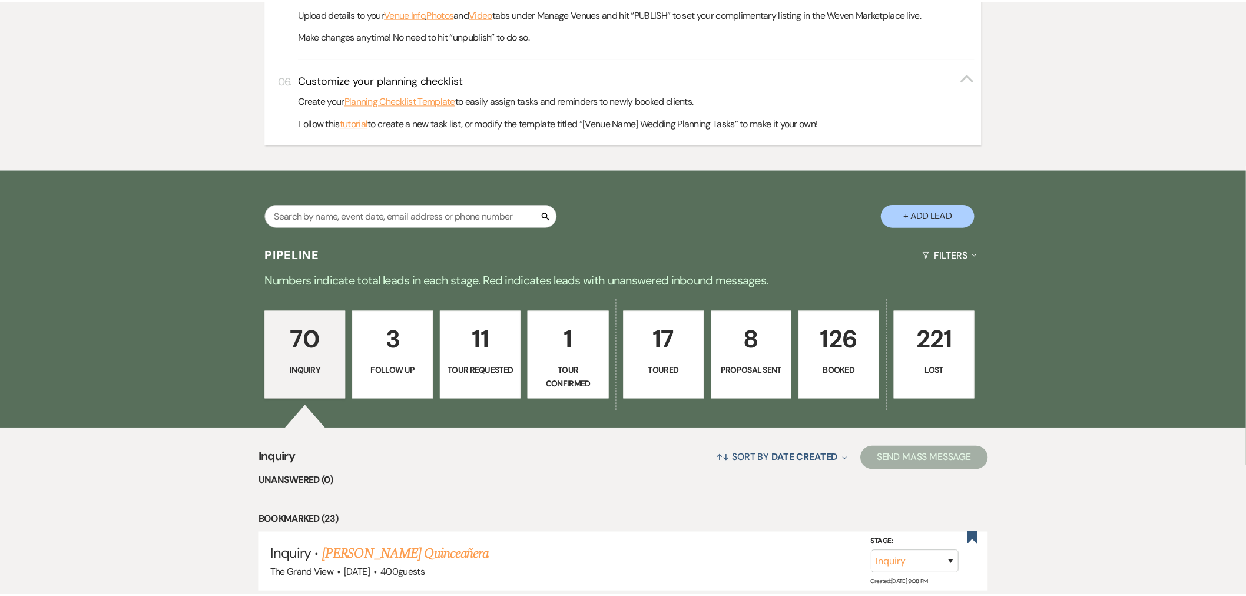
scroll to position [589, 0]
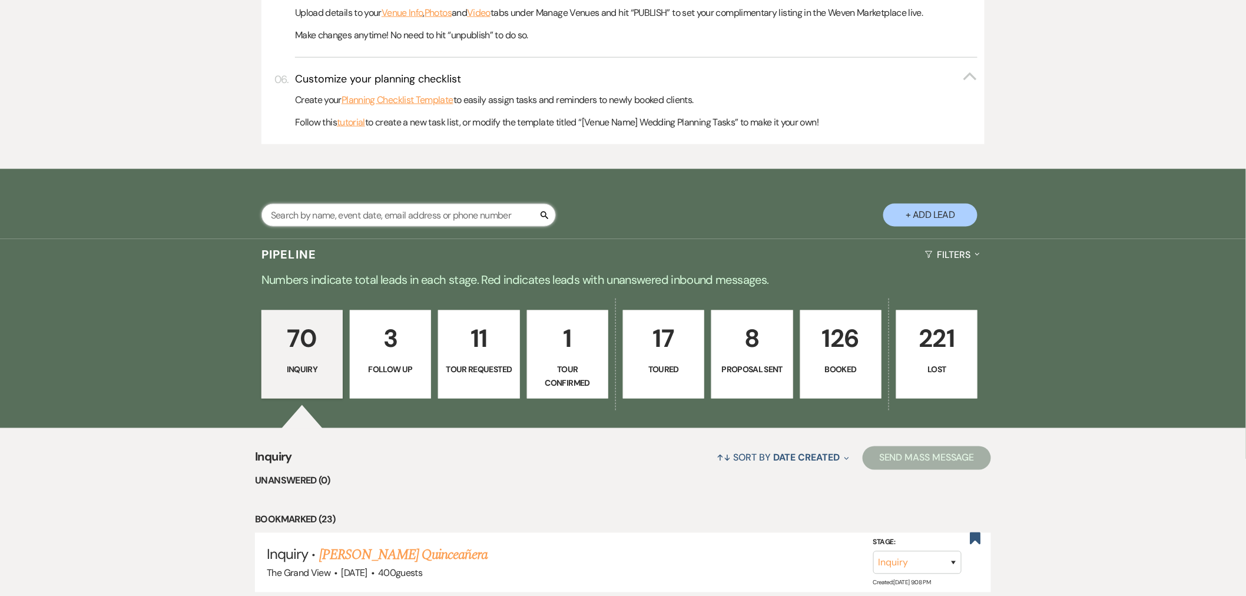
click at [405, 220] on input "text" at bounding box center [409, 215] width 295 height 23
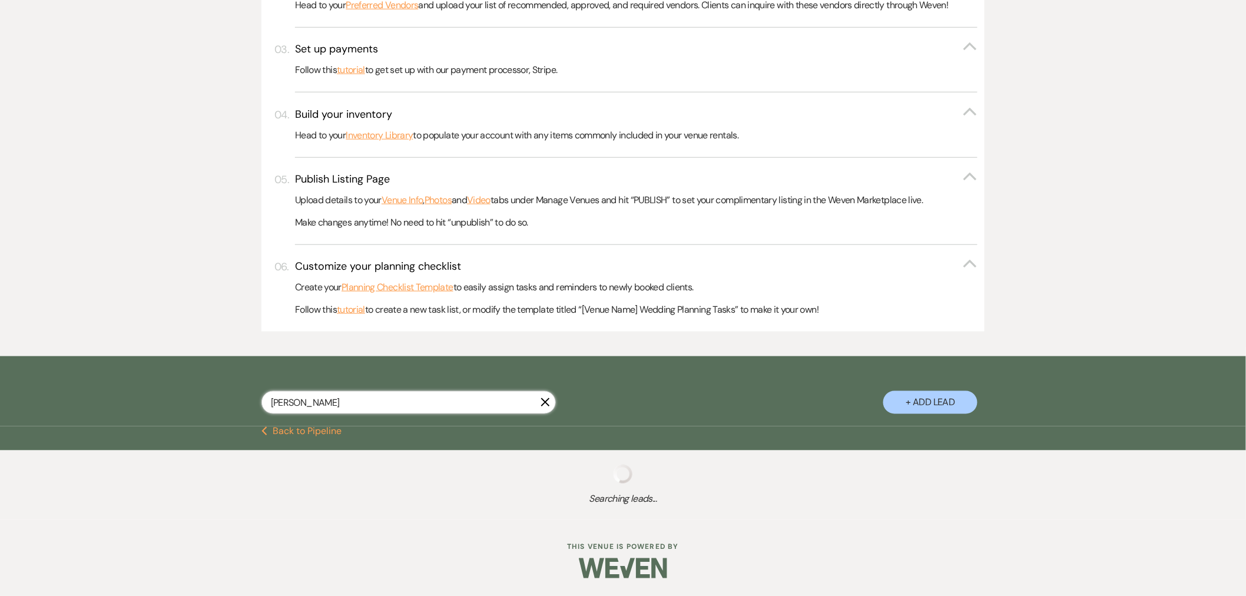
scroll to position [589, 0]
type input "Lisa"
select select "8"
select select "6"
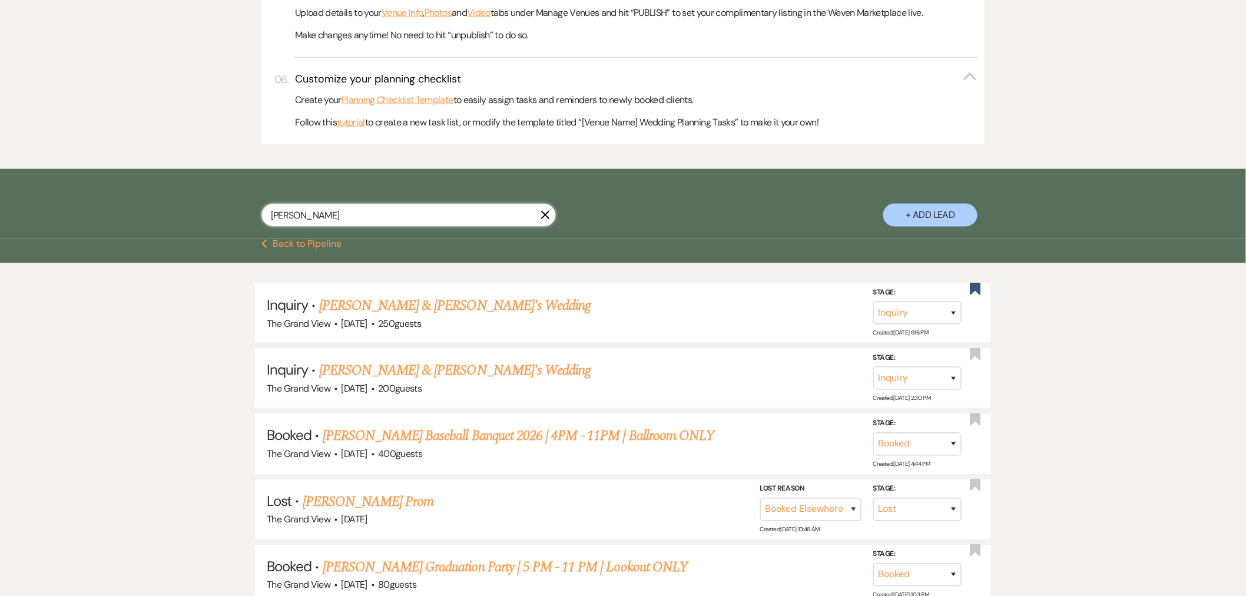
scroll to position [399, 0]
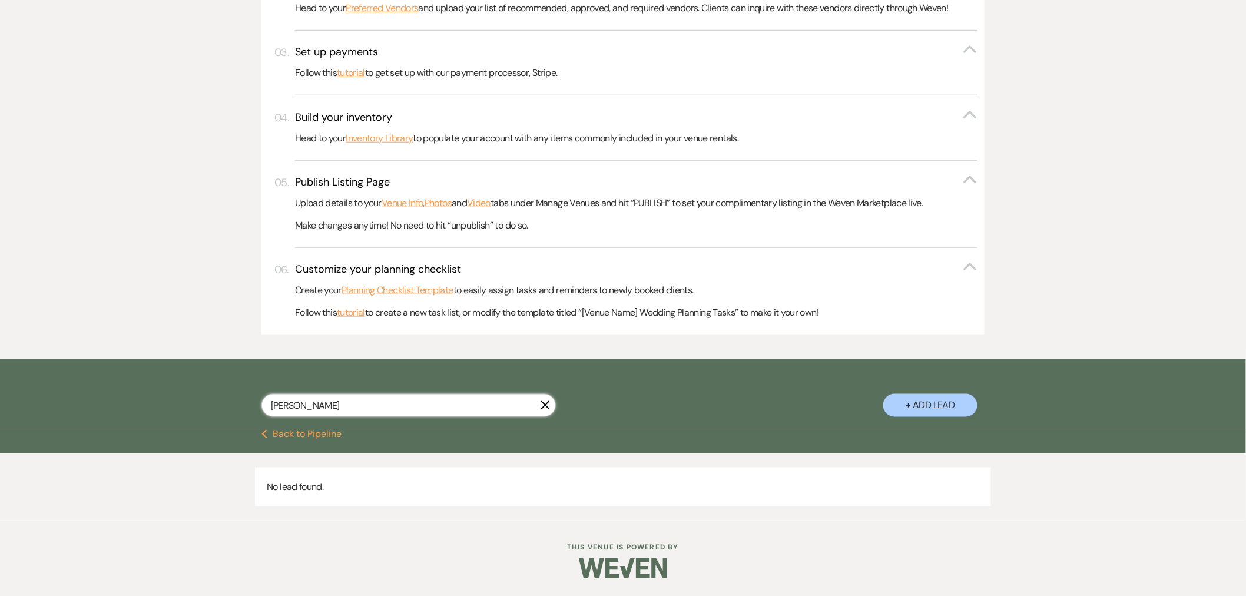
type input "Lisa man"
select select "6"
select select "8"
select select "6"
select select "8"
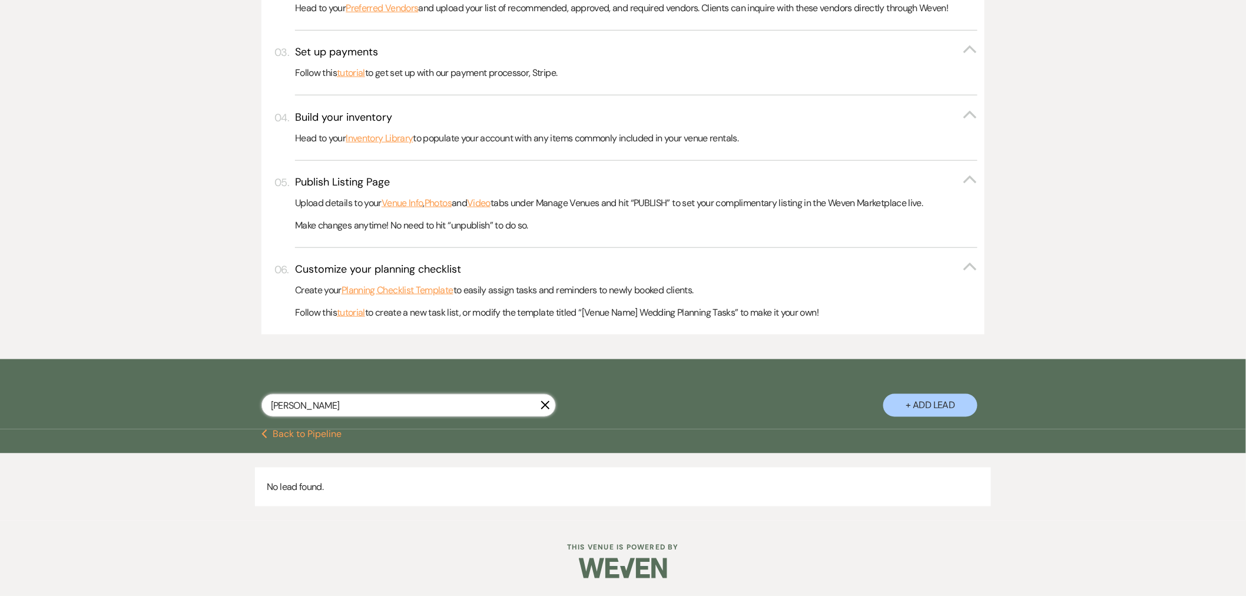
select select "5"
select select "8"
select select "5"
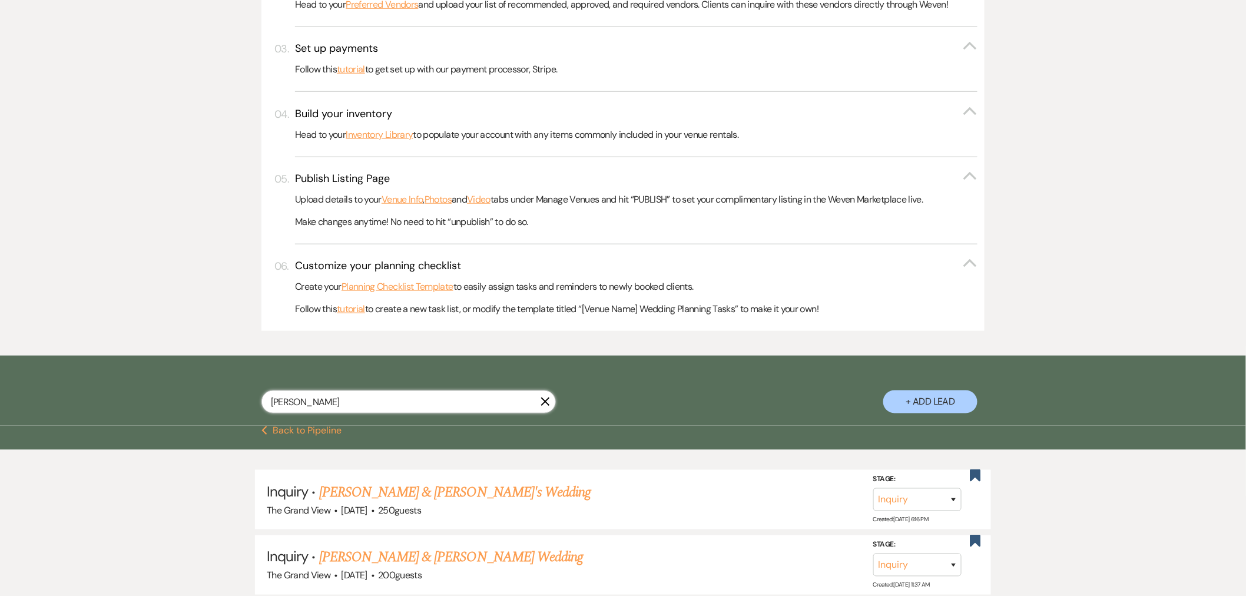
scroll to position [589, 0]
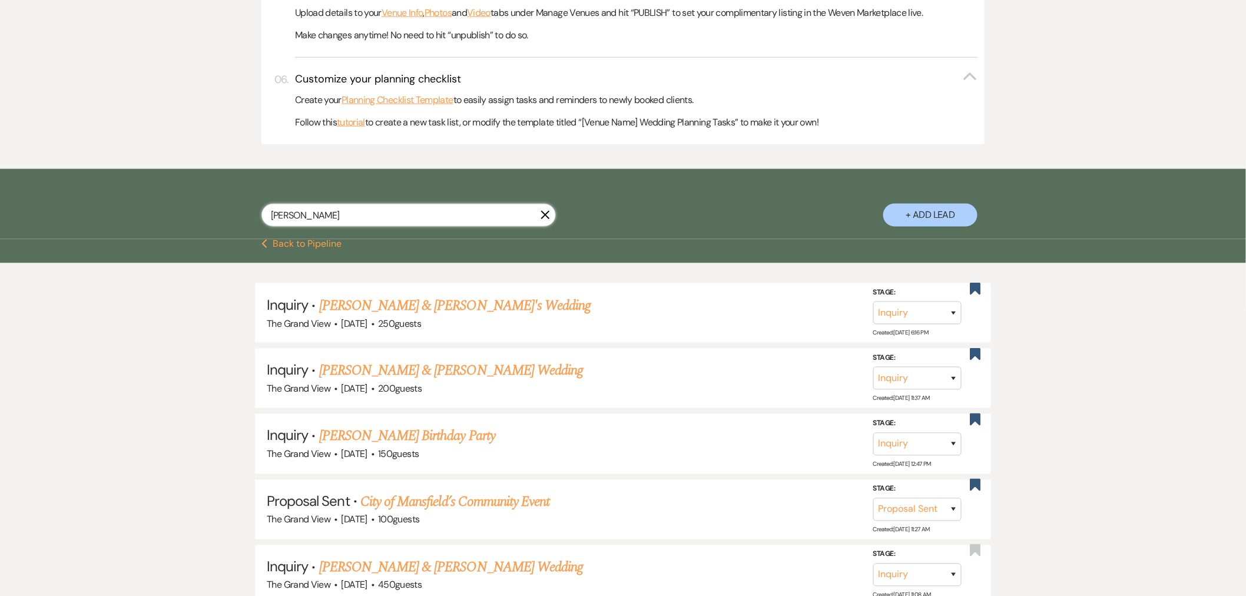
type input "Lisa manu"
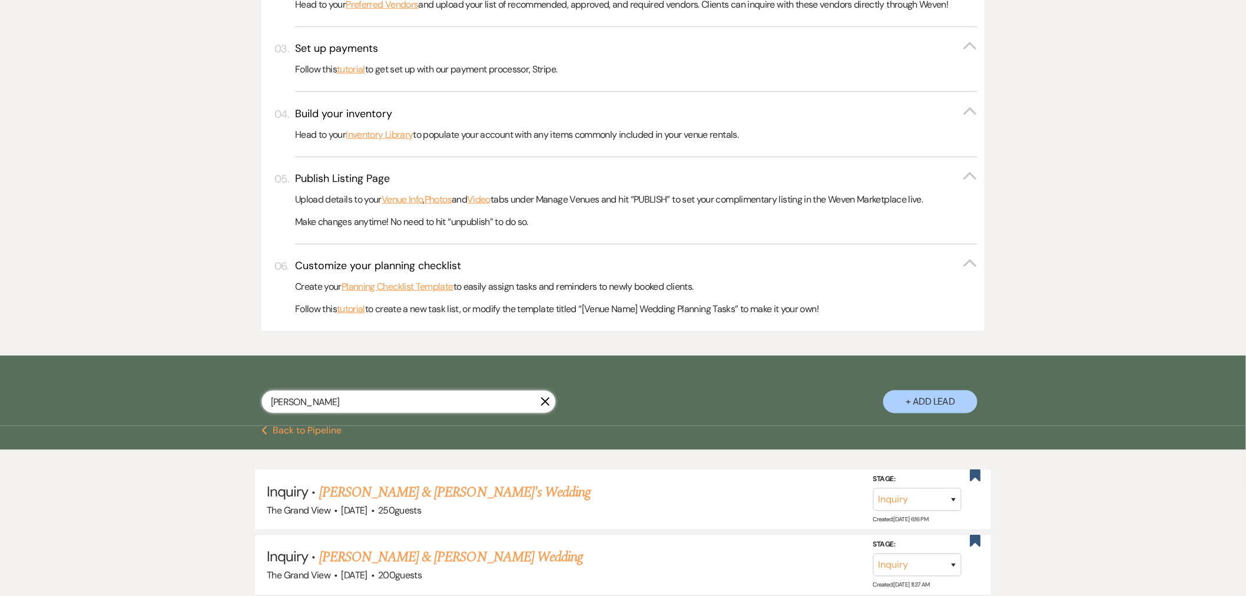
select select "8"
select select "6"
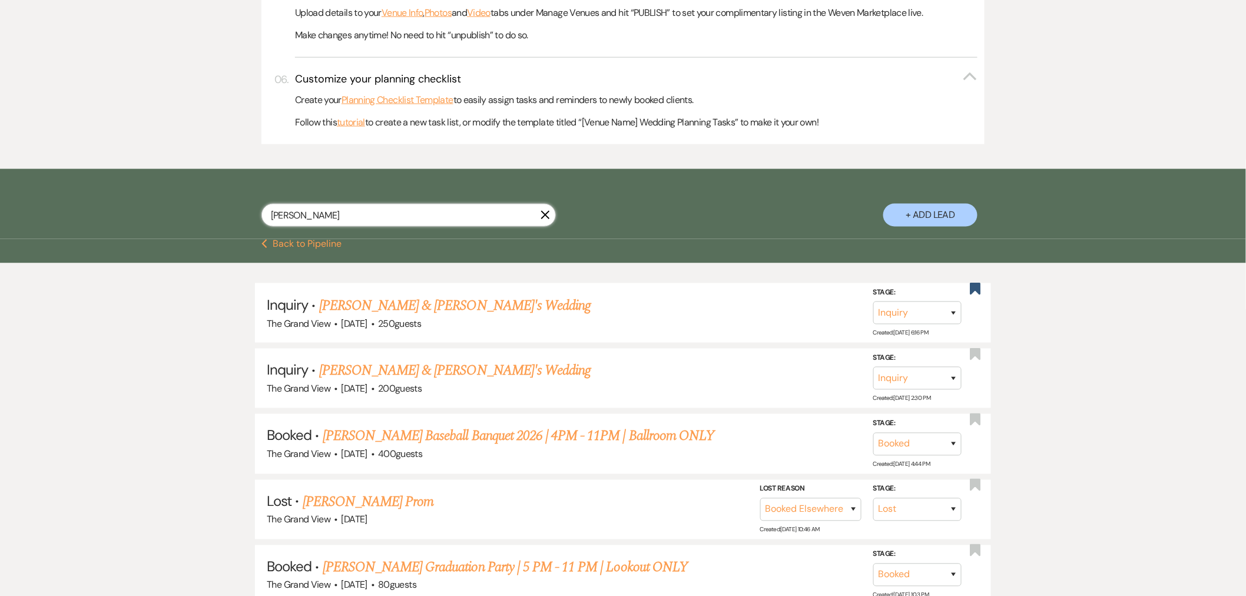
type input "Lisa manuel"
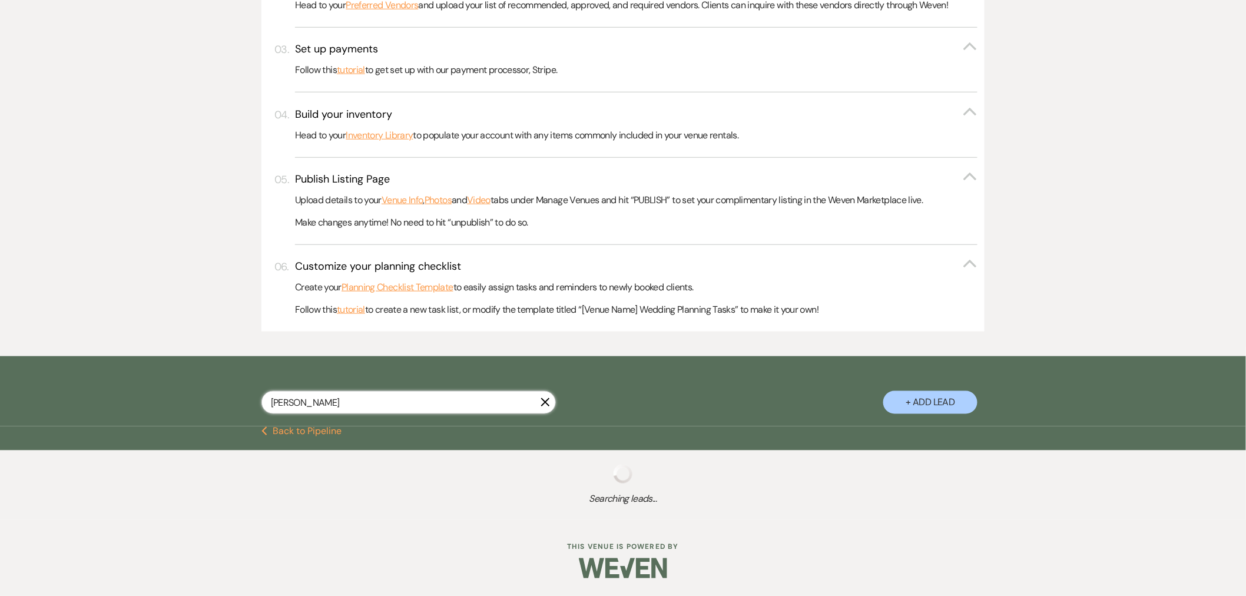
scroll to position [589, 0]
select select "8"
select select "6"
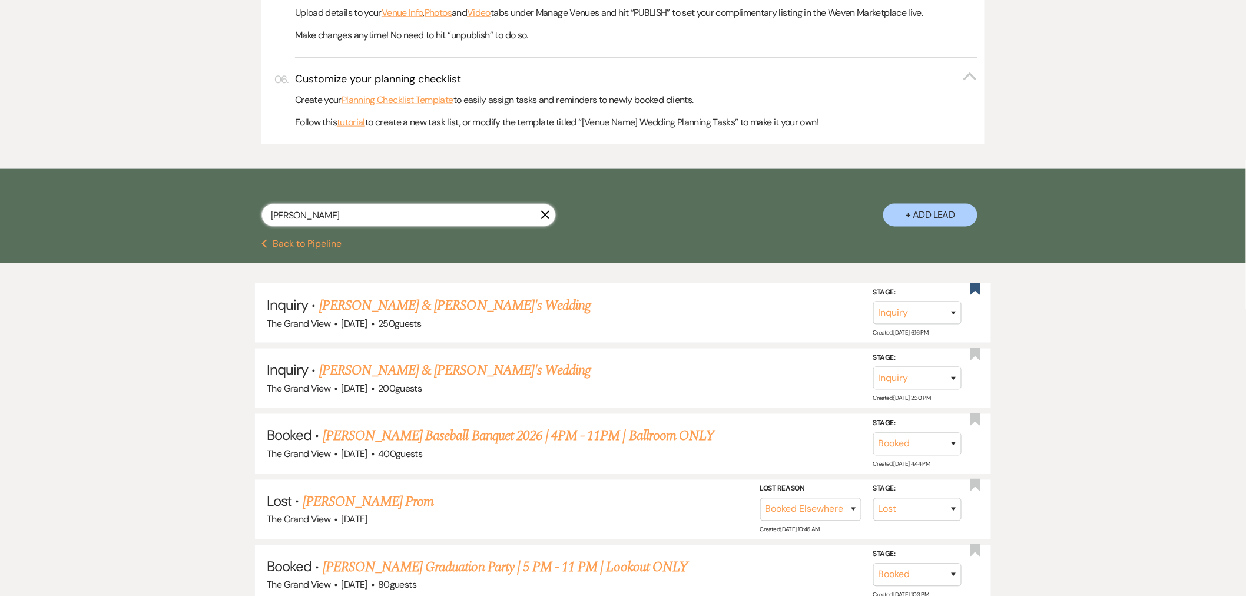
drag, startPoint x: 330, startPoint y: 213, endPoint x: 213, endPoint y: 213, distance: 116.6
click at [213, 213] on div "Lisa manuel X + Add Lead" at bounding box center [623, 205] width 848 height 61
paste input "malisam2@yahoo.com"
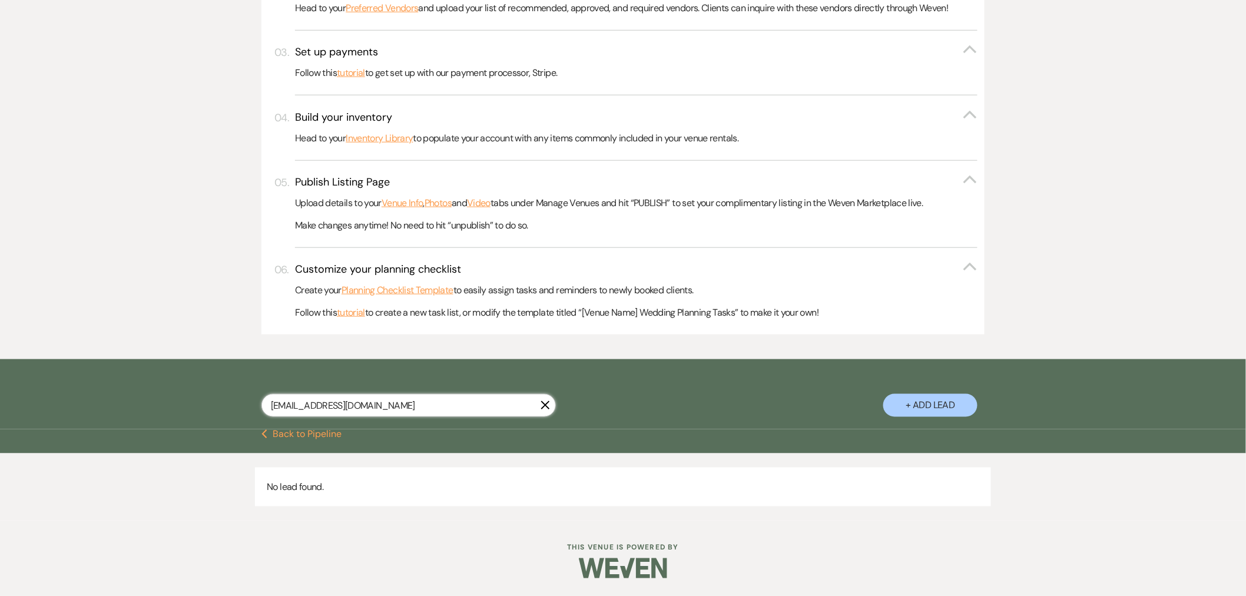
type input "malisam2@yahoo.com"
click at [540, 397] on input "malisam2@yahoo.com" at bounding box center [409, 405] width 295 height 23
click at [548, 401] on icon "X" at bounding box center [545, 405] width 9 height 9
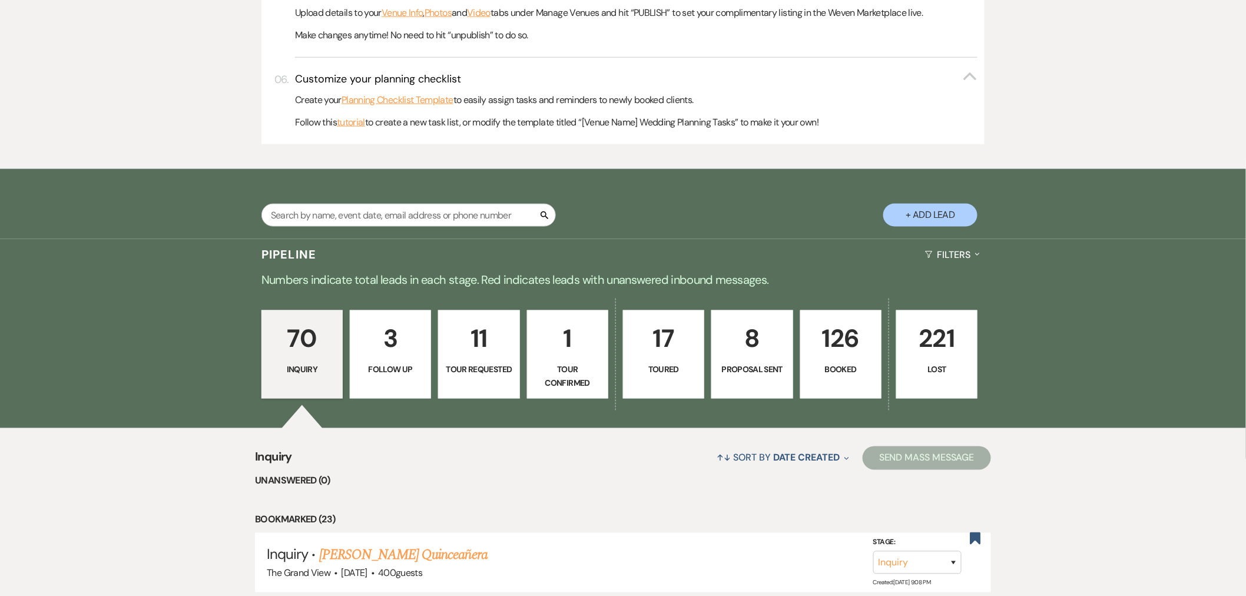
click at [825, 358] on p "126" at bounding box center [841, 338] width 66 height 39
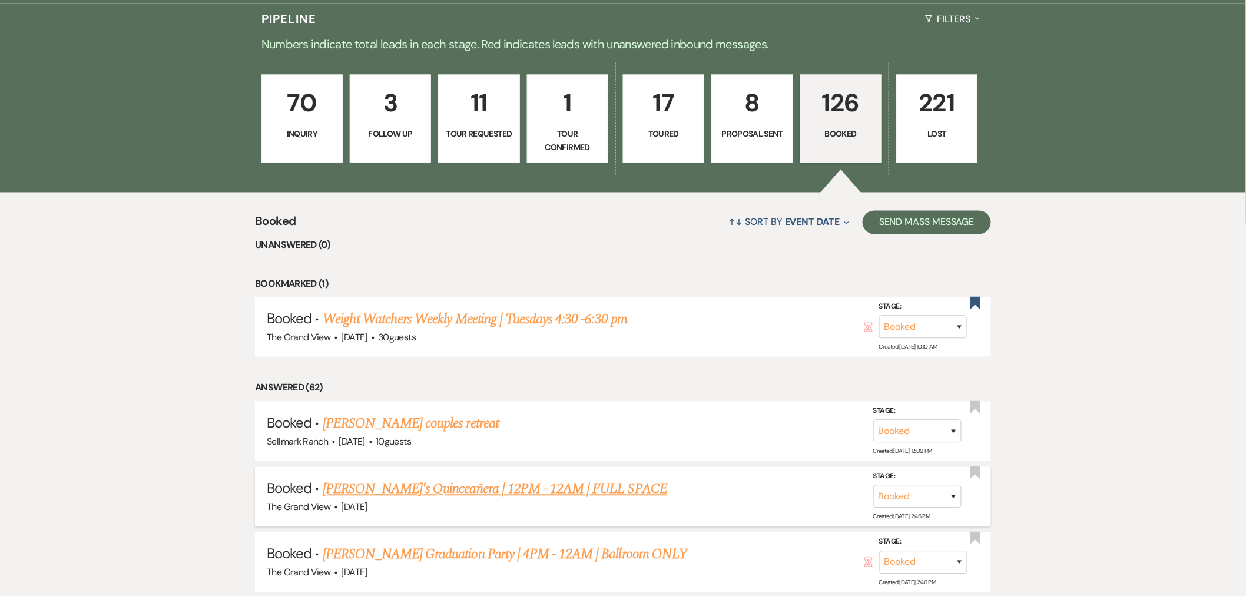
scroll to position [1047, 0]
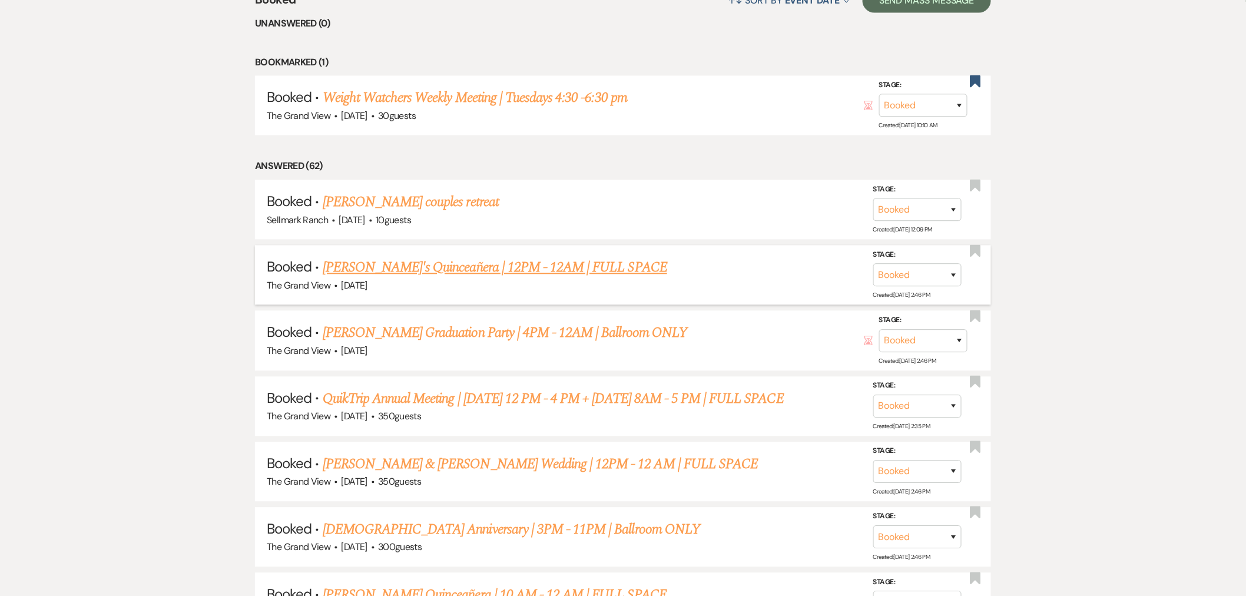
click at [425, 271] on link "[PERSON_NAME]'s Quinceañera | 12PM - 12AM | FULL SPACE" at bounding box center [495, 267] width 345 height 21
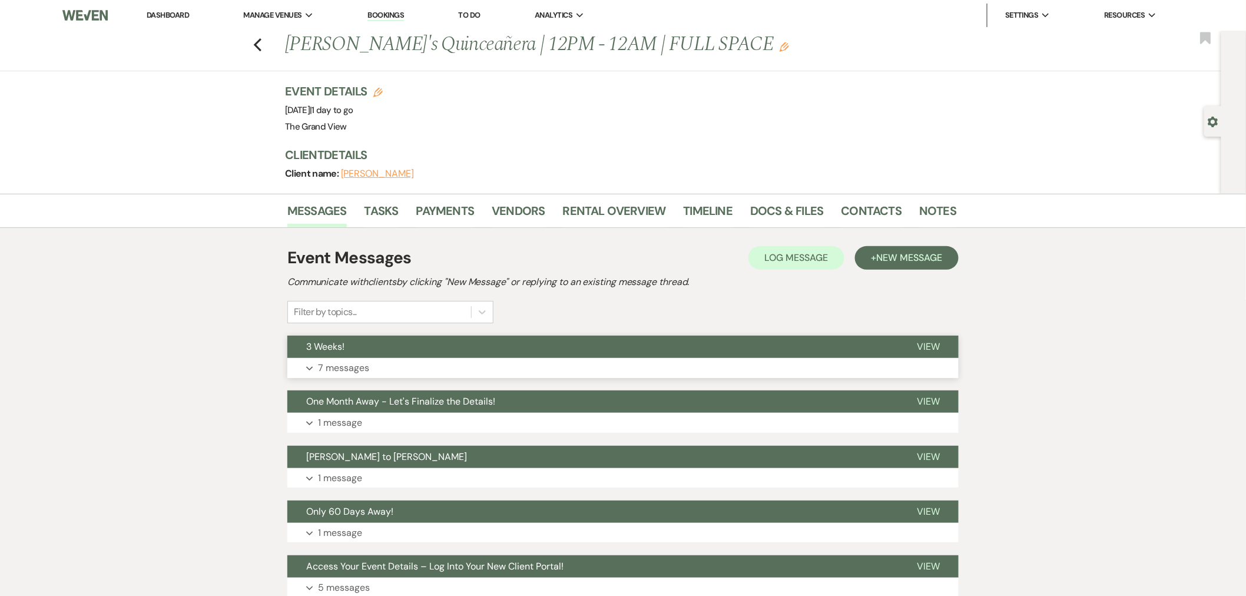
click at [395, 359] on button "Expand 7 messages" at bounding box center [622, 368] width 671 height 20
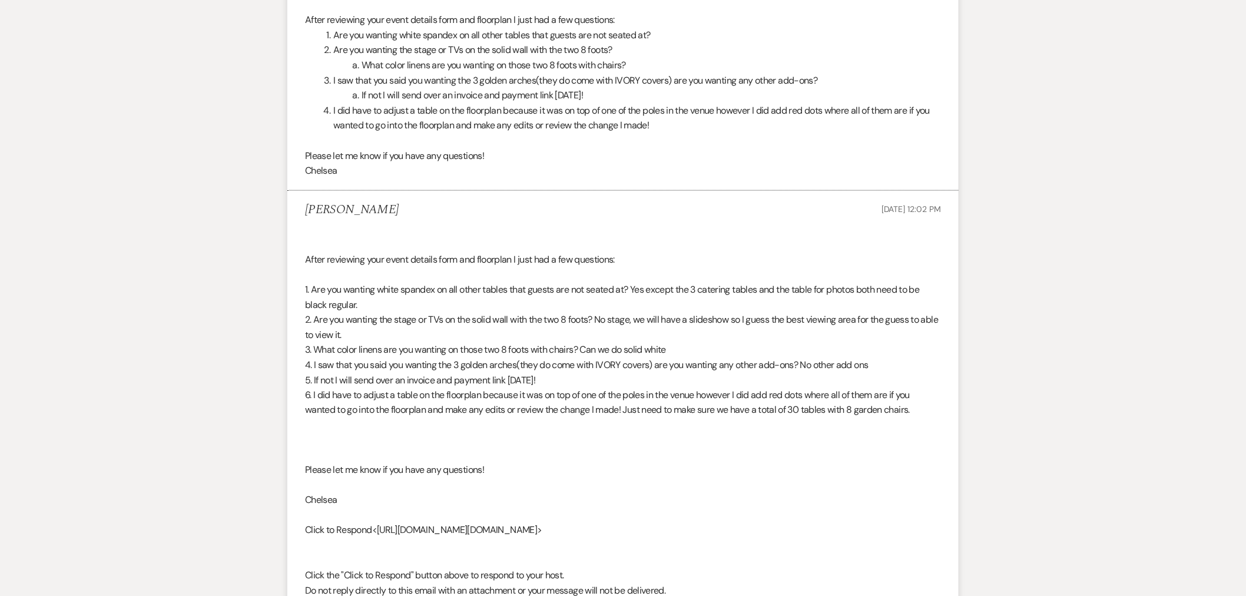
scroll to position [524, 0]
drag, startPoint x: 342, startPoint y: 349, endPoint x: 704, endPoint y: 350, distance: 362.2
drag, startPoint x: 696, startPoint y: 305, endPoint x: 693, endPoint y: 293, distance: 11.4
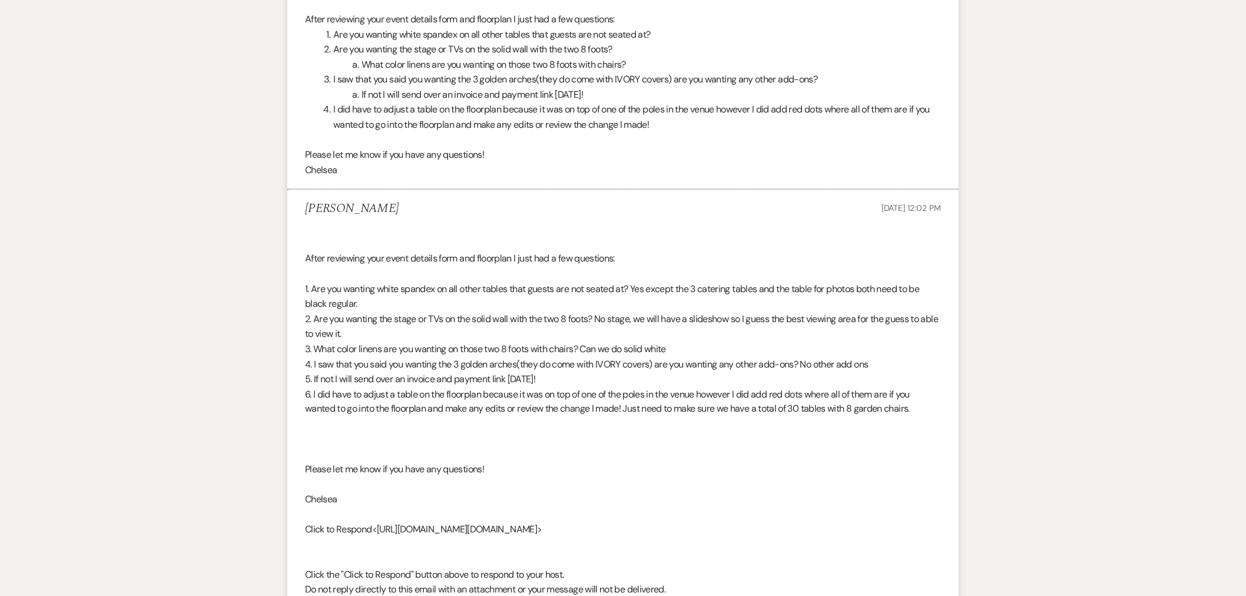
drag, startPoint x: 693, startPoint y: 291, endPoint x: 861, endPoint y: 292, distance: 167.3
copy div "3 catering tables and the table for photos"
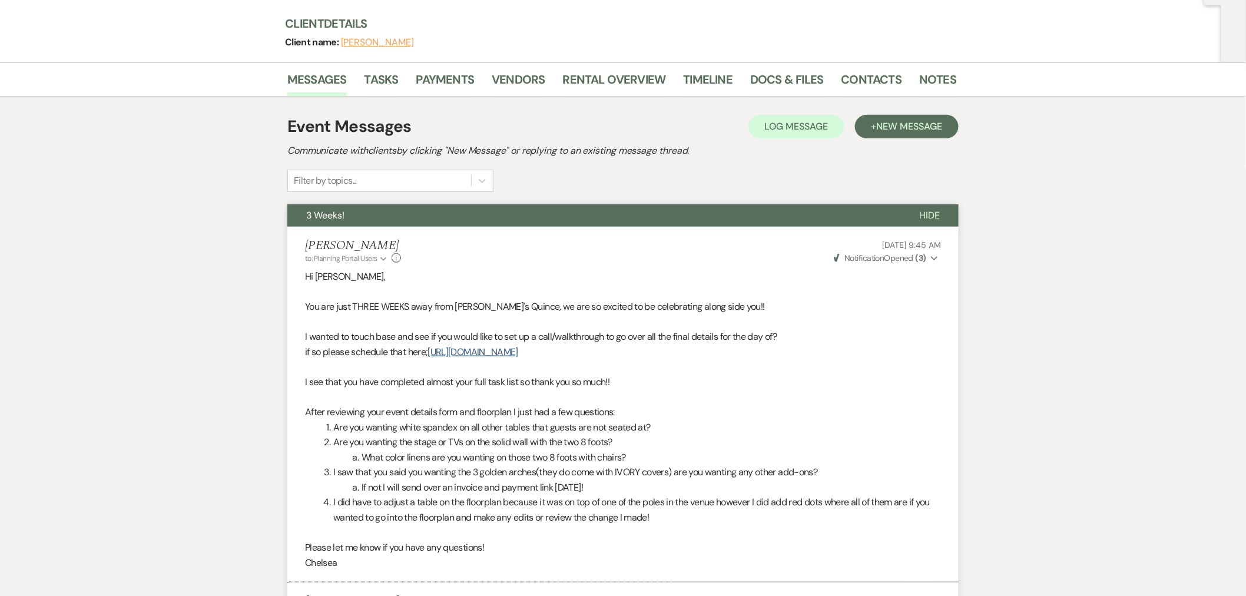
scroll to position [0, 0]
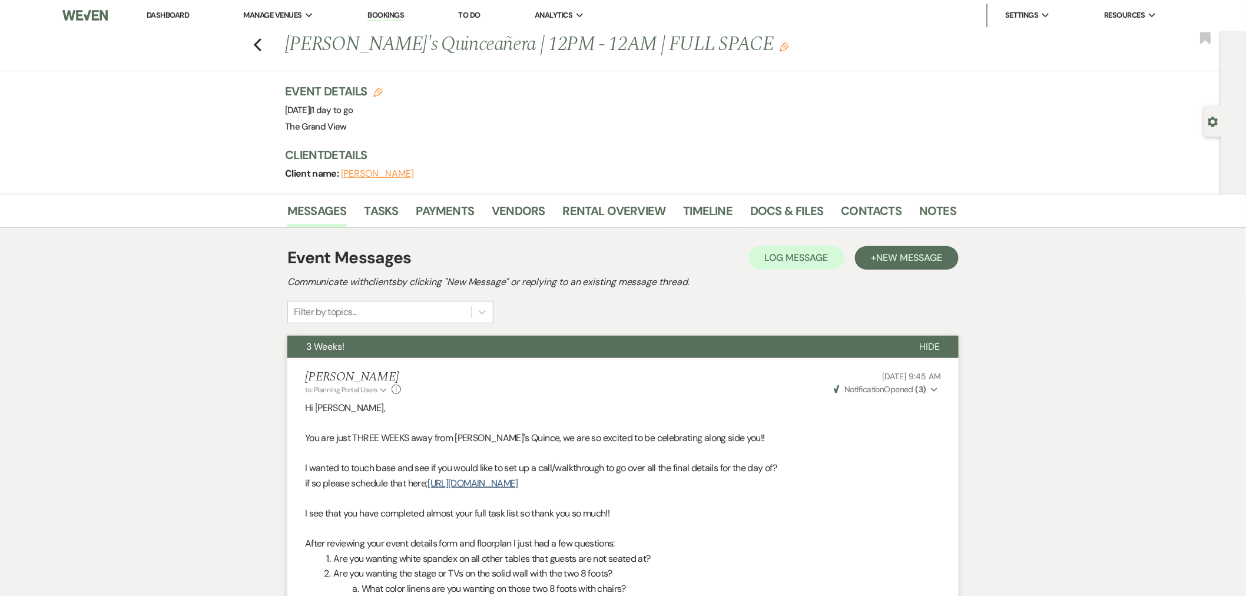
click at [179, 9] on li "Dashboard" at bounding box center [168, 16] width 54 height 24
click at [180, 14] on link "Dashboard" at bounding box center [168, 15] width 42 height 10
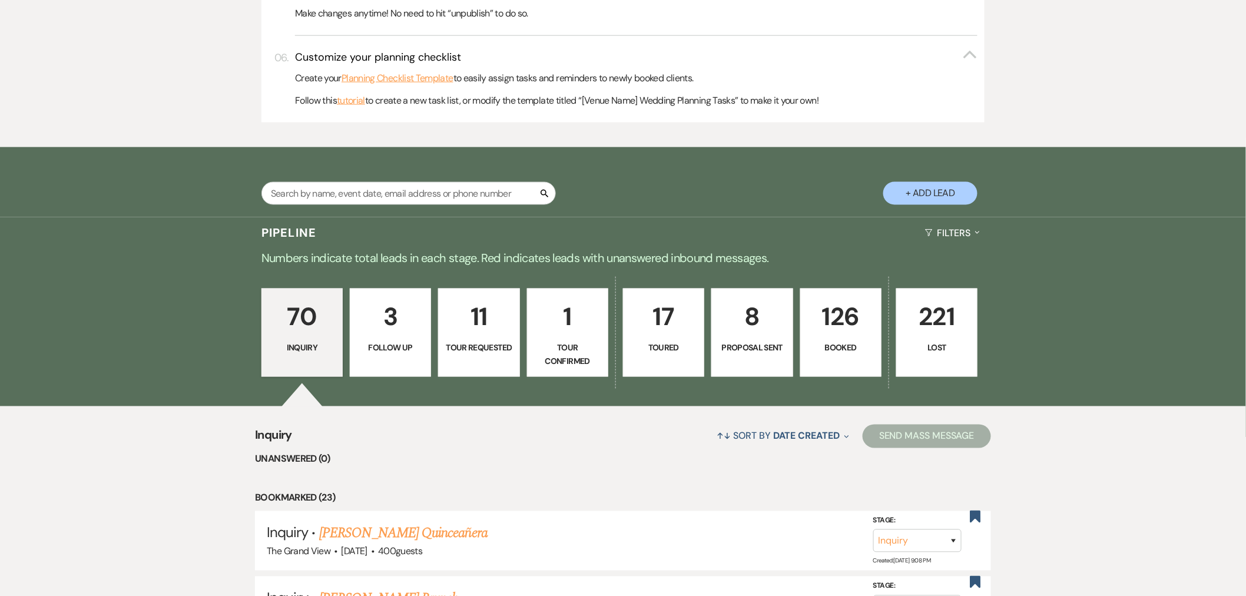
scroll to position [720, 0]
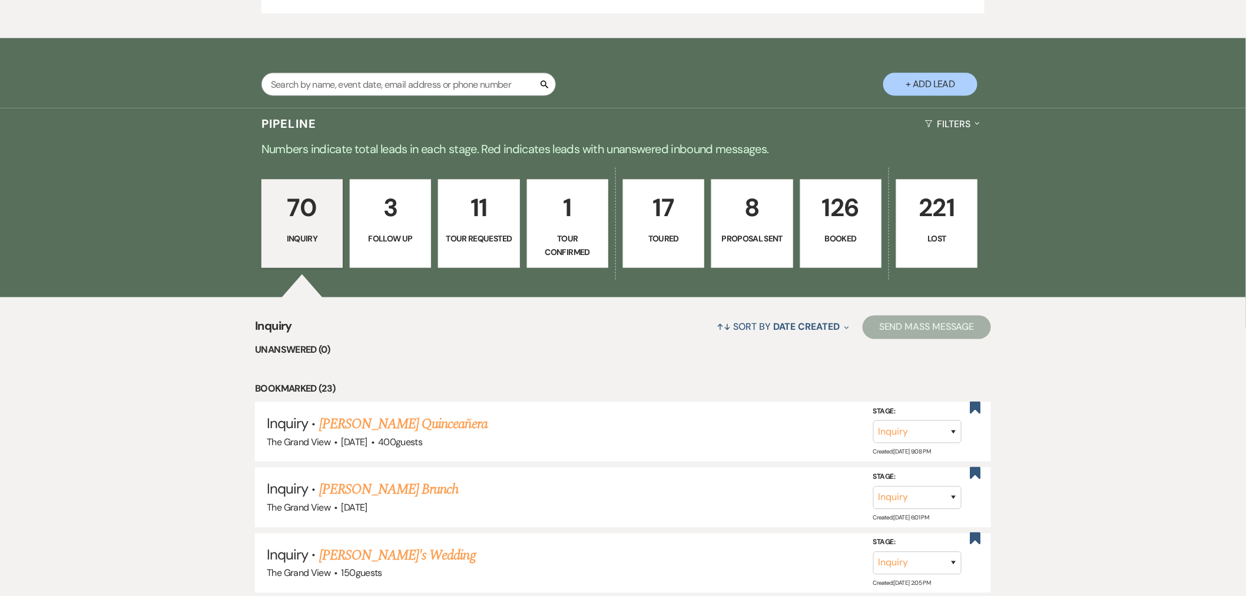
click at [487, 246] on p "Tour Requested" at bounding box center [479, 239] width 66 height 13
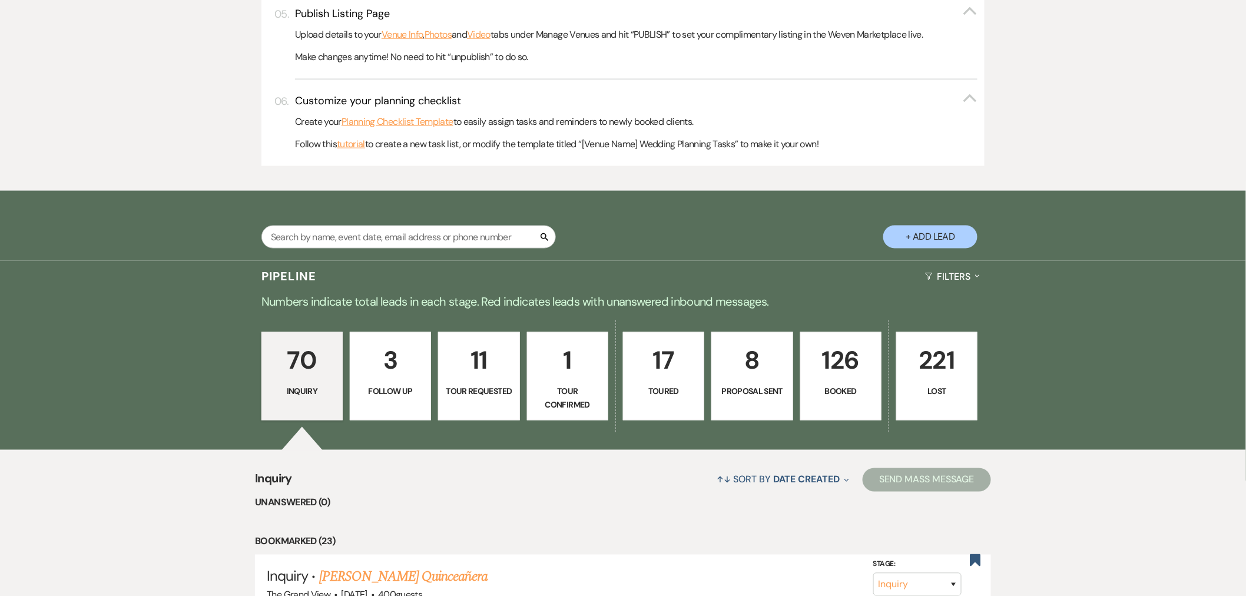
select select "2"
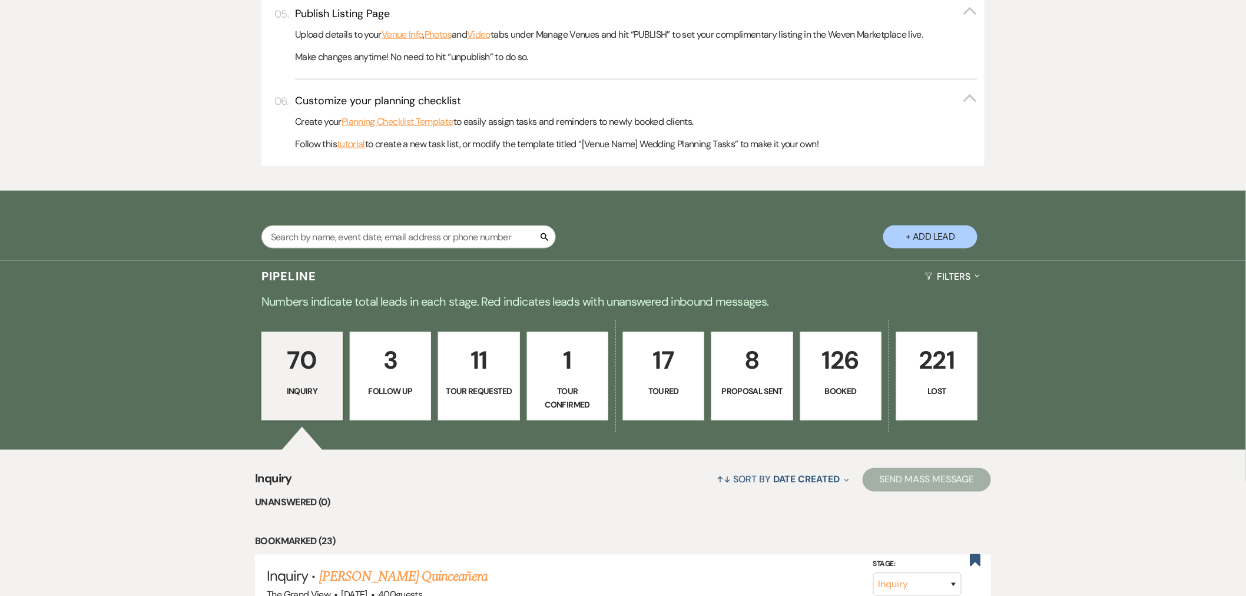
select select "2"
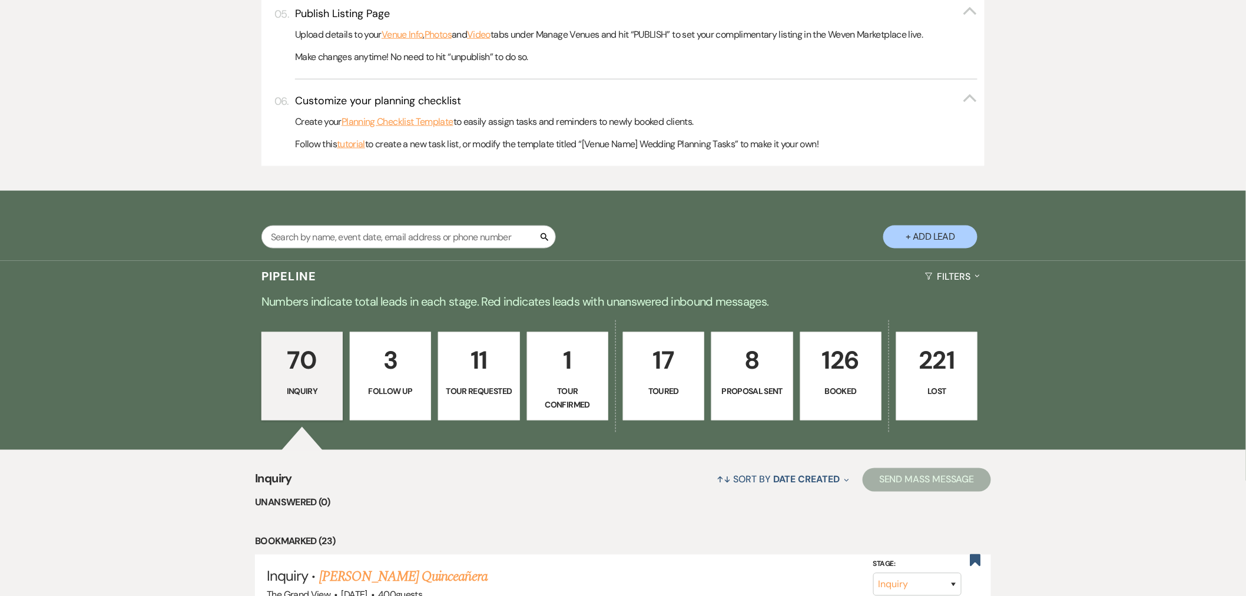
select select "2"
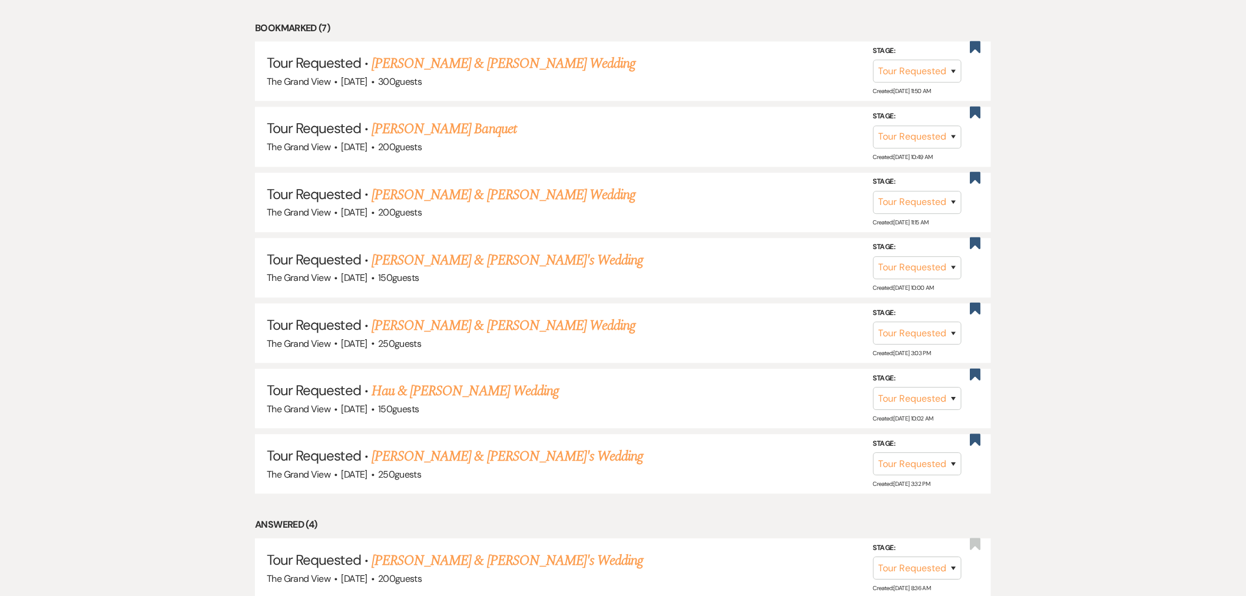
scroll to position [1112, 0]
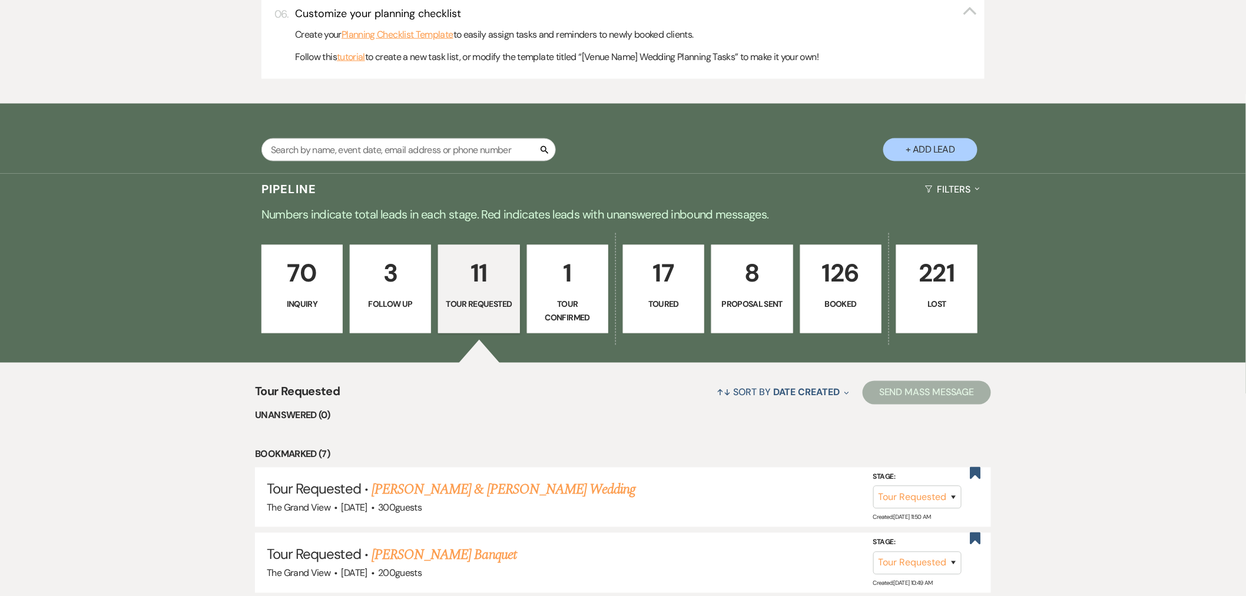
click at [575, 326] on link "1 Tour Confirmed" at bounding box center [567, 289] width 81 height 88
select select "4"
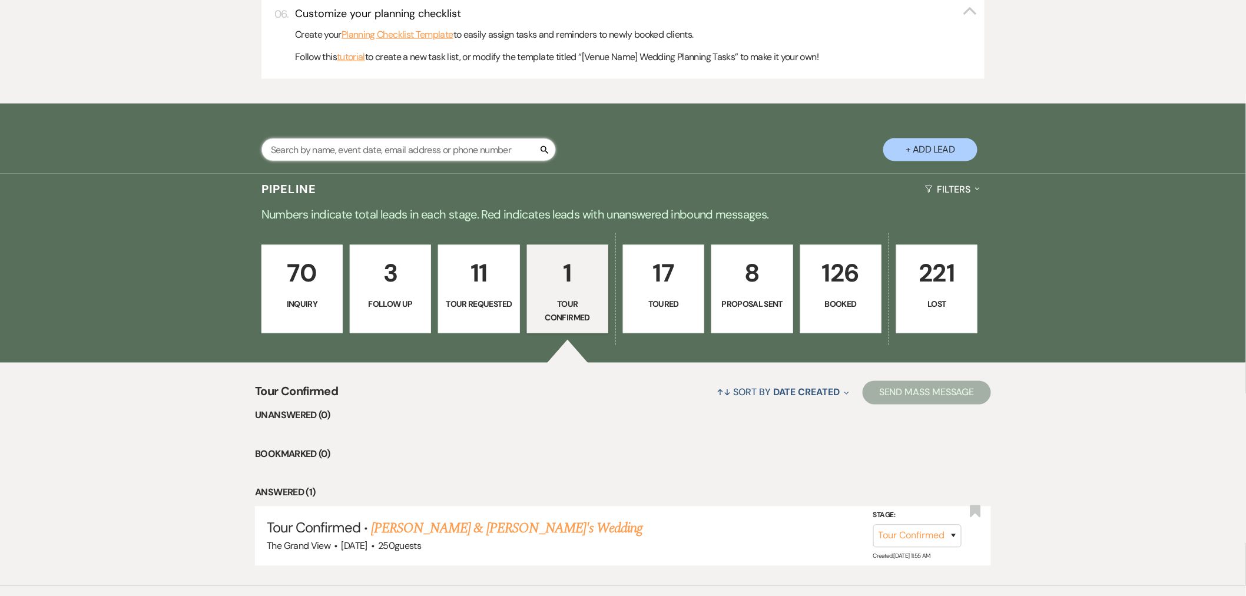
click at [398, 155] on input "text" at bounding box center [409, 149] width 295 height 23
type input "lisa"
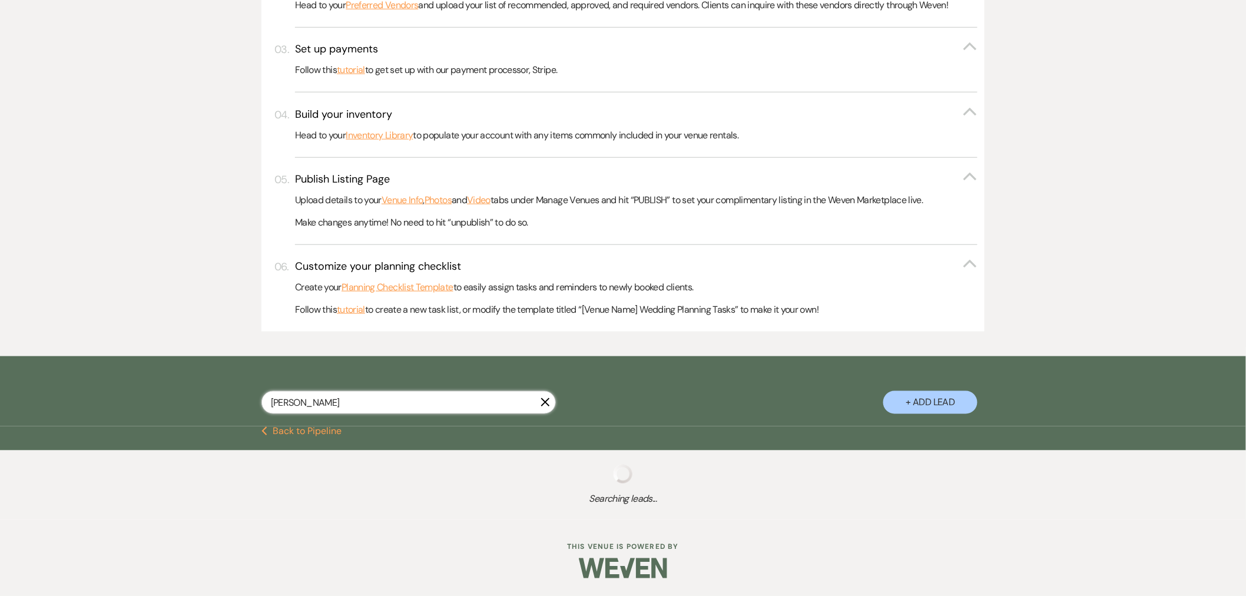
scroll to position [654, 0]
select select "8"
select select "6"
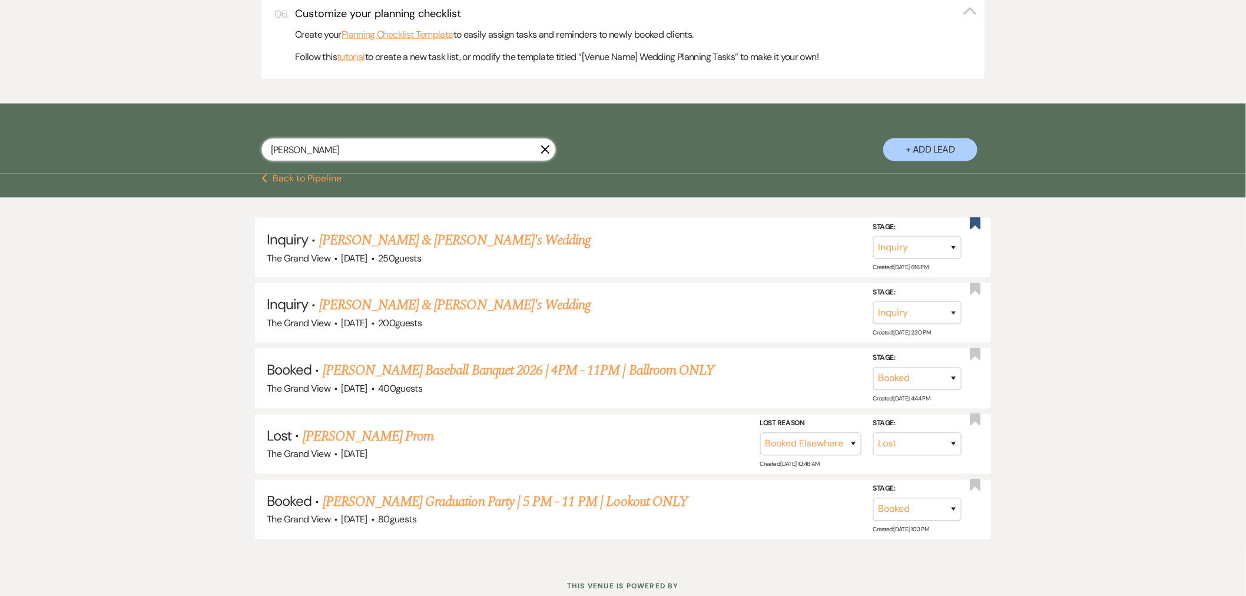
type input "lisa man"
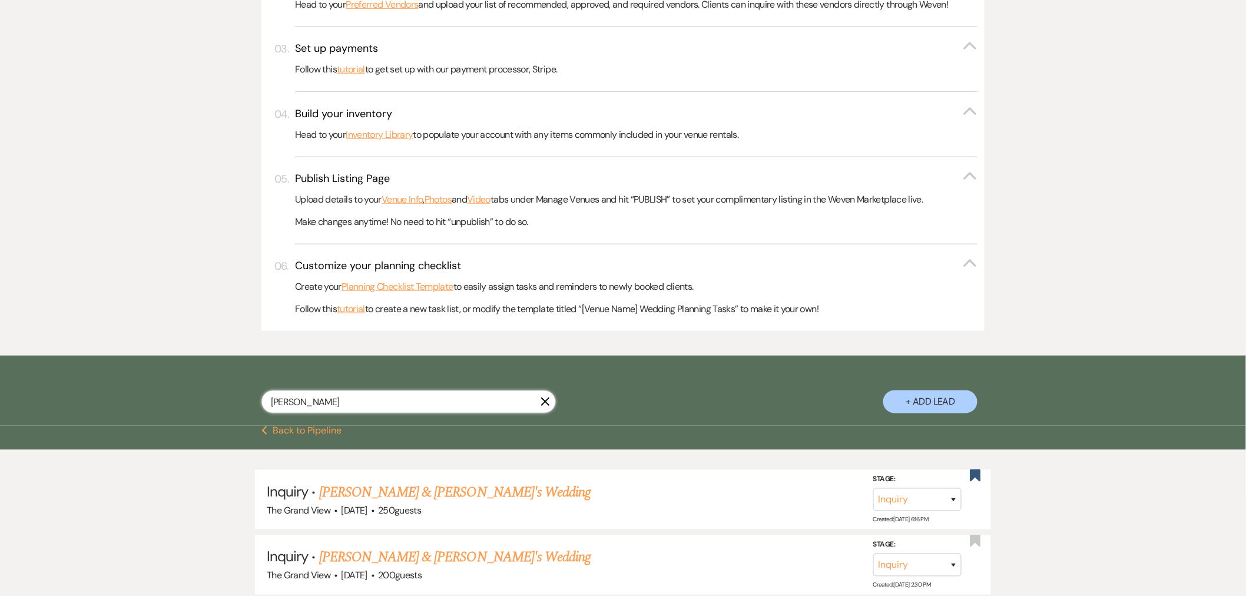
select select "6"
select select "8"
select select "6"
select select "8"
select select "5"
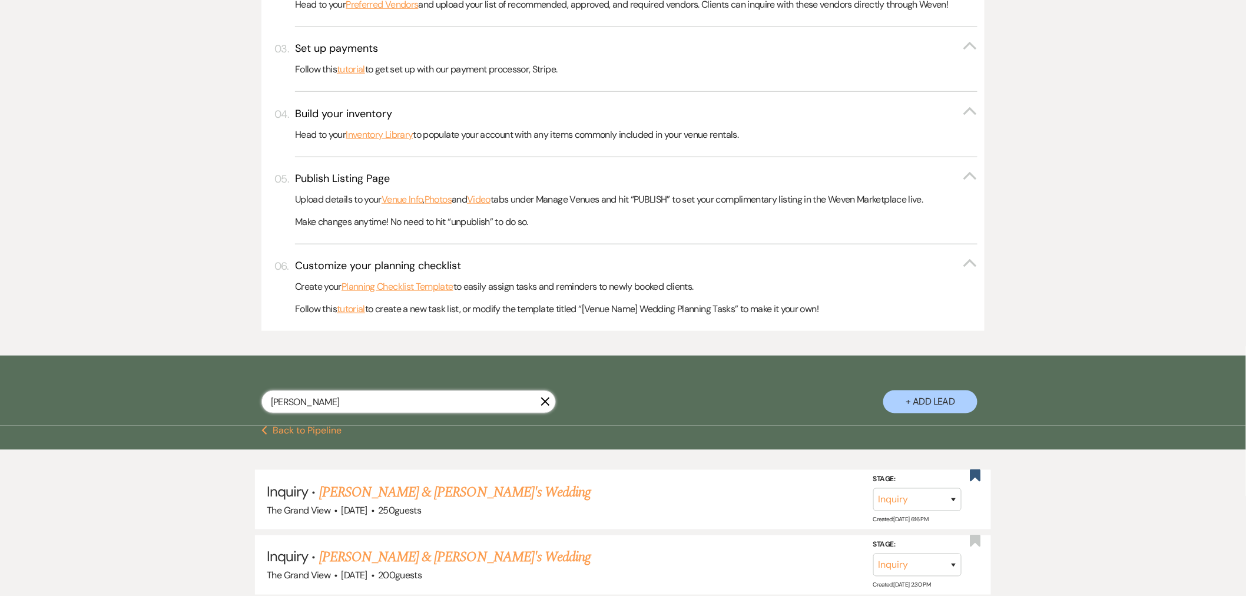
select select "8"
select select "5"
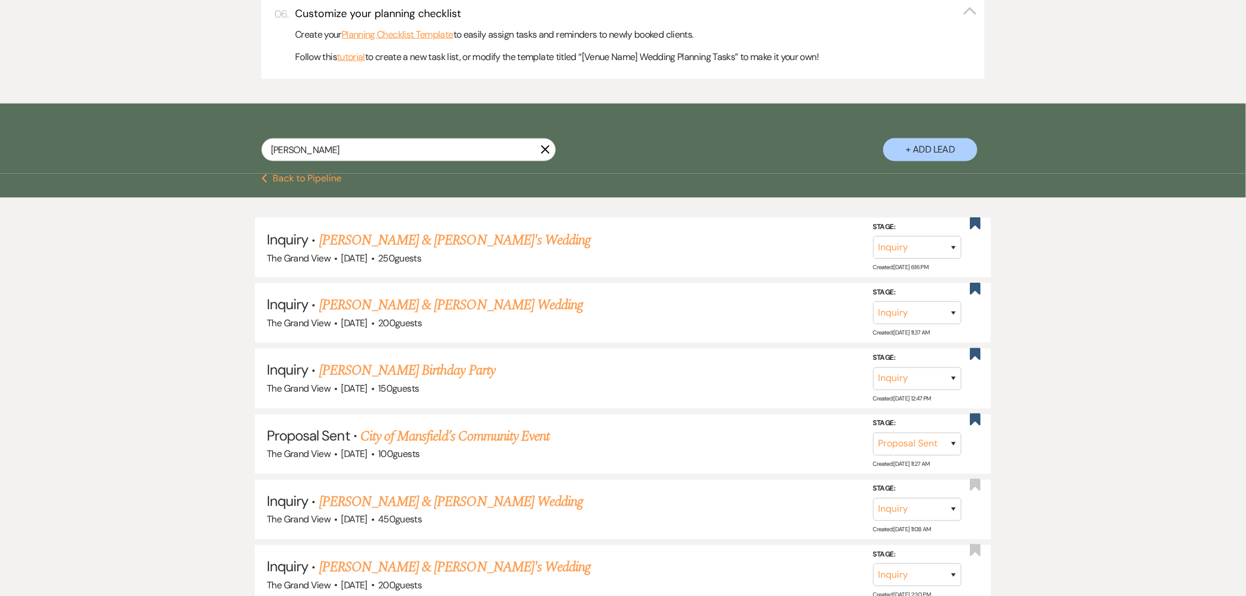
click at [917, 151] on button "+ Add Lead" at bounding box center [931, 149] width 94 height 23
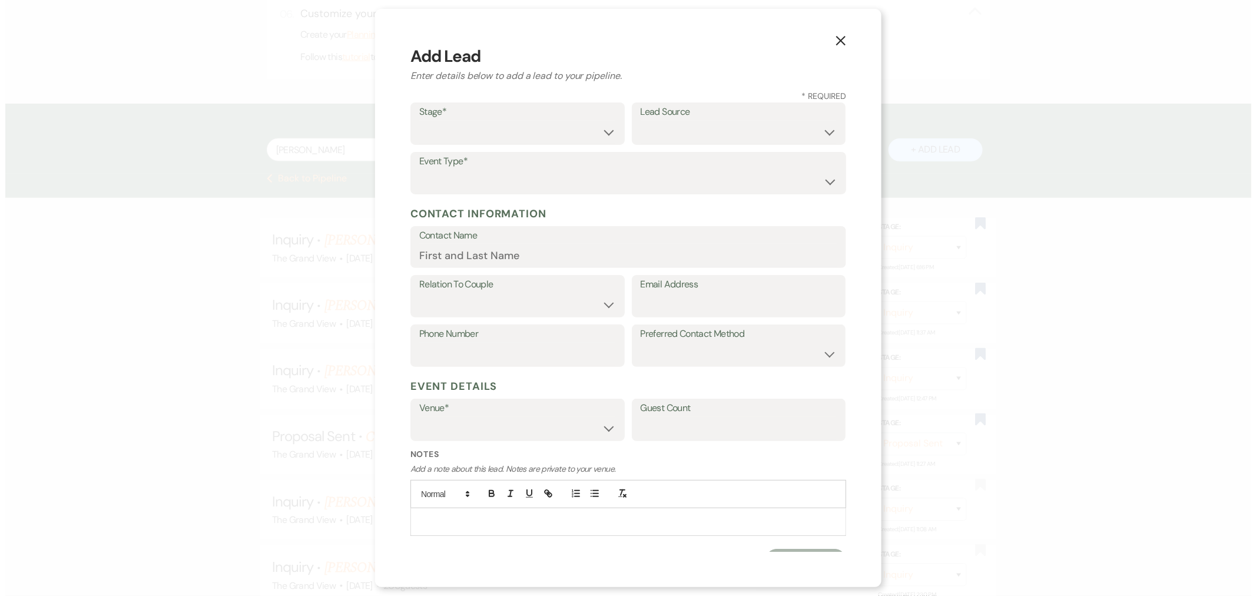
scroll to position [655, 0]
click at [845, 41] on icon "X" at bounding box center [841, 40] width 11 height 11
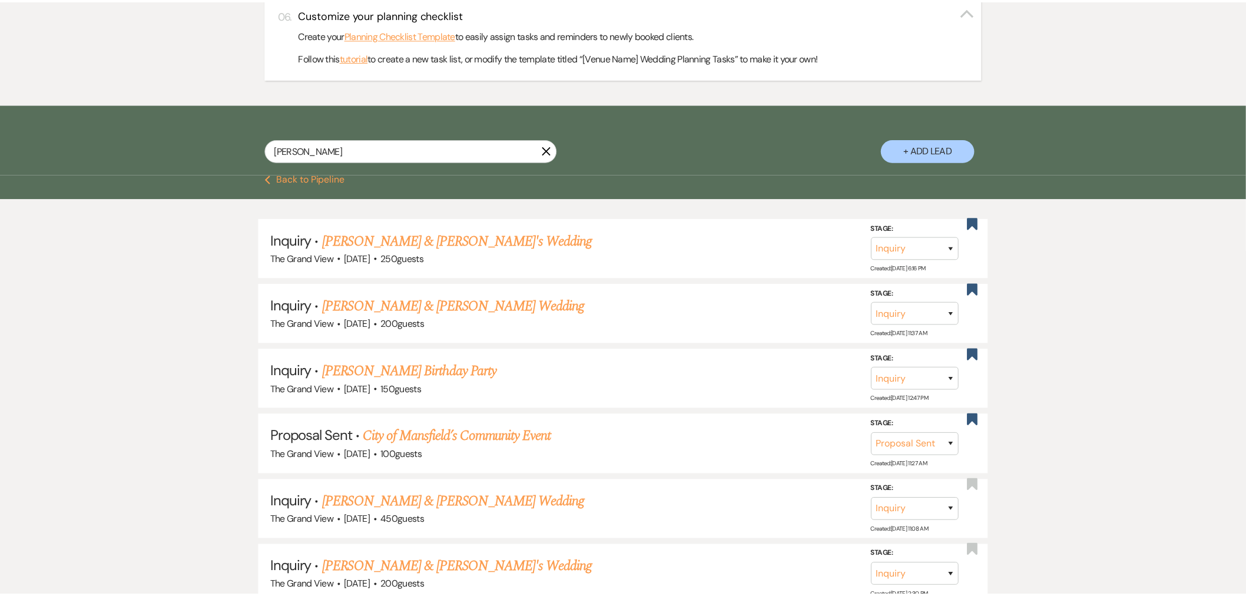
scroll to position [654, 0]
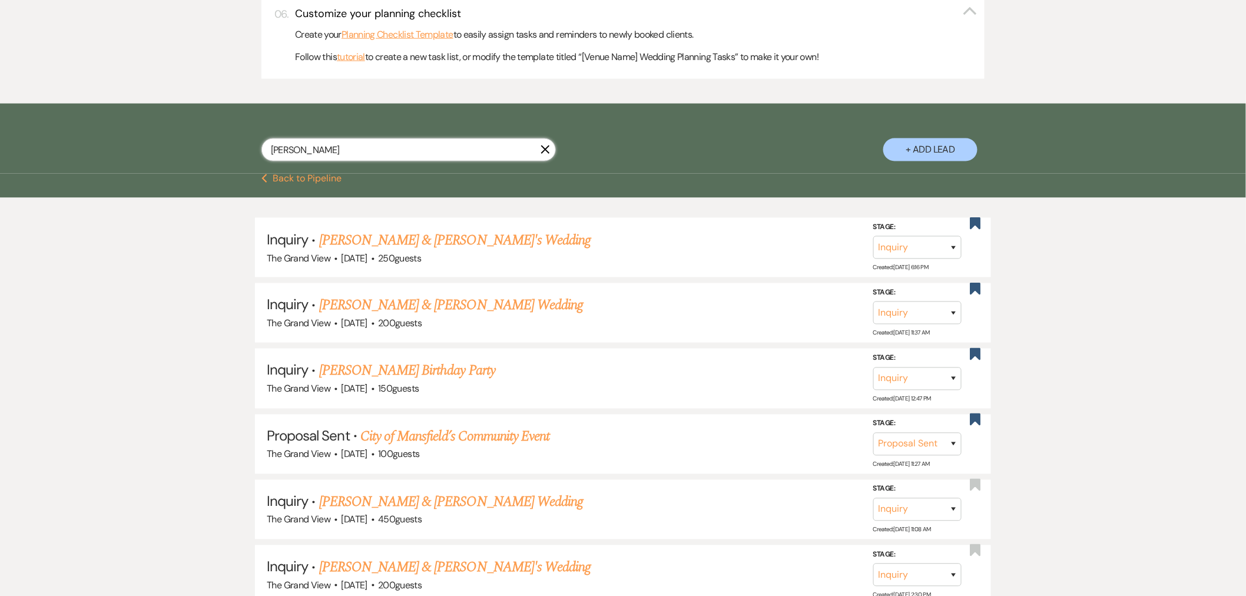
click at [339, 150] on input "lisa man" at bounding box center [409, 149] width 295 height 23
type input "lisa manu"
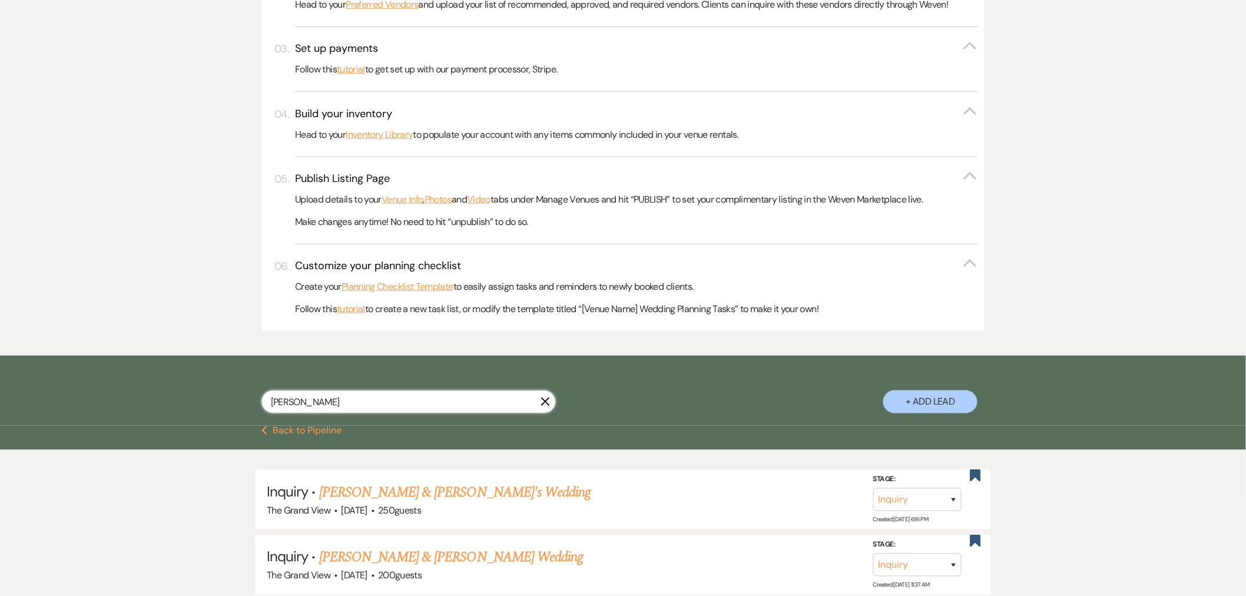
select select "8"
select select "6"
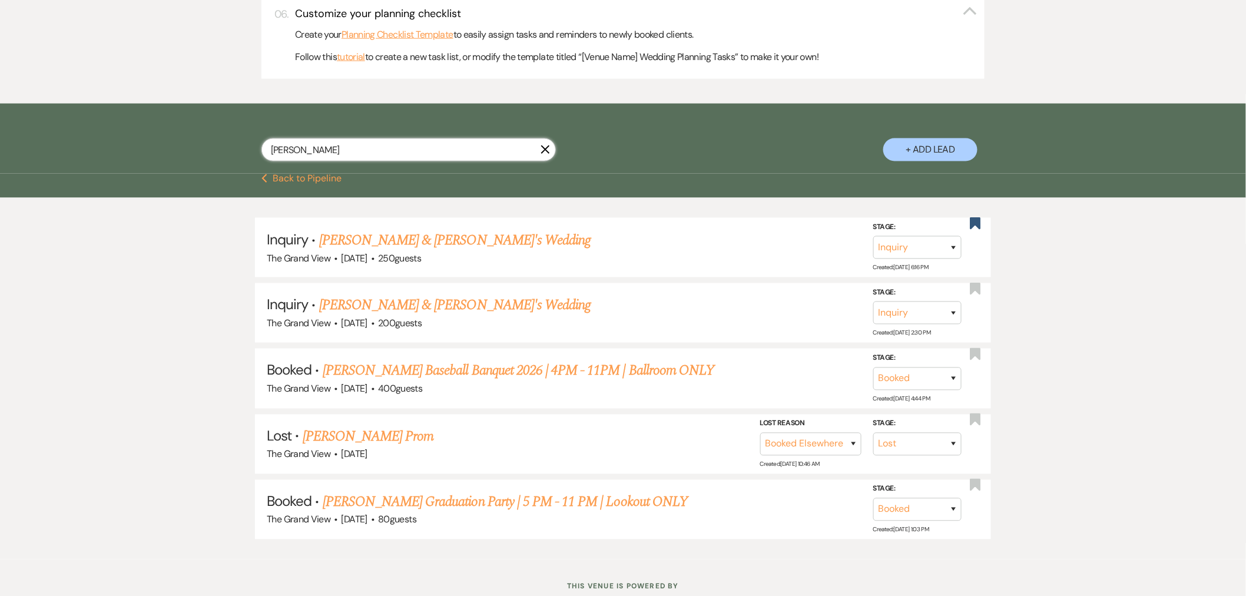
type input "lisa manuel"
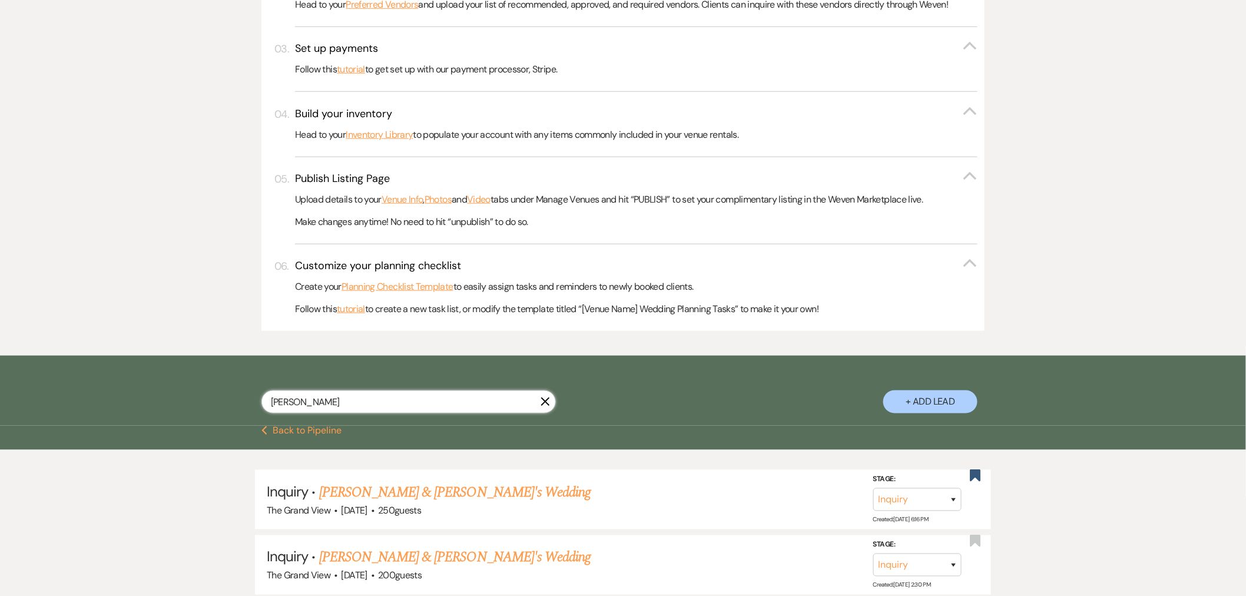
select select "8"
select select "6"
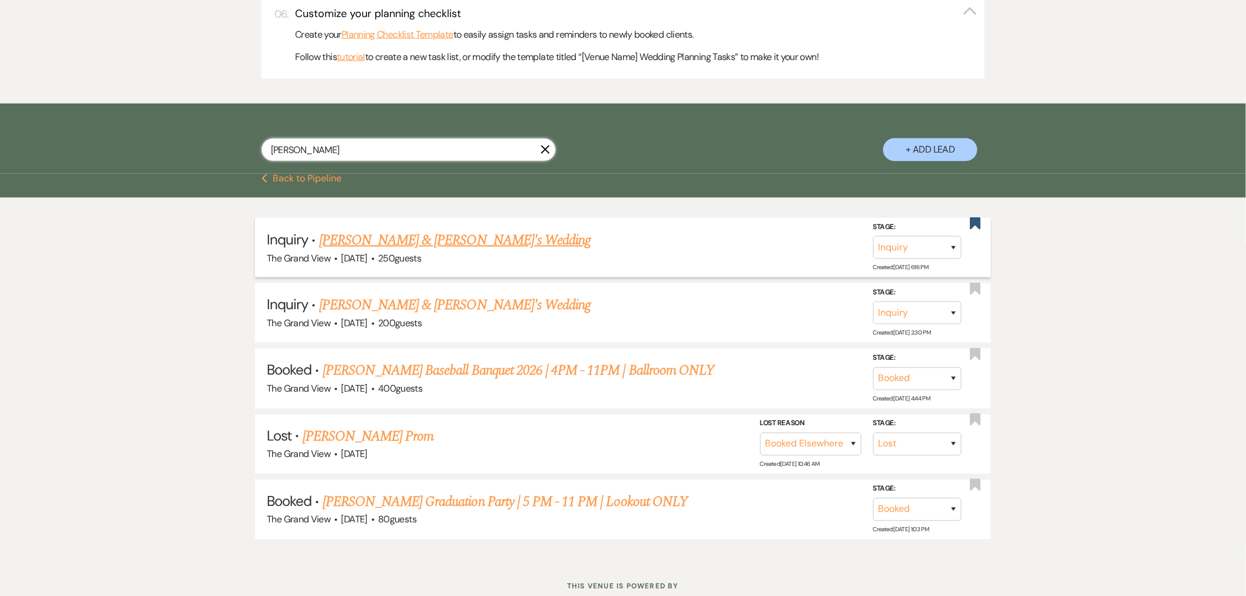
type input "lisa manuel"
click at [401, 241] on link "[PERSON_NAME] & [PERSON_NAME]'s Wedding" at bounding box center [455, 240] width 272 height 21
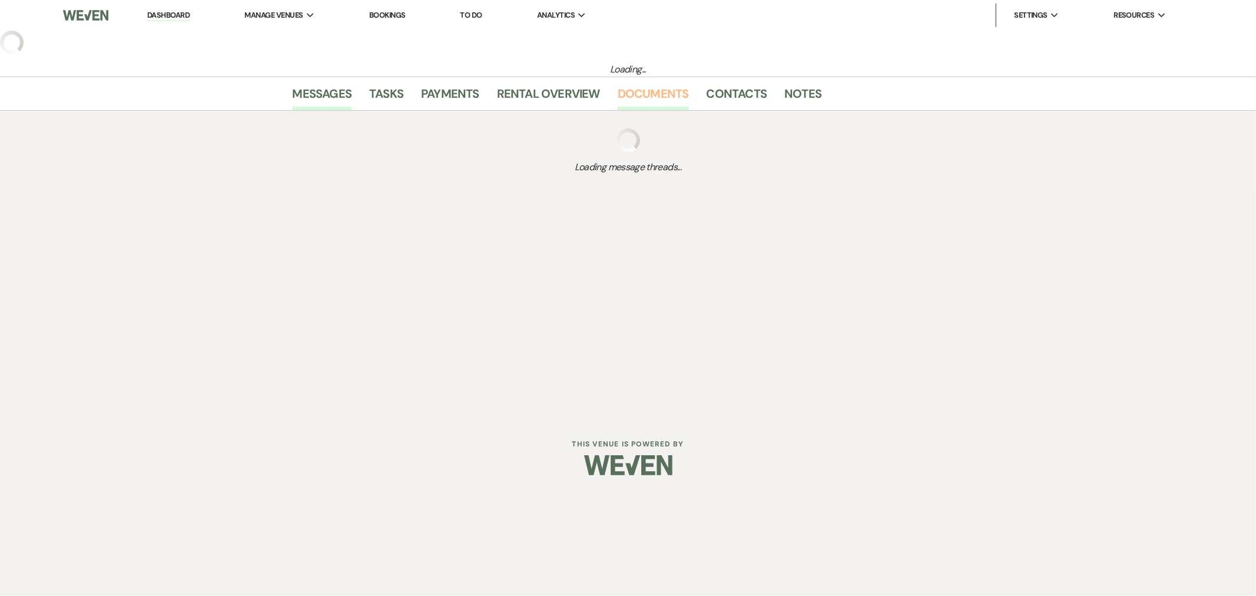
select select "5"
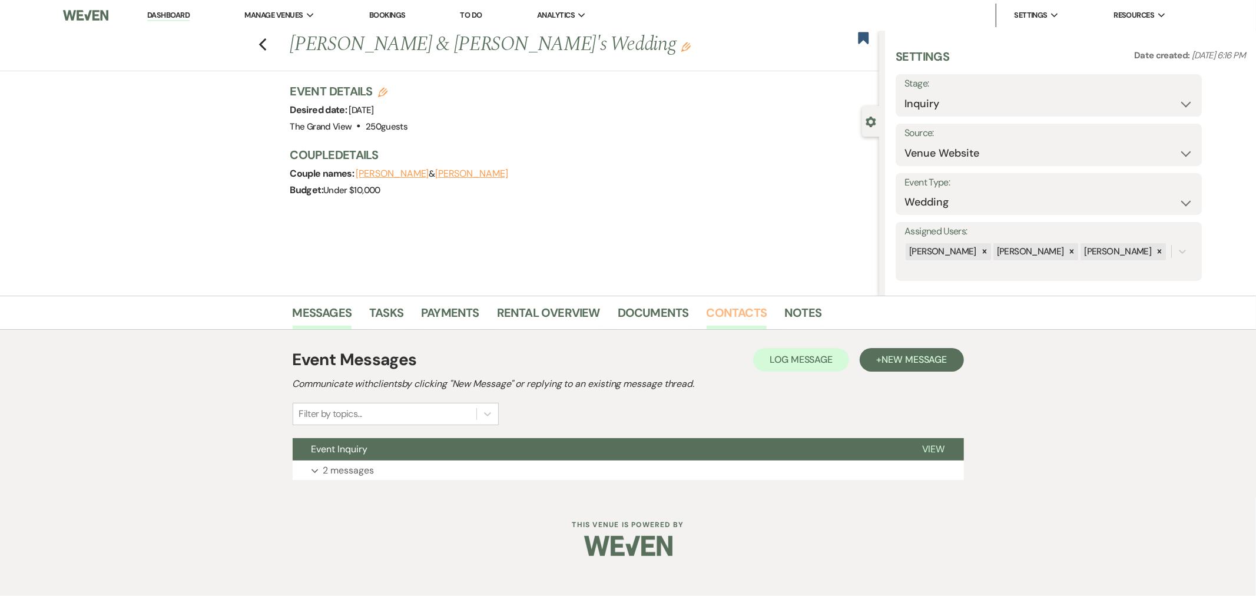
click at [714, 325] on link "Contacts" at bounding box center [737, 316] width 61 height 26
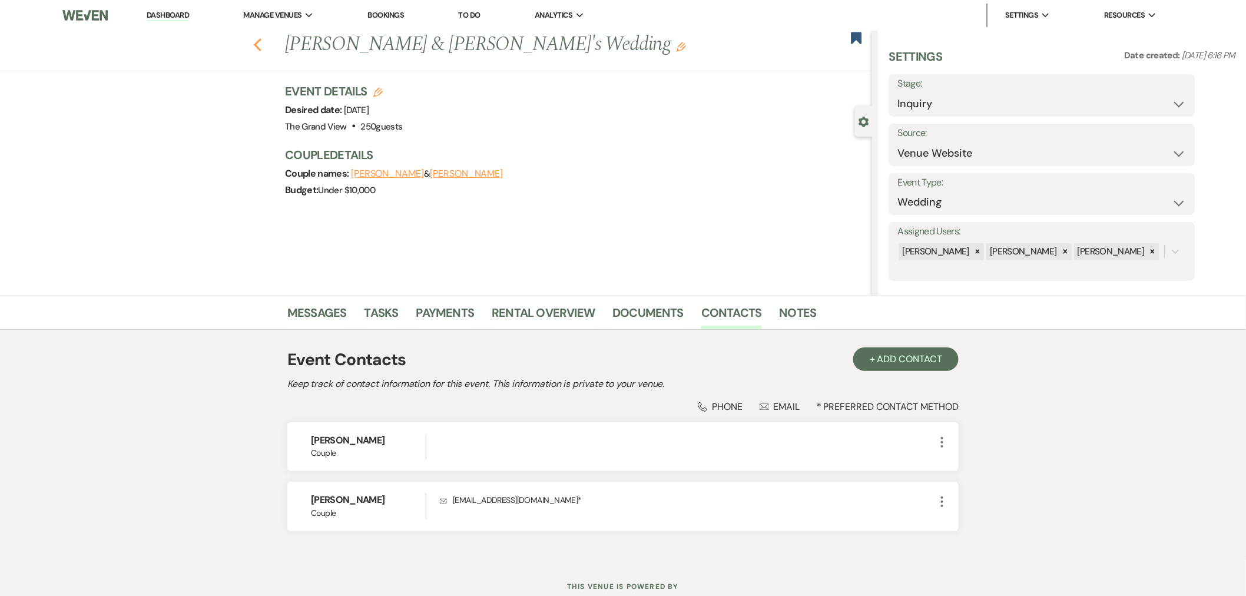
click at [260, 46] on icon "Previous" at bounding box center [257, 45] width 9 height 14
select select "8"
select select "6"
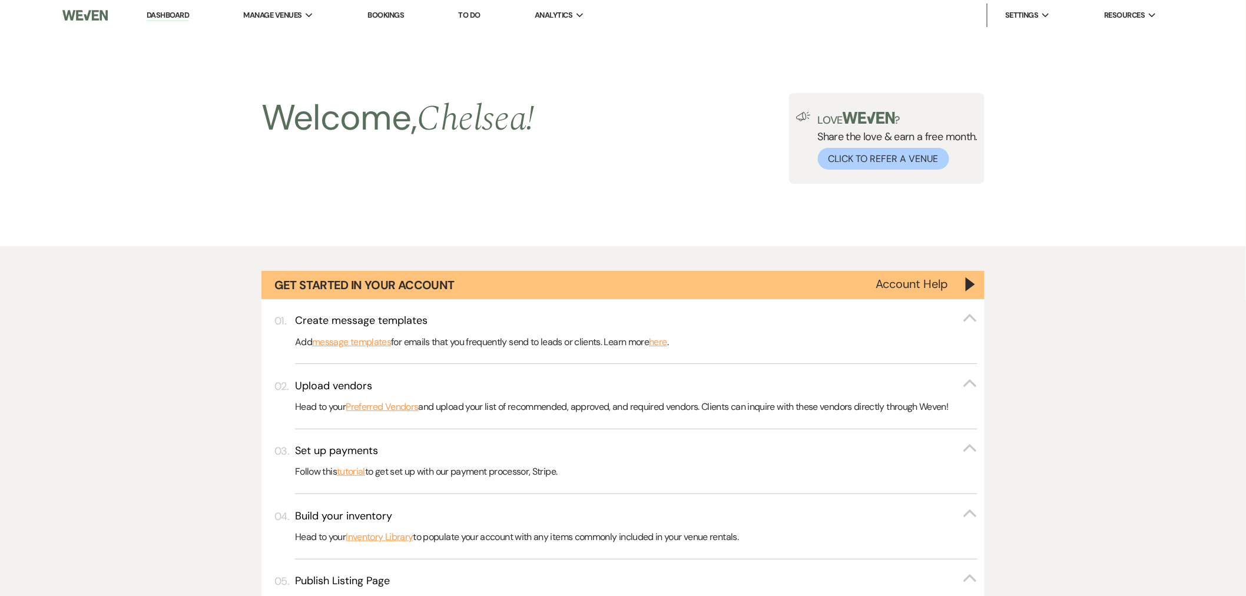
scroll to position [654, 0]
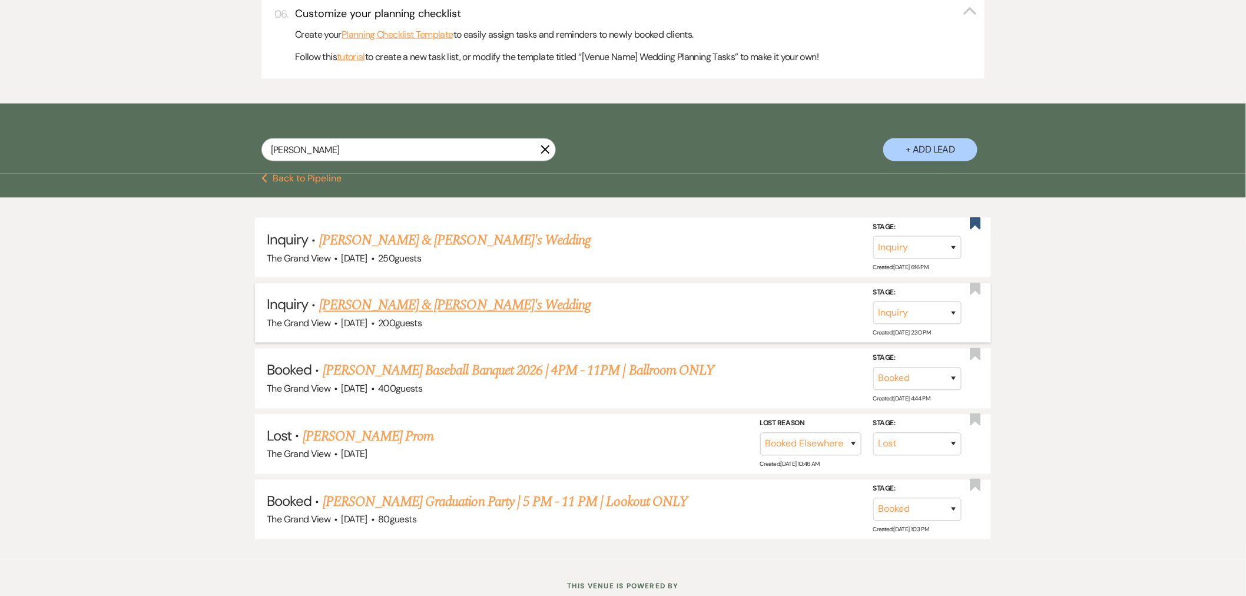
click at [405, 302] on link "Lisa & Fiance's Wedding" at bounding box center [455, 305] width 272 height 21
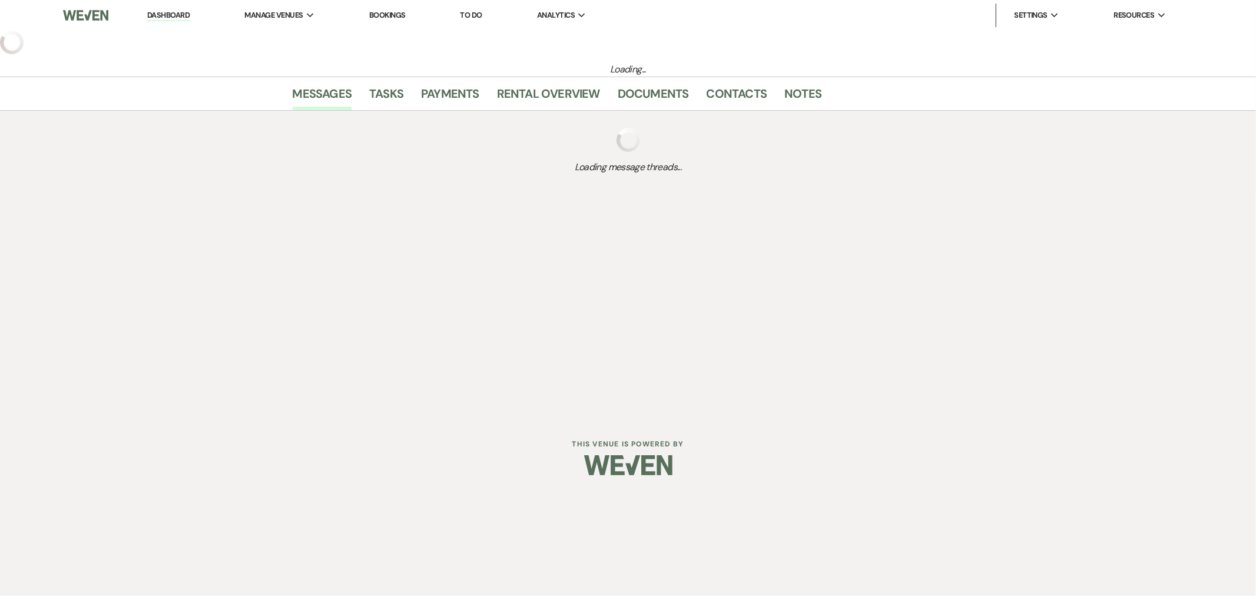
select select "5"
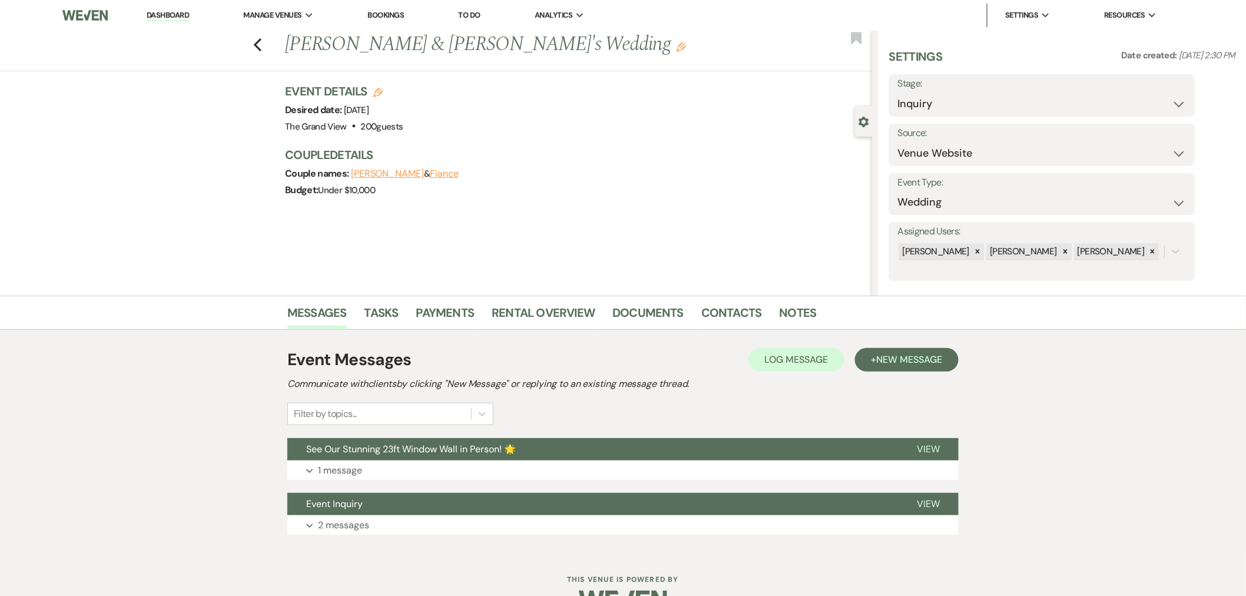
click at [692, 317] on li "Documents" at bounding box center [657, 315] width 89 height 28
click at [713, 315] on link "Contacts" at bounding box center [732, 316] width 61 height 26
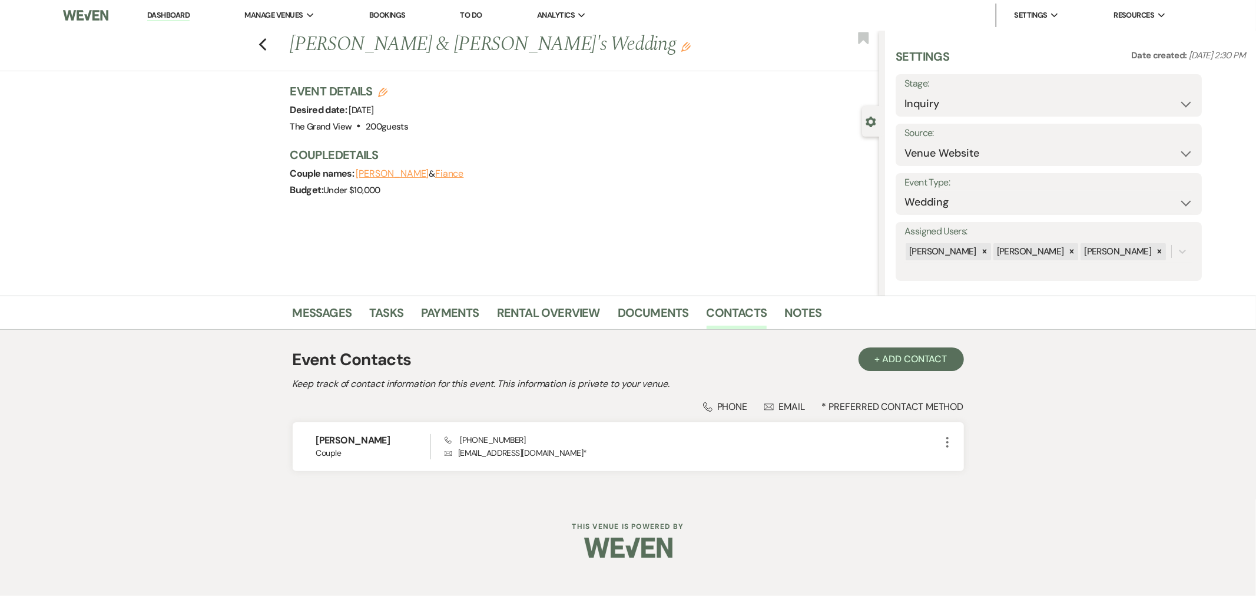
click at [268, 47] on div "Previous Lisa & Fiance's Wedding Edit Bookmark" at bounding box center [436, 51] width 885 height 41
click at [255, 46] on div "Previous Lisa & Fiance's Wedding Edit Bookmark" at bounding box center [436, 51] width 885 height 41
click at [259, 44] on icon "Previous" at bounding box center [263, 45] width 9 height 14
select select "8"
select select "6"
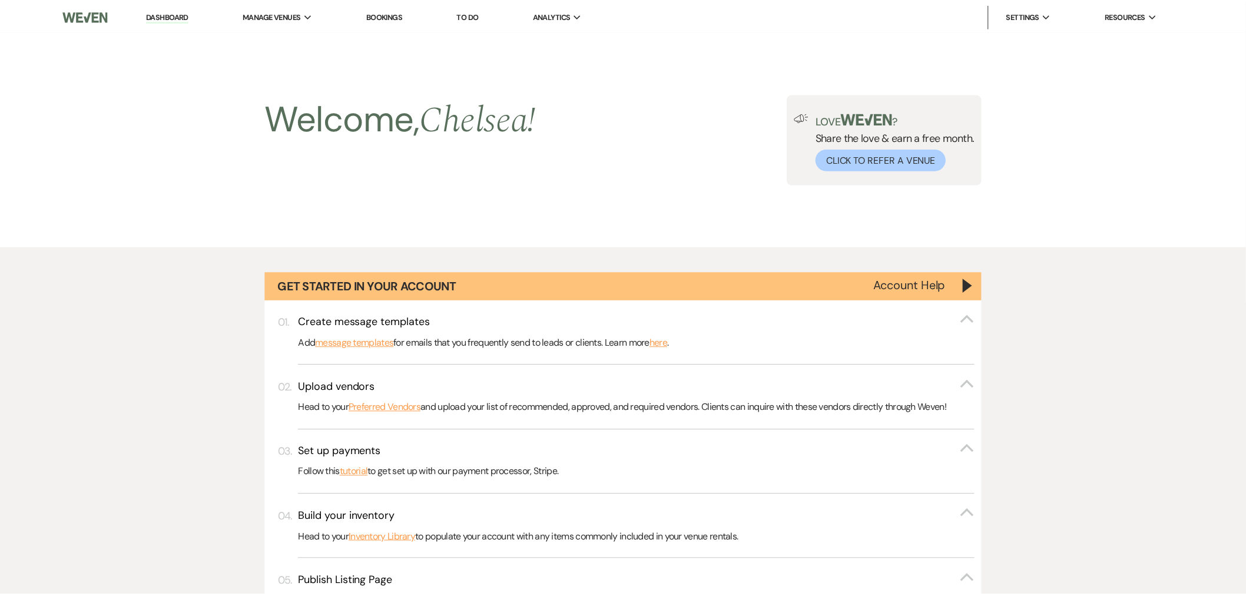
scroll to position [654, 0]
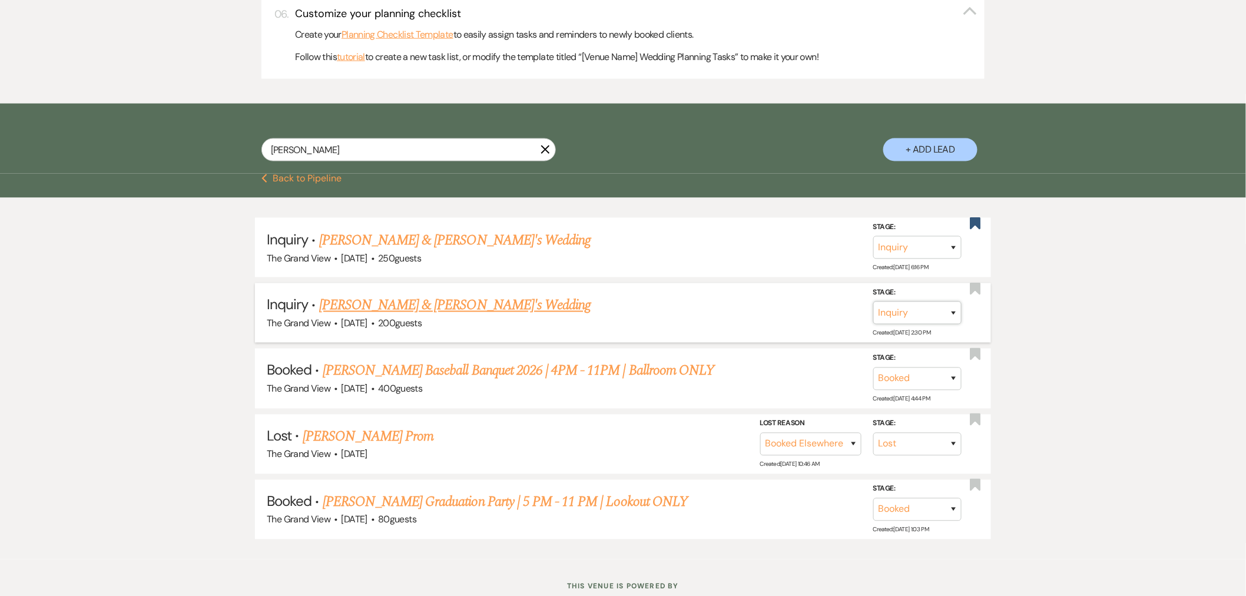
click at [934, 313] on select "Inquiry Follow Up Tour Requested Tour Confirmed Toured Proposal Sent Booked Lost" at bounding box center [917, 313] width 88 height 23
select select "8"
click at [873, 302] on select "Inquiry Follow Up Tour Requested Tour Confirmed Toured Proposal Sent Booked Lost" at bounding box center [917, 313] width 88 height 23
click at [785, 321] on select "Booked Elsewhere Budget Date Unavailable No Response Not a Good Match Capacity …" at bounding box center [752, 313] width 101 height 23
select select "4"
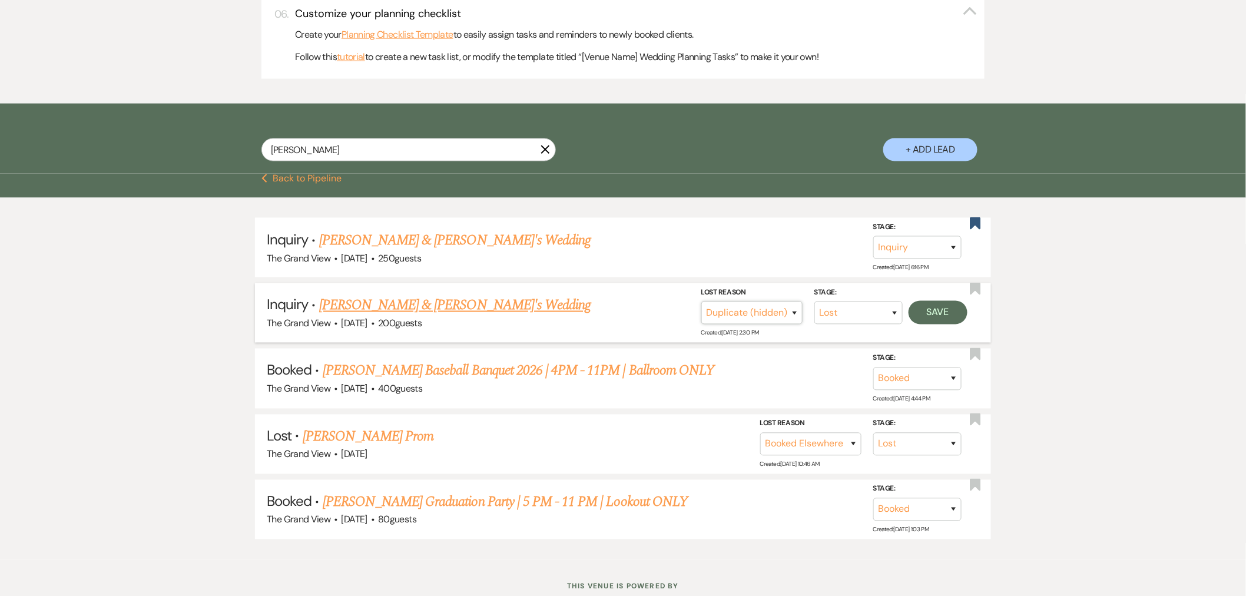
click at [702, 302] on select "Booked Elsewhere Budget Date Unavailable No Response Not a Good Match Capacity …" at bounding box center [752, 313] width 101 height 23
click at [938, 310] on button "Save" at bounding box center [938, 313] width 59 height 24
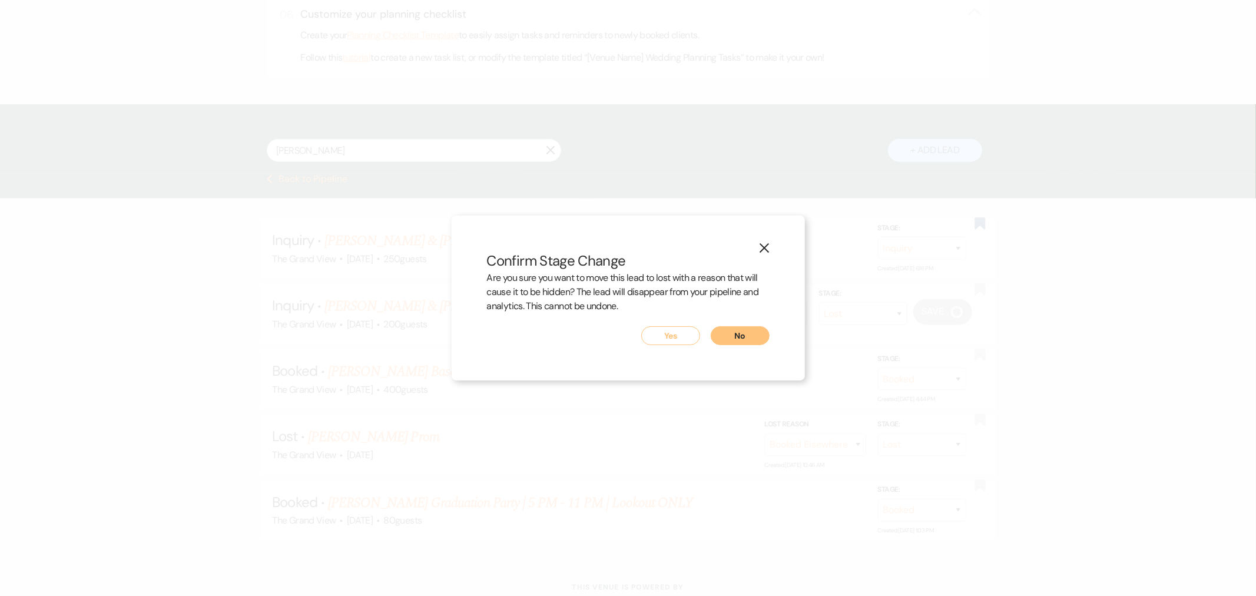
click at [684, 332] on button "Yes" at bounding box center [670, 335] width 59 height 19
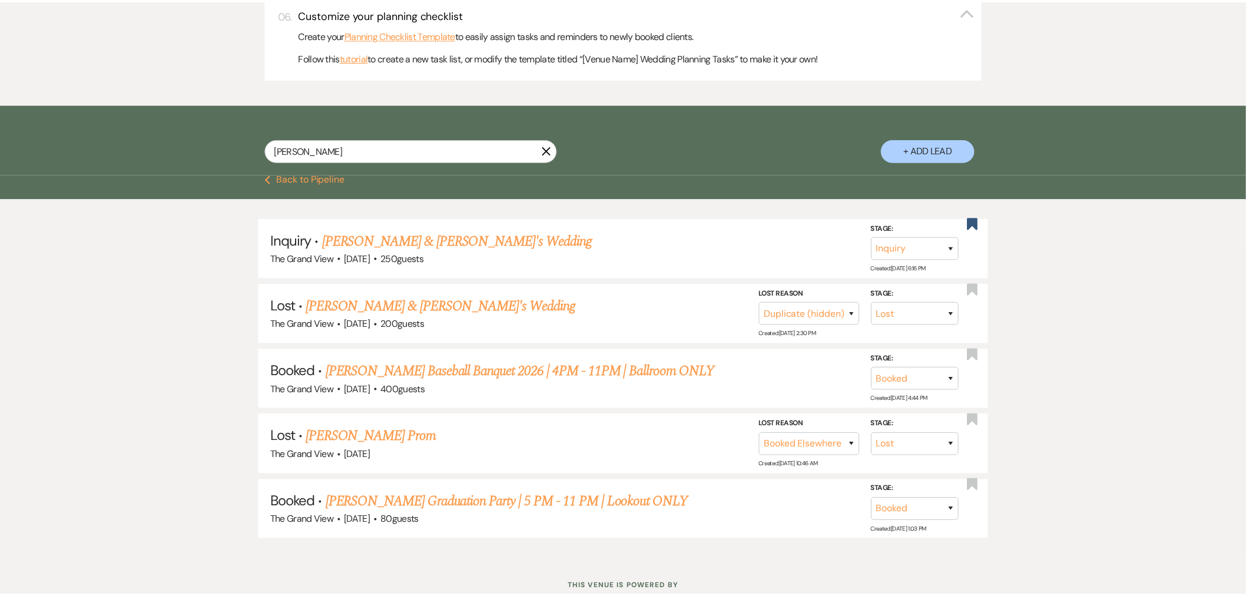
scroll to position [654, 0]
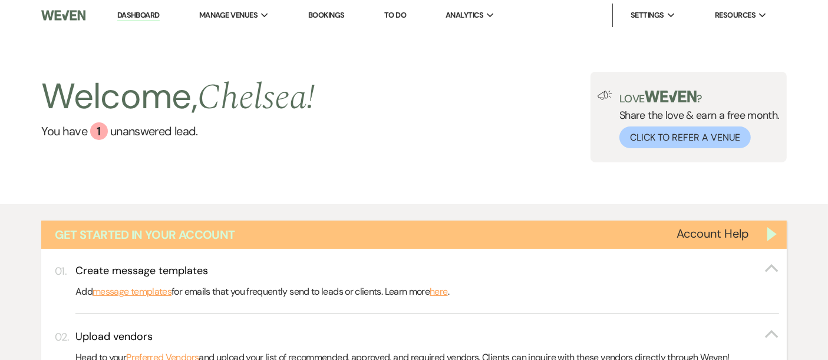
click at [488, 222] on div "Get Started in Your Account" at bounding box center [413, 235] width 745 height 28
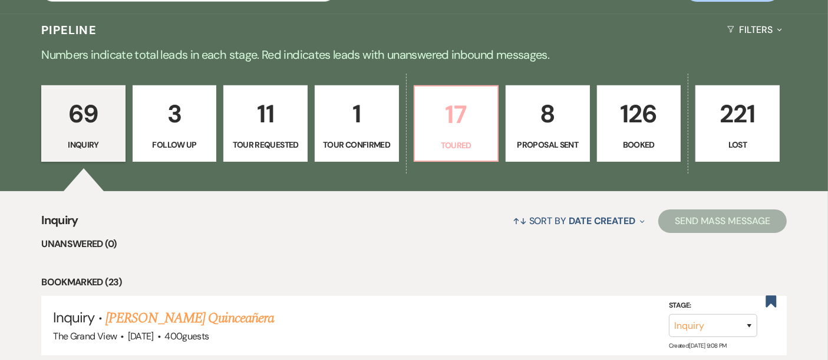
click at [451, 147] on p "Toured" at bounding box center [456, 145] width 69 height 13
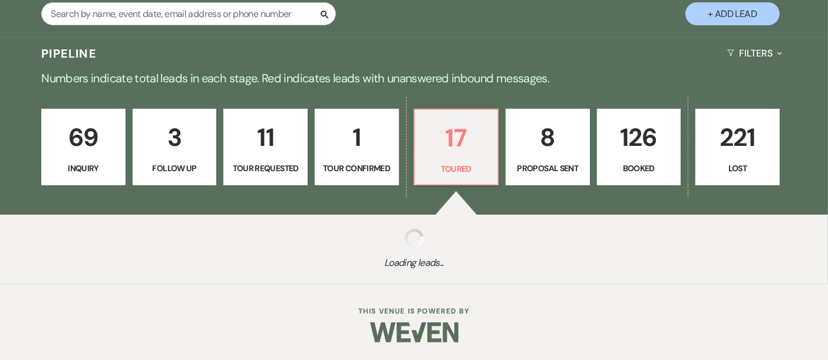
select select "5"
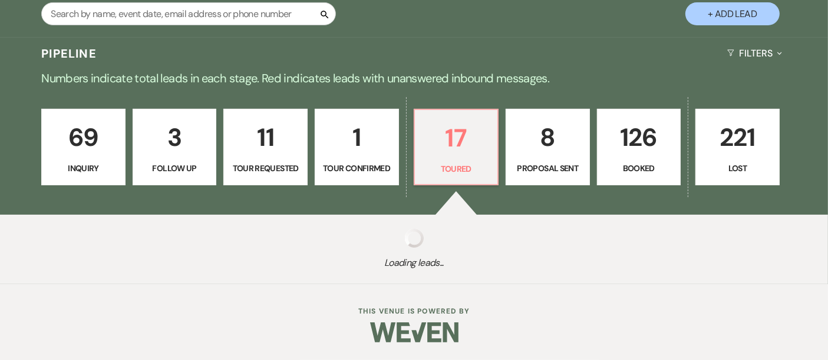
select select "5"
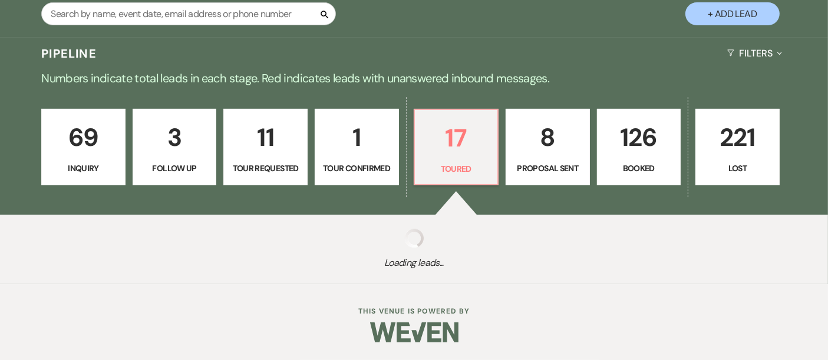
select select "5"
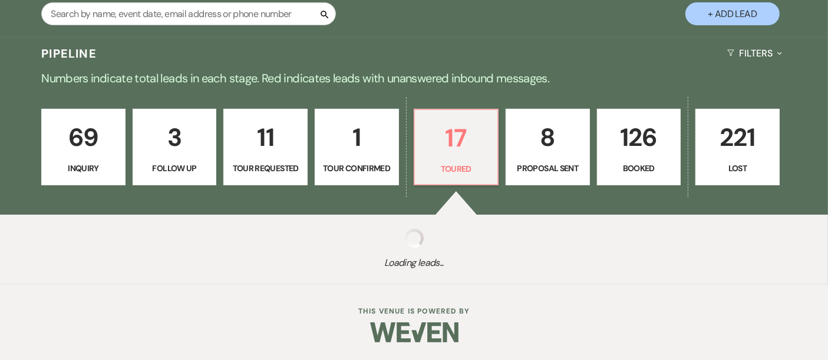
select select "5"
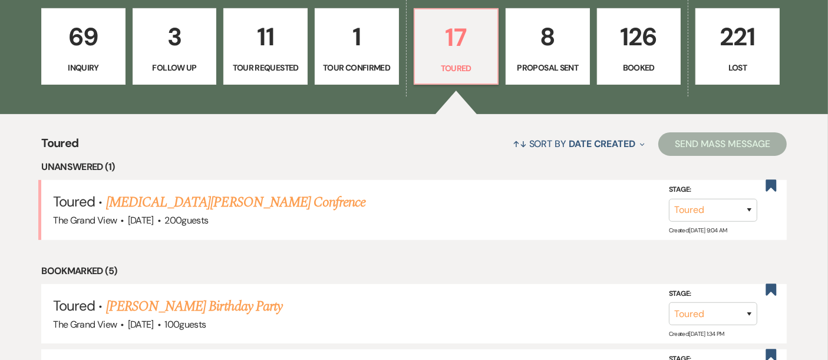
scroll to position [376, 0]
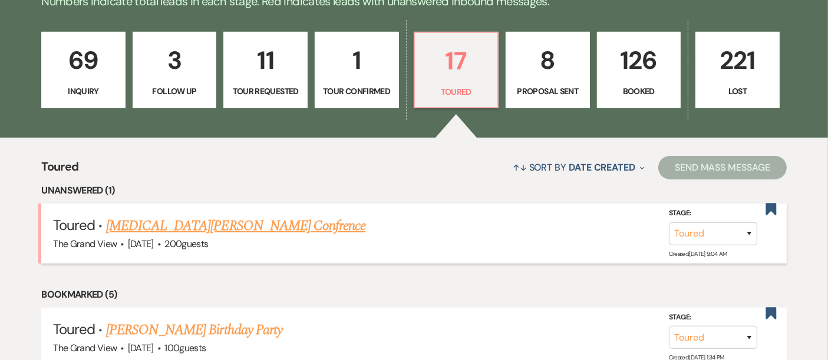
click at [214, 231] on link "[MEDICAL_DATA][PERSON_NAME] Confrence" at bounding box center [235, 226] width 259 height 21
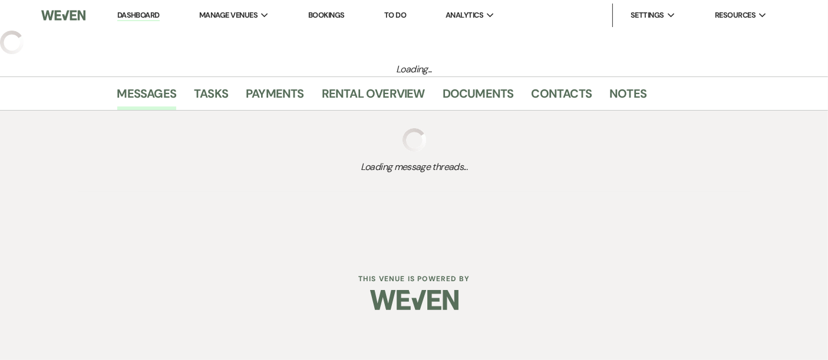
select select "5"
select select "9"
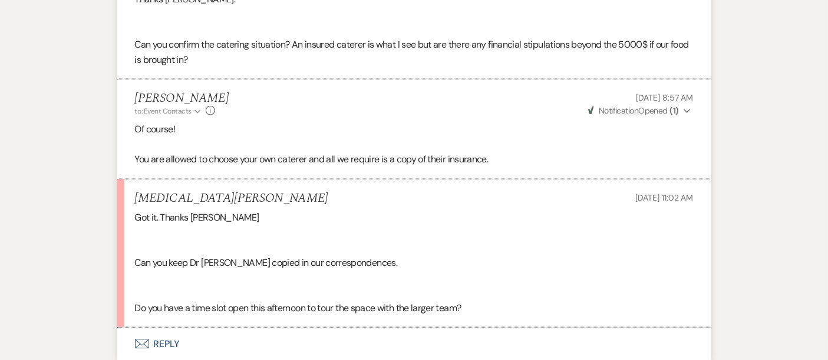
scroll to position [1524, 0]
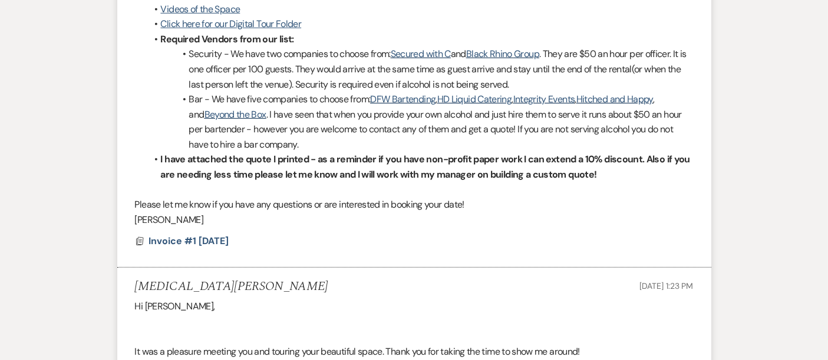
scroll to position [0, 0]
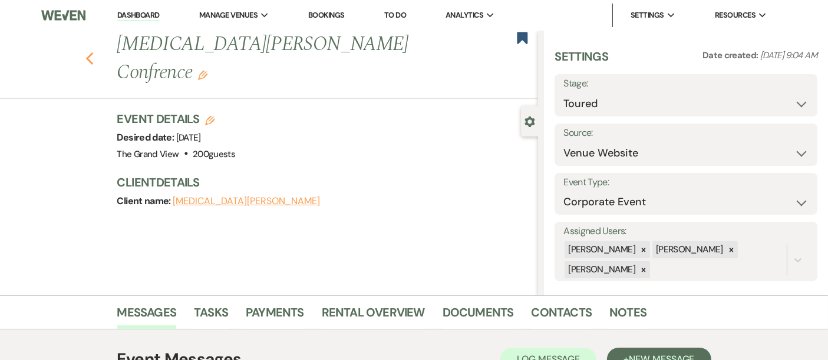
click at [94, 52] on icon "Previous" at bounding box center [89, 59] width 9 height 14
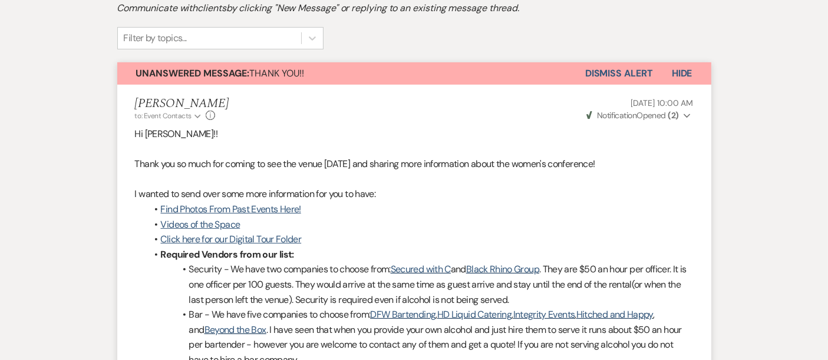
select select "5"
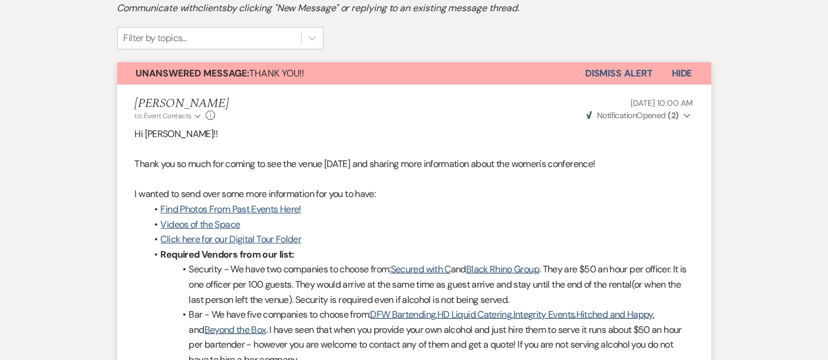
select select "5"
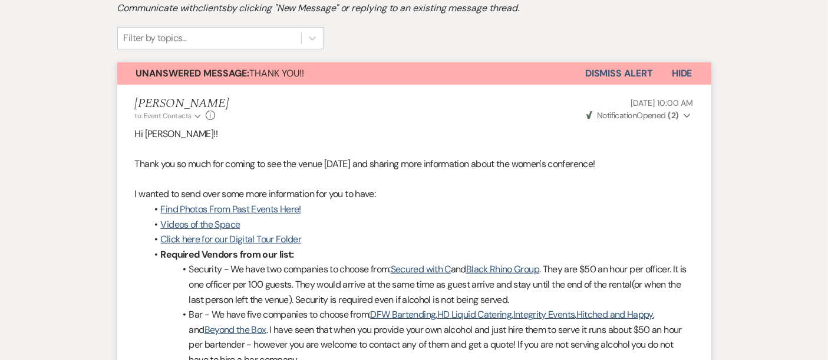
select select "5"
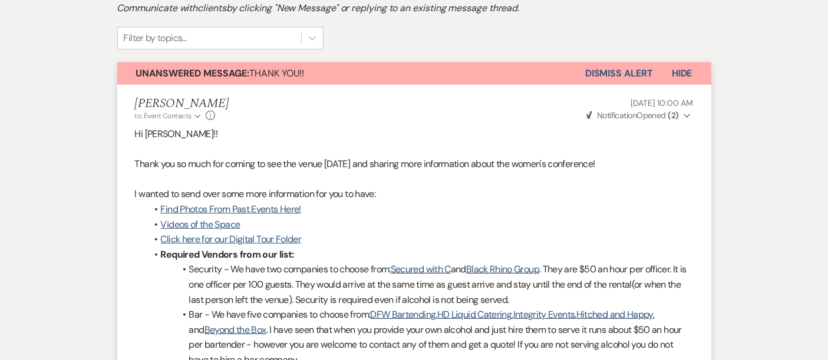
select select "5"
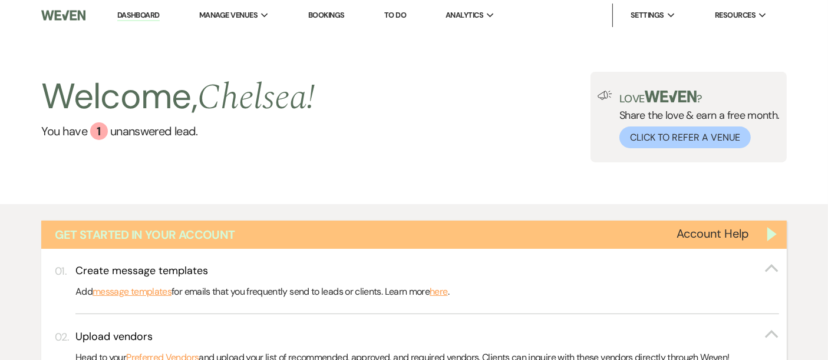
click at [769, 235] on div "Get Started in Your Account" at bounding box center [413, 235] width 745 height 28
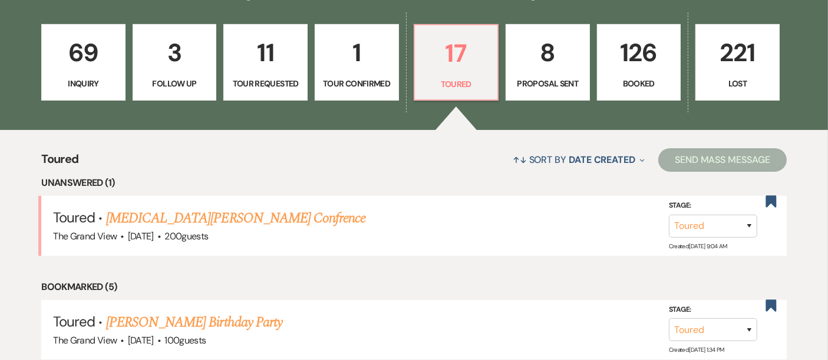
scroll to position [386, 0]
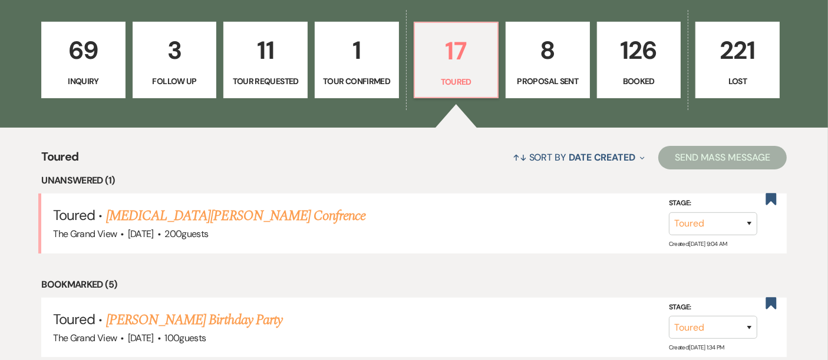
click at [637, 79] on p "Booked" at bounding box center [638, 81] width 69 height 13
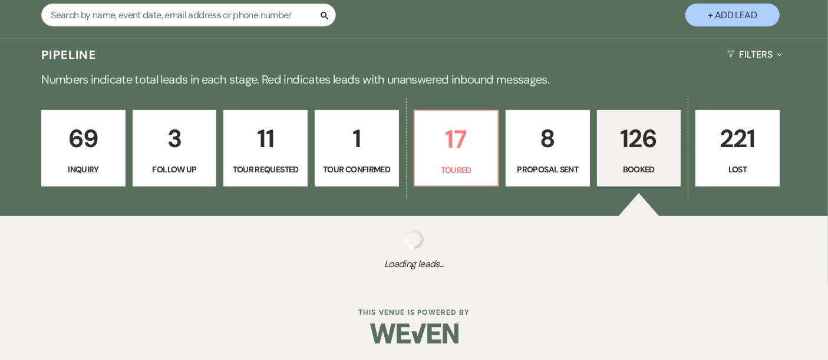
scroll to position [386, 0]
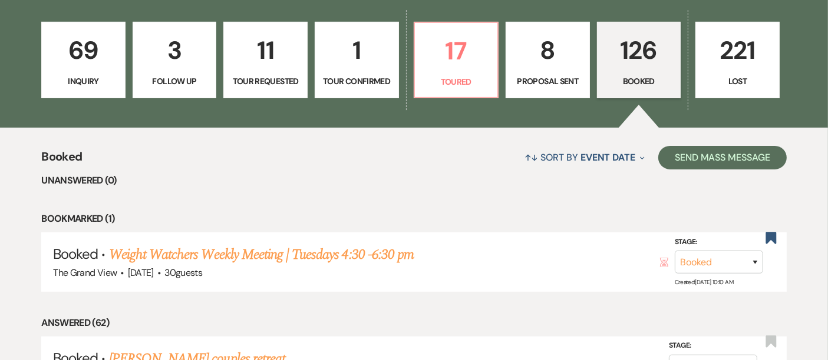
click at [267, 23] on link "11 Tour Requested" at bounding box center [265, 60] width 84 height 77
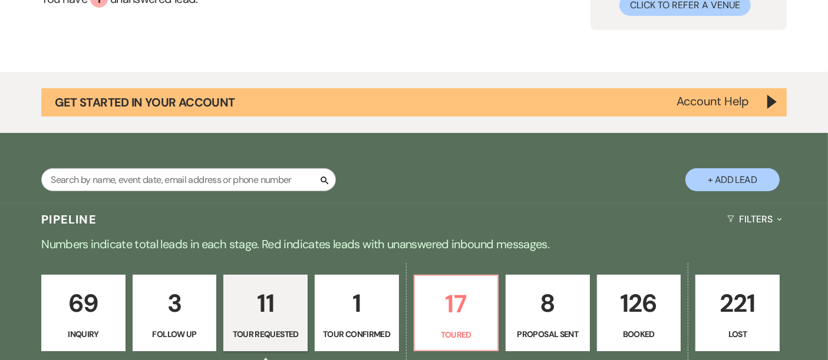
select select "2"
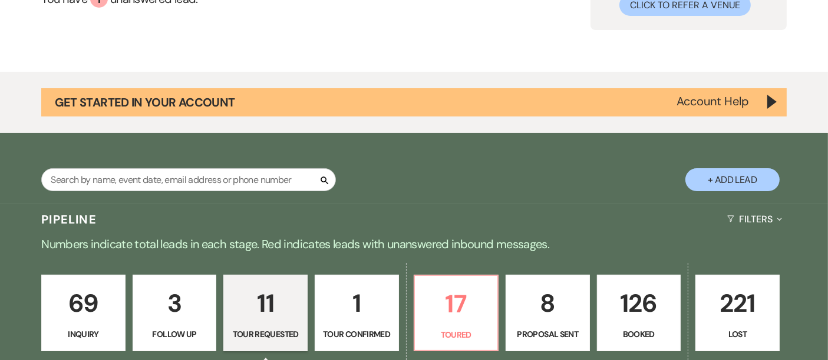
select select "2"
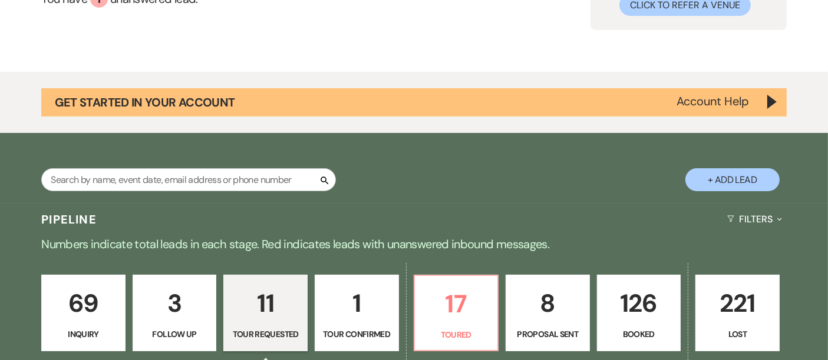
select select "2"
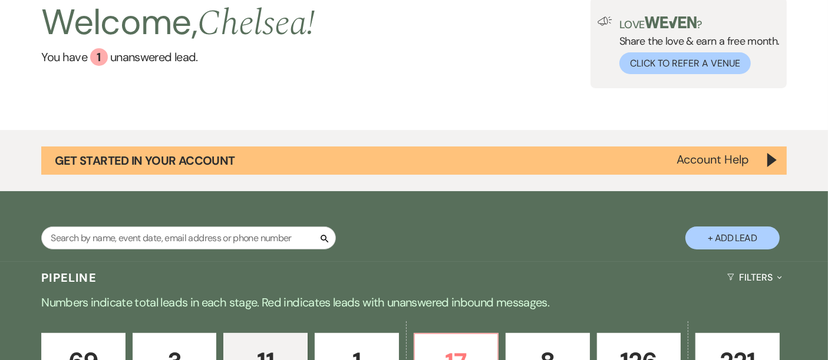
scroll to position [74, 0]
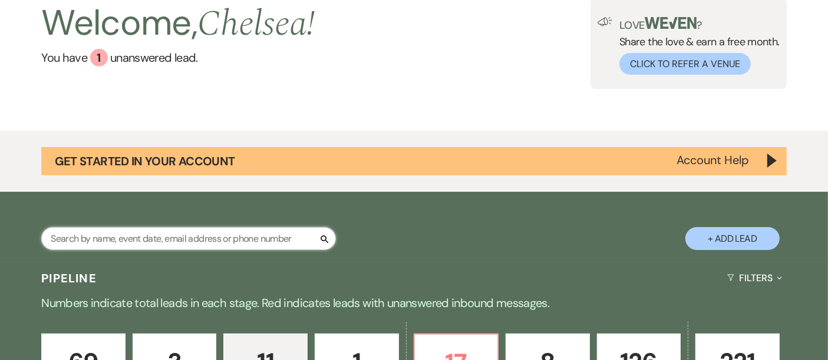
click at [265, 232] on input "text" at bounding box center [188, 238] width 295 height 23
type input "joshn"
select select "8"
select select "5"
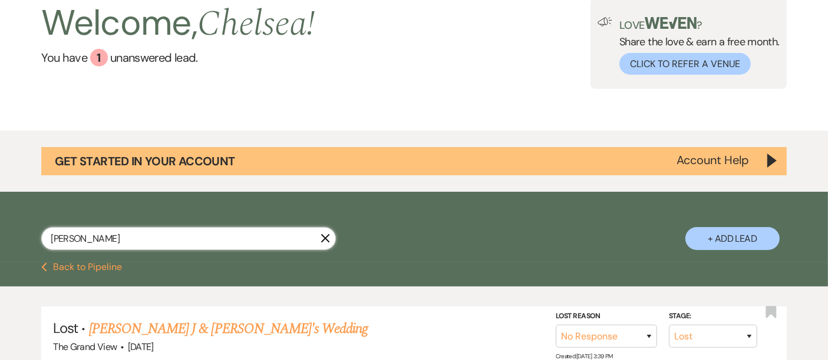
type input "[PERSON_NAME]"
select select "8"
select select "5"
select select "8"
select select "1"
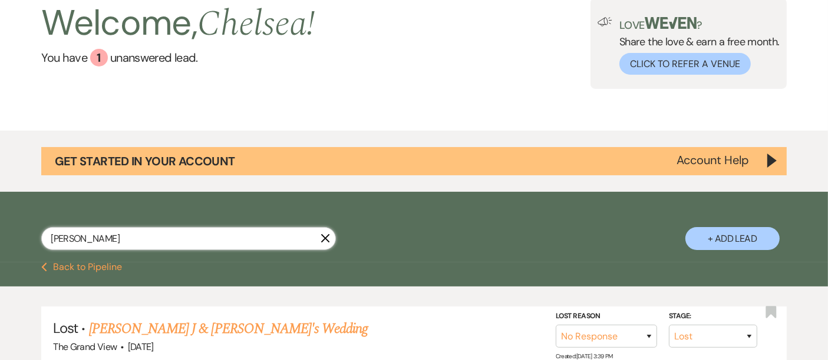
select select "8"
select select "7"
select select "8"
select select "5"
select select "8"
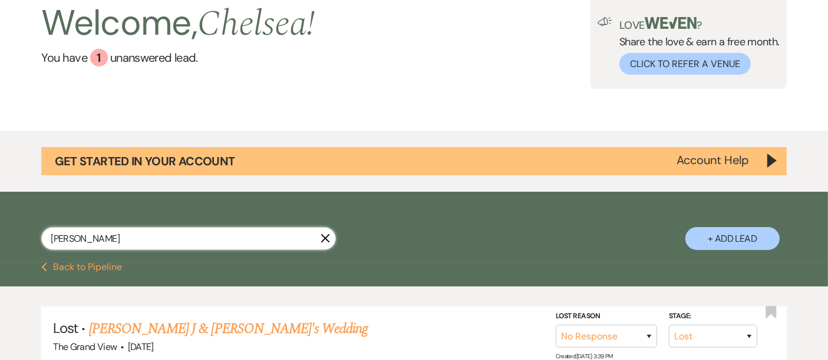
select select "5"
select select "8"
select select "5"
type input "[PERSON_NAME]"
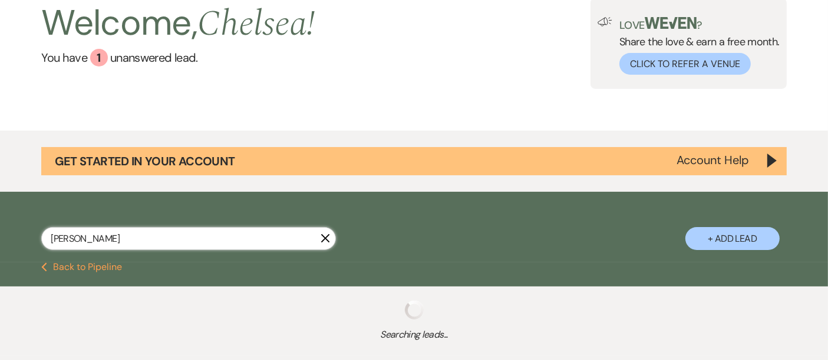
select select "8"
select select "10"
select select "8"
select select "3"
select select "8"
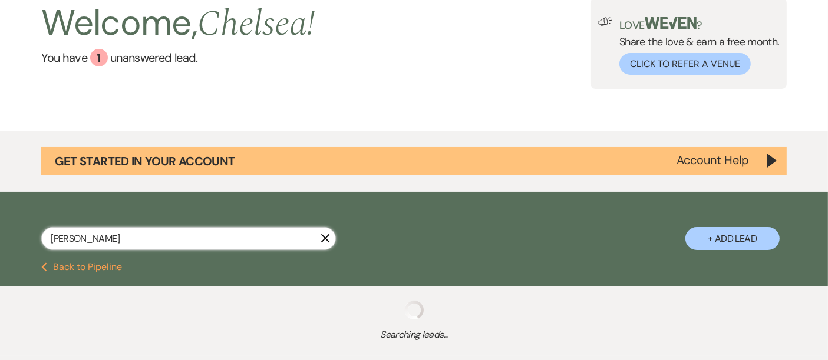
select select "5"
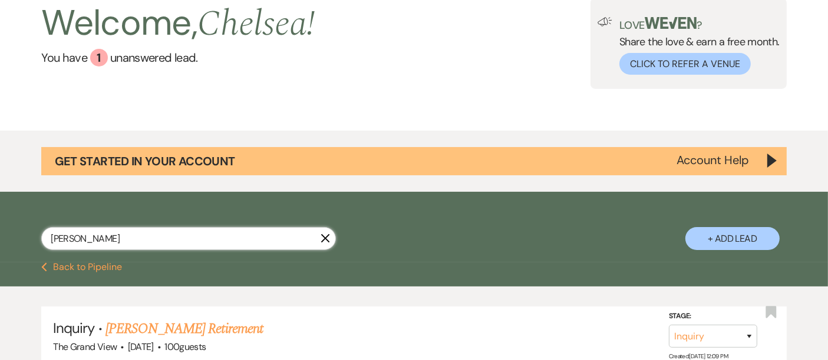
type input "[PERSON_NAME]"
click at [470, 249] on div "[PERSON_NAME] X + Add Lead" at bounding box center [414, 229] width 828 height 62
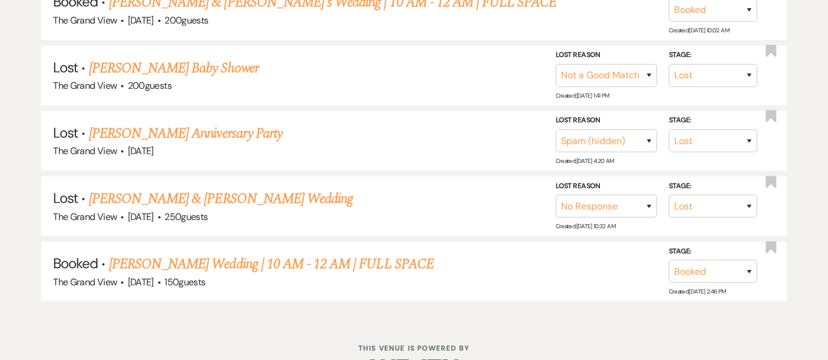
scroll to position [498, 0]
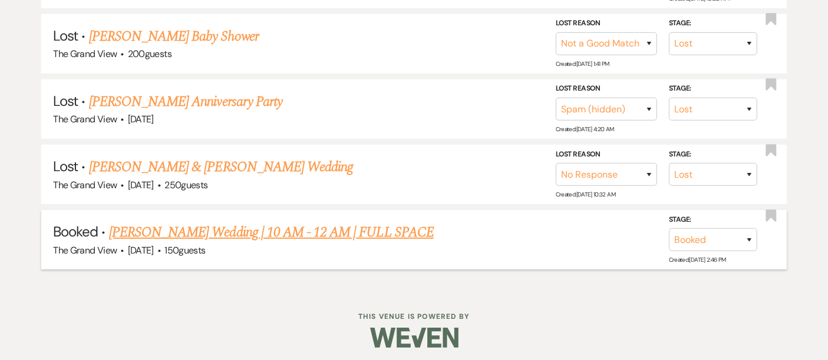
click at [334, 227] on link "[PERSON_NAME] Wedding | 10 AM - 12 AM | FULL SPACE" at bounding box center [271, 232] width 325 height 21
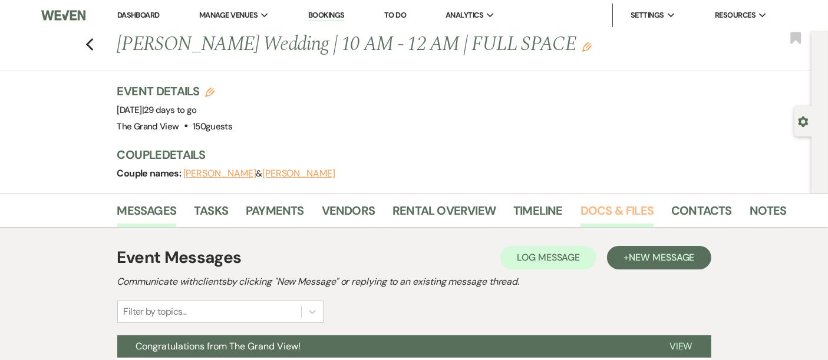
click at [625, 210] on link "Docs & Files" at bounding box center [616, 214] width 73 height 26
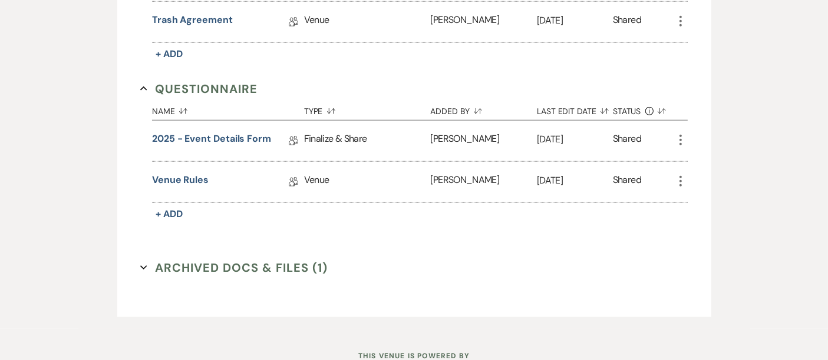
scroll to position [1066, 0]
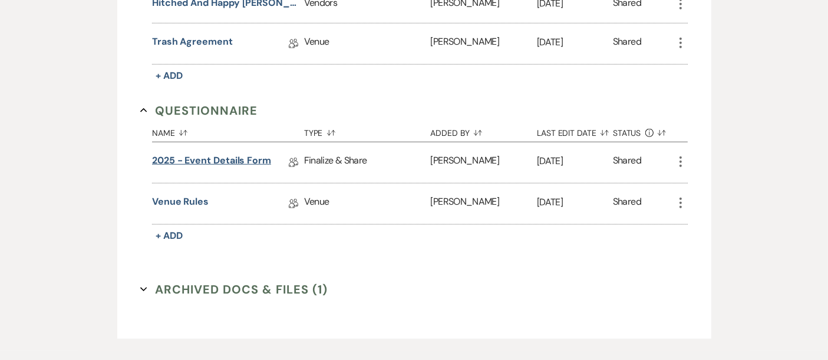
click at [254, 154] on link "2025 - Event Details Form" at bounding box center [211, 163] width 119 height 18
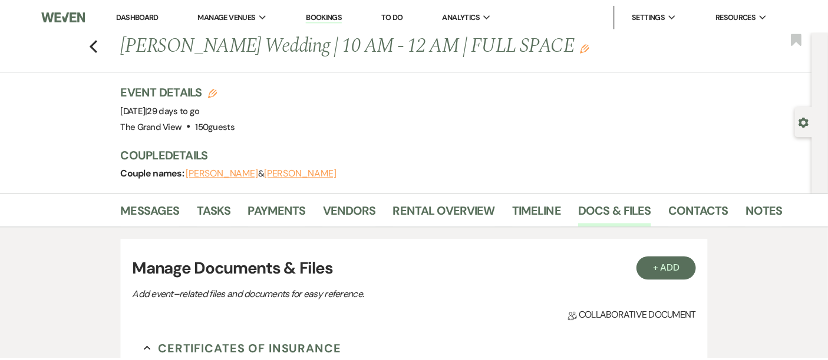
scroll to position [1066, 0]
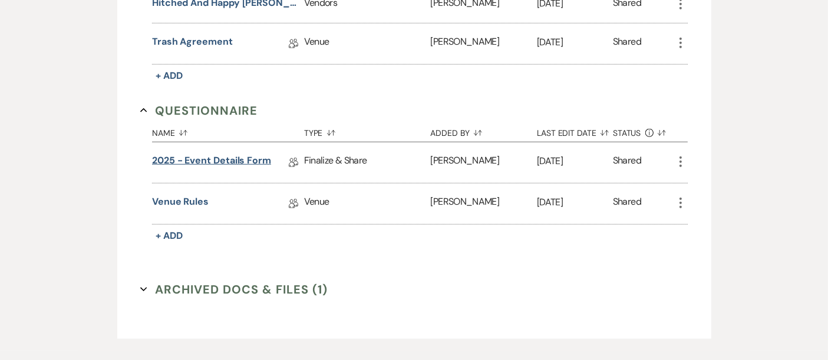
click at [212, 154] on link "2025 - Event Details Form" at bounding box center [211, 163] width 119 height 18
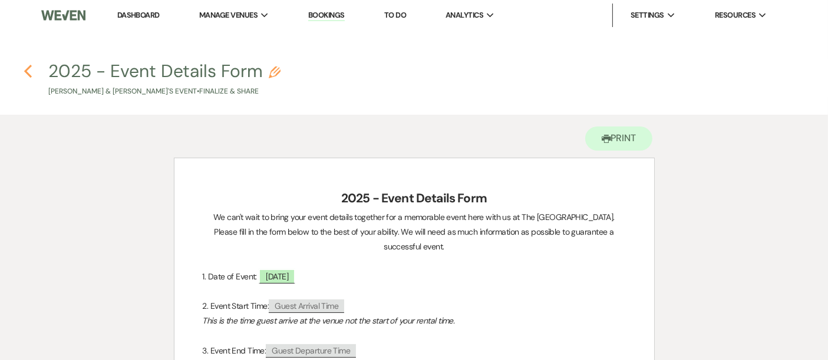
click at [27, 77] on icon "Previous" at bounding box center [28, 71] width 9 height 14
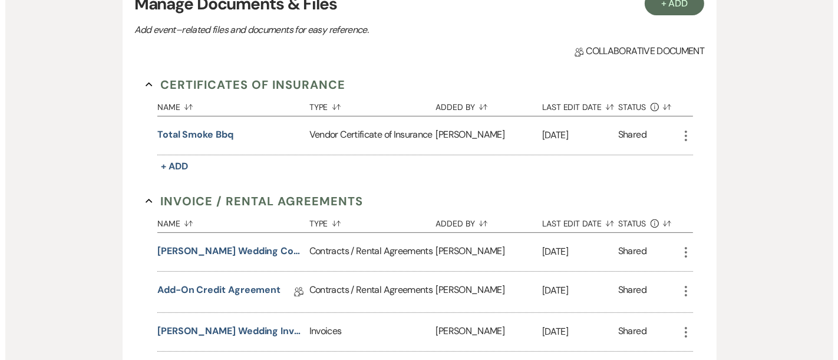
scroll to position [264, 0]
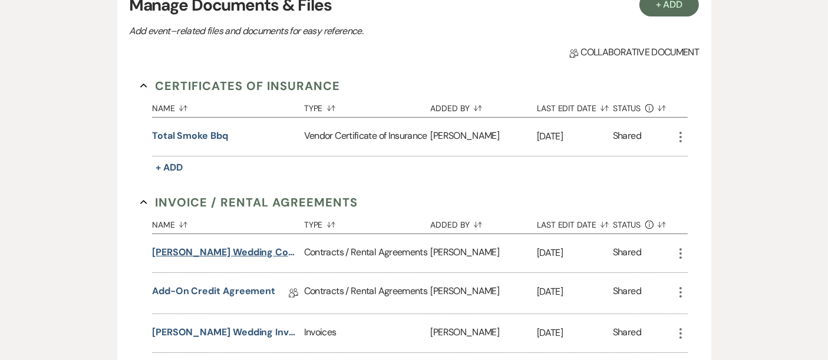
click at [224, 256] on button "[PERSON_NAME] Wedding Contract [DATE]" at bounding box center [225, 253] width 147 height 14
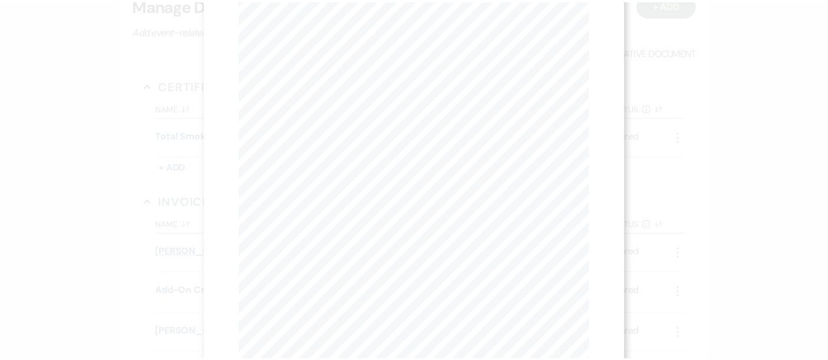
scroll to position [0, 0]
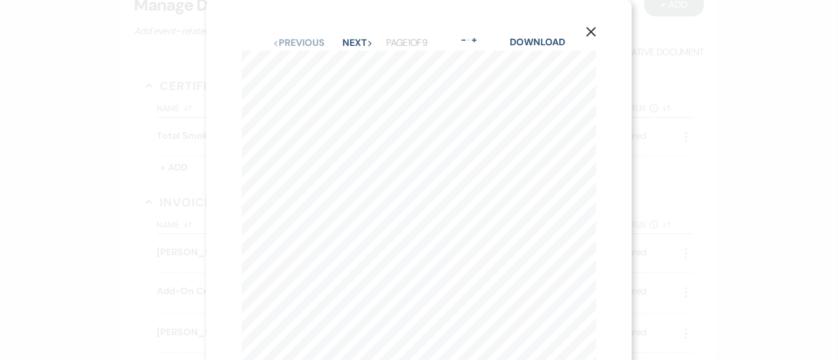
click at [589, 31] on icon "X" at bounding box center [590, 32] width 11 height 11
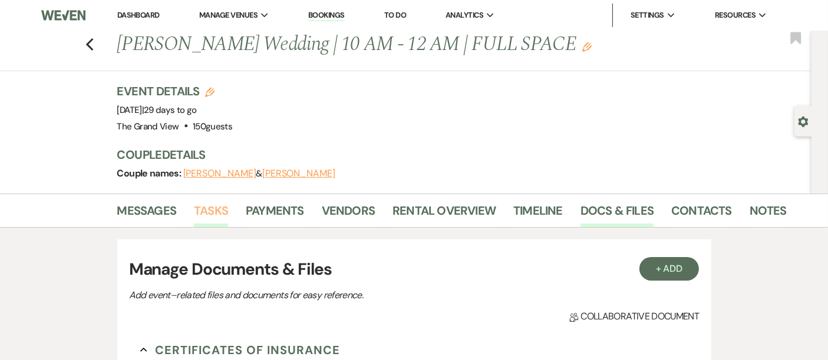
click at [206, 216] on link "Tasks" at bounding box center [211, 214] width 34 height 26
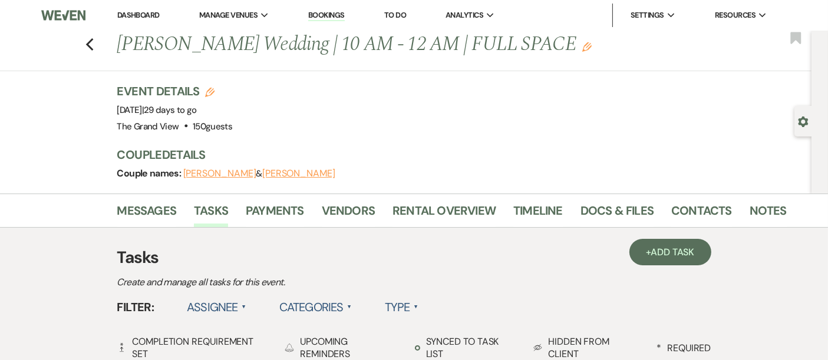
click at [140, 12] on link "Dashboard" at bounding box center [138, 15] width 42 height 10
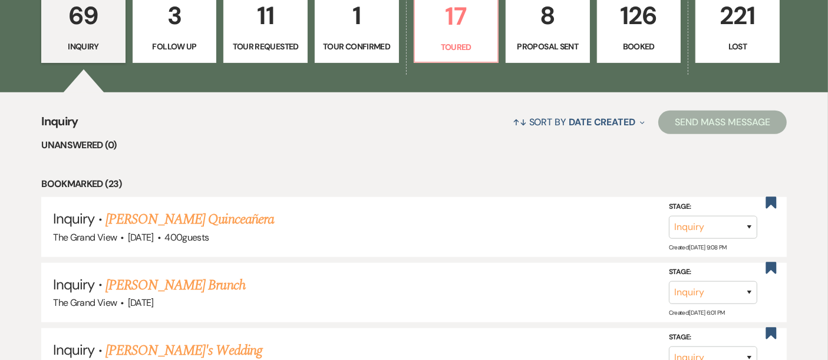
scroll to position [868, 0]
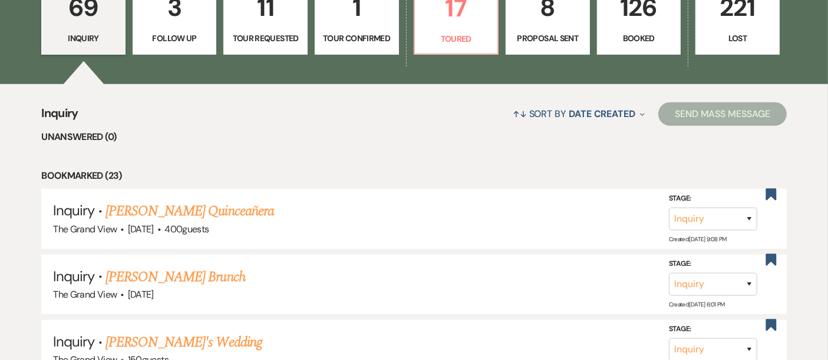
click at [557, 38] on p "Proposal Sent" at bounding box center [547, 38] width 69 height 13
select select "6"
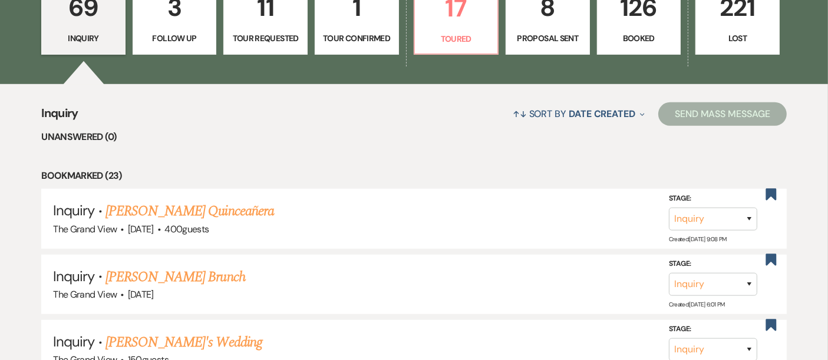
select select "6"
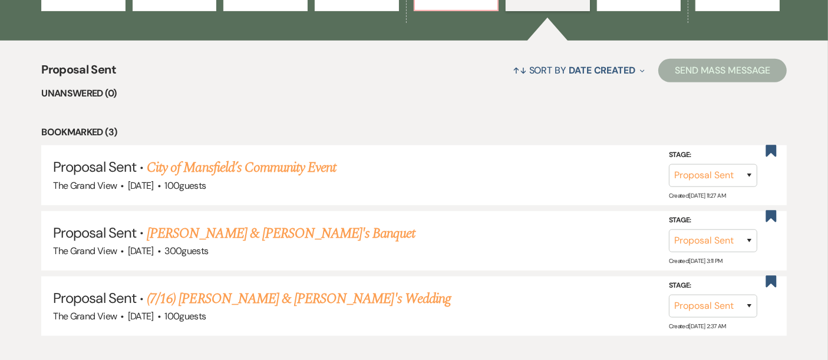
scroll to position [922, 0]
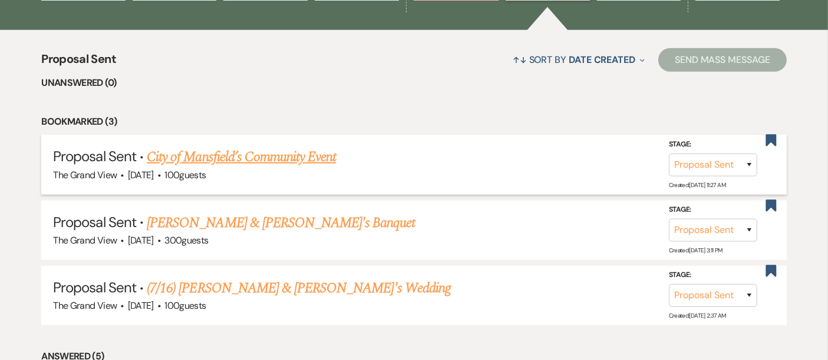
click at [306, 155] on link "City of Mansfield’s Community Event" at bounding box center [241, 157] width 189 height 21
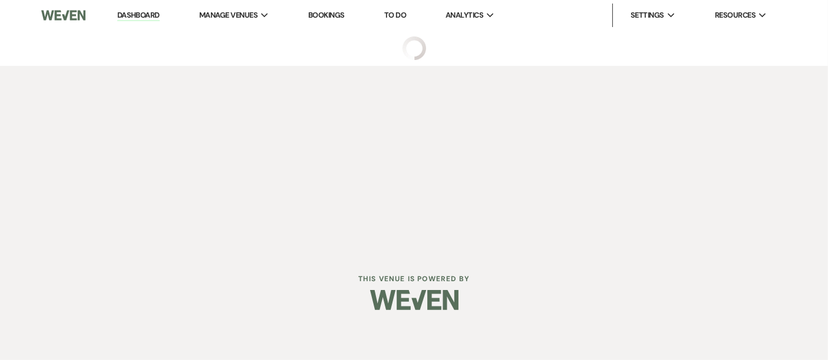
select select "6"
select select "20"
select select "7"
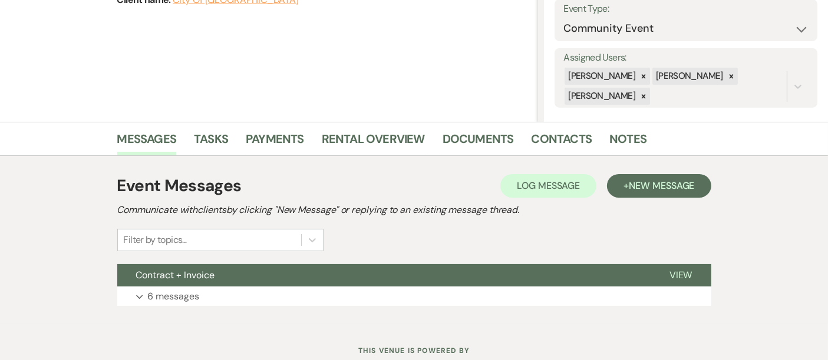
scroll to position [175, 0]
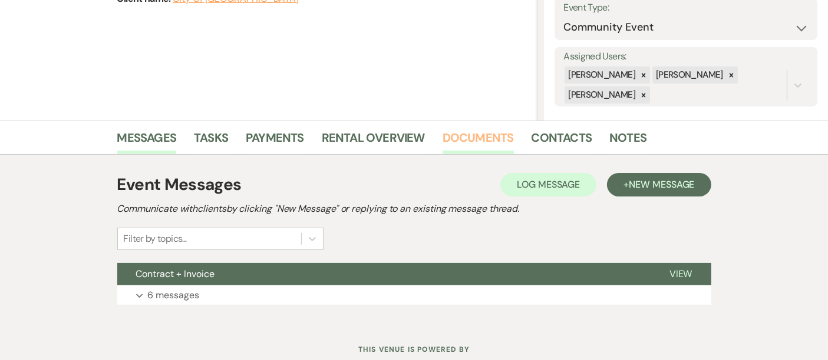
click at [471, 138] on link "Documents" at bounding box center [477, 141] width 71 height 26
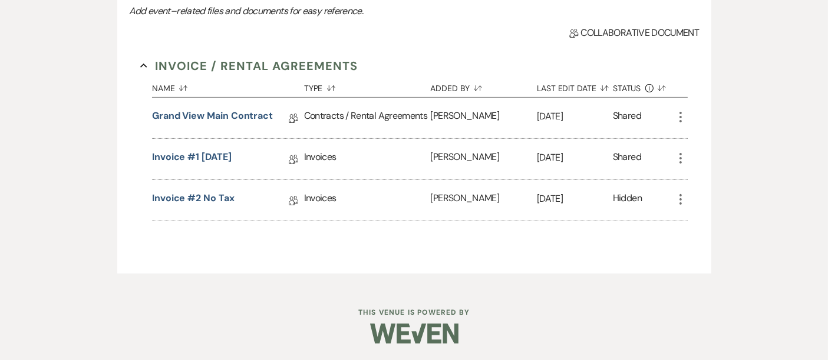
scroll to position [387, 0]
click at [257, 115] on link "Grand View Main Contract" at bounding box center [212, 117] width 121 height 18
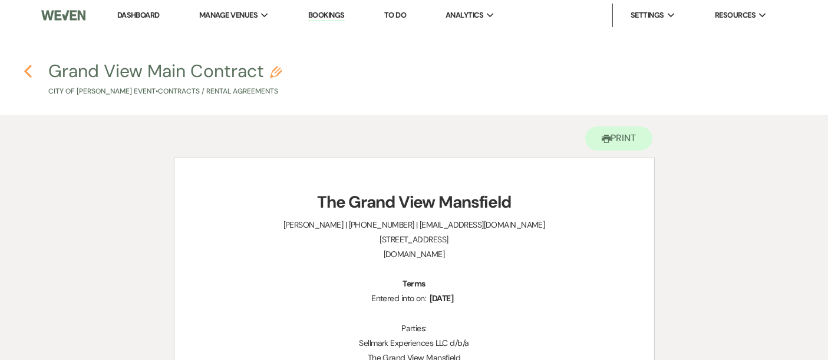
click at [25, 65] on icon "Previous" at bounding box center [28, 71] width 9 height 14
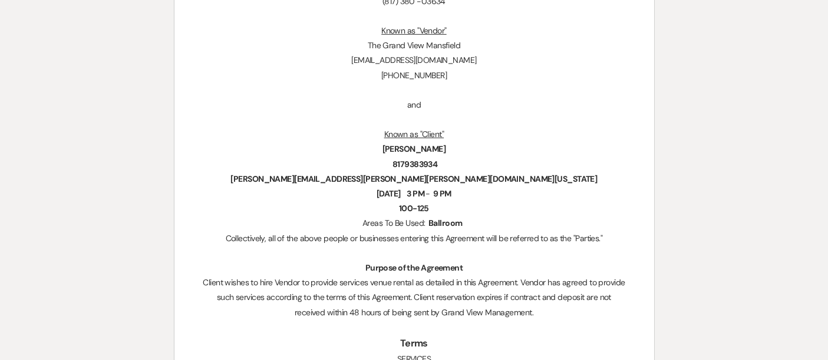
select select "6"
select select "20"
select select "7"
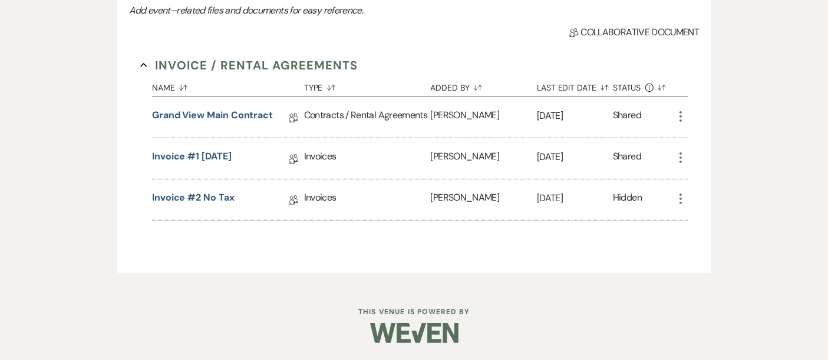
scroll to position [0, 0]
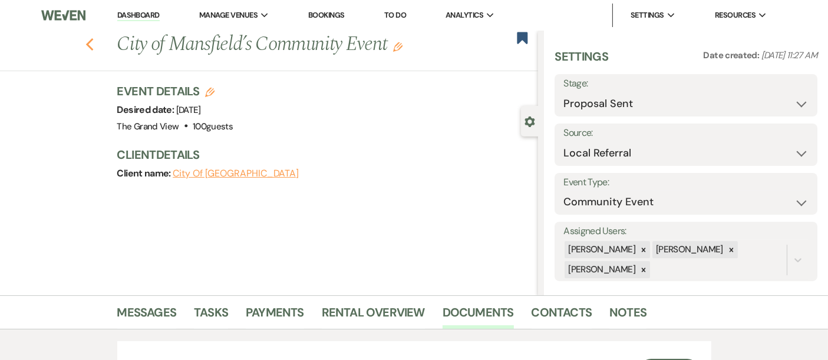
click at [93, 47] on use "button" at bounding box center [89, 44] width 8 height 13
select select "6"
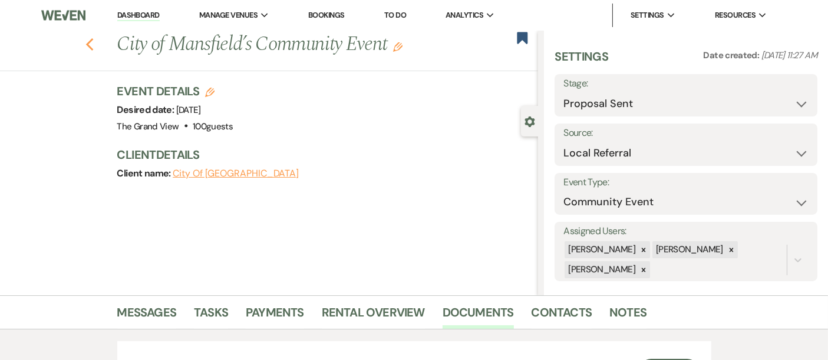
select select "6"
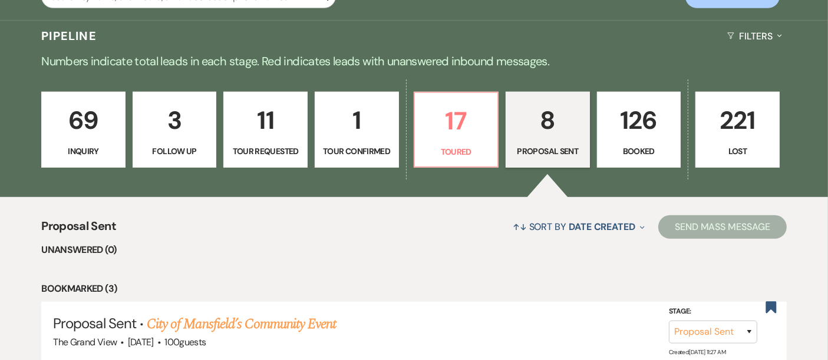
scroll to position [695, 0]
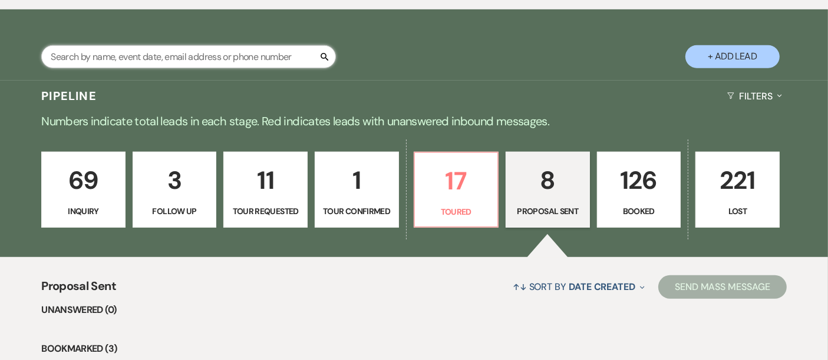
click at [189, 58] on input "text" at bounding box center [188, 56] width 295 height 23
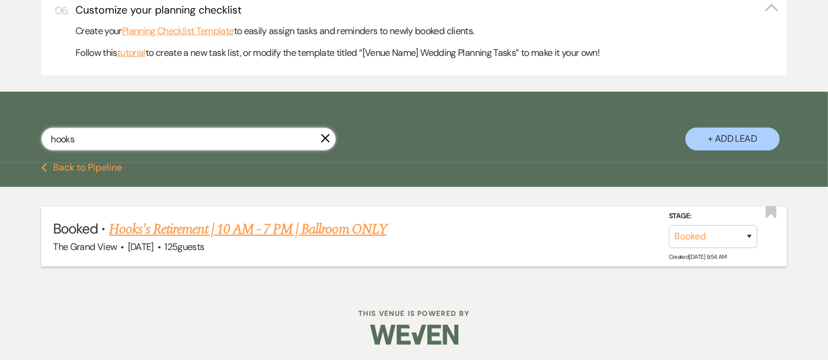
type input "hooks"
click at [259, 230] on link "Hooks's Retirement | 10 AM - 7 PM | Ballroom ONLY" at bounding box center [248, 229] width 278 height 21
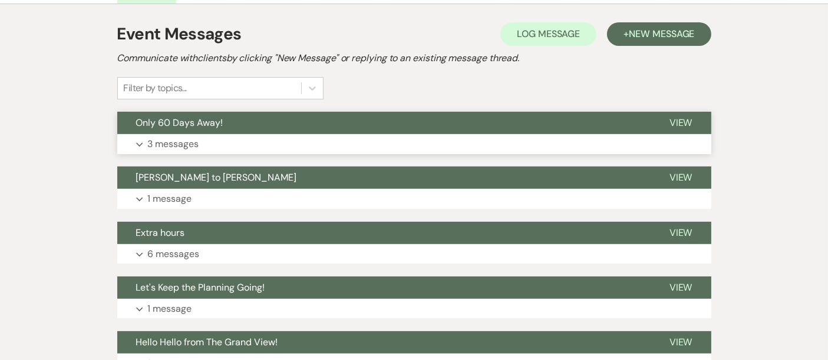
click at [305, 134] on button "Expand 3 messages" at bounding box center [414, 144] width 594 height 20
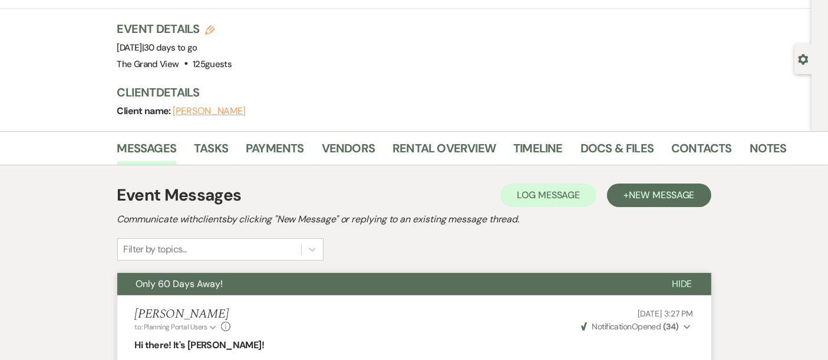
scroll to position [52, 0]
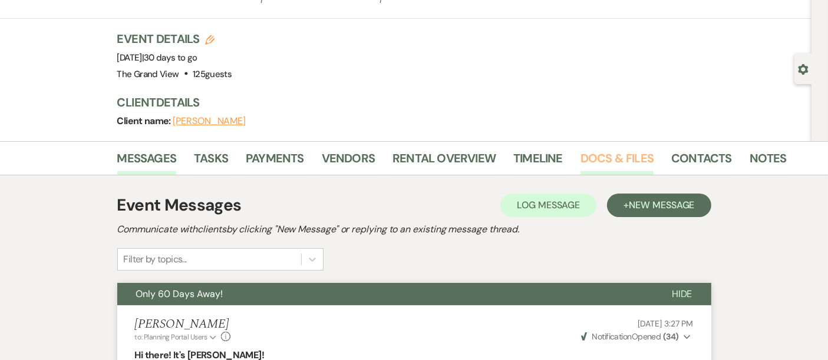
click at [621, 160] on link "Docs & Files" at bounding box center [616, 162] width 73 height 26
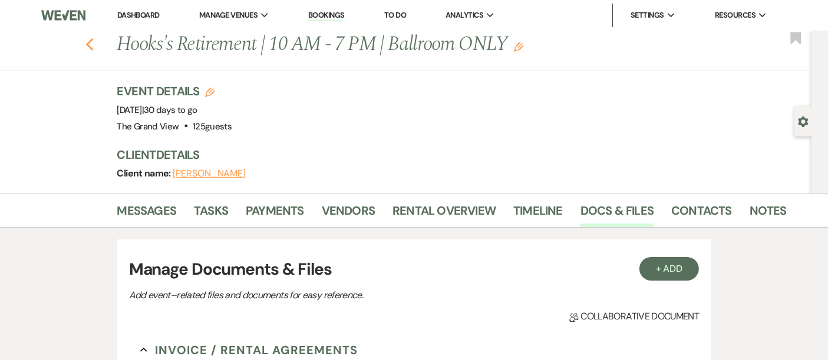
click at [93, 47] on use "button" at bounding box center [89, 44] width 8 height 13
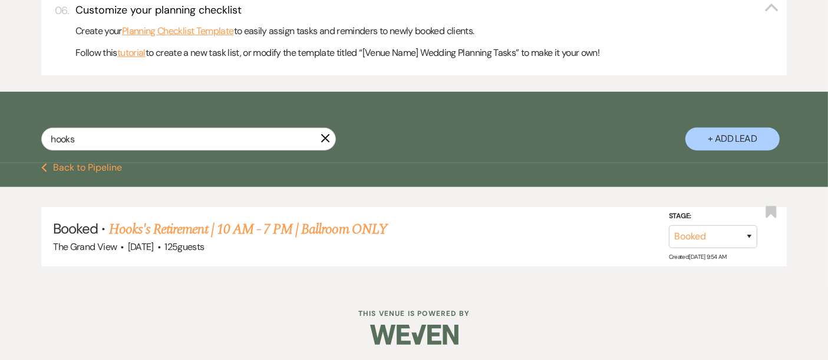
click at [327, 135] on use "button" at bounding box center [325, 138] width 9 height 9
select select "6"
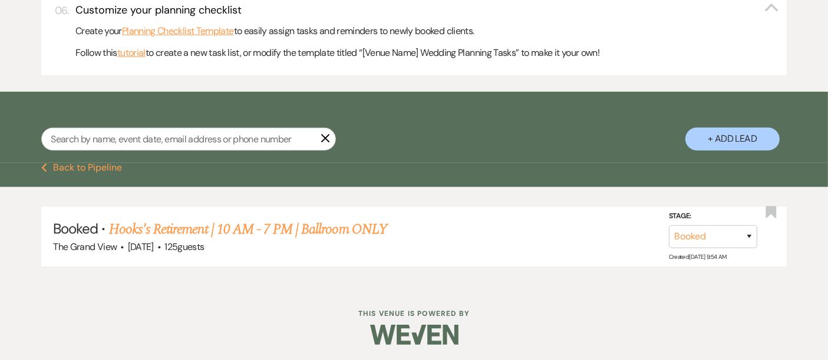
select select "6"
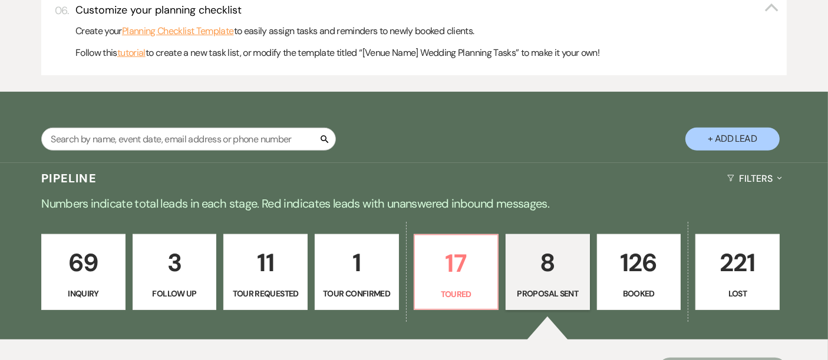
scroll to position [695, 0]
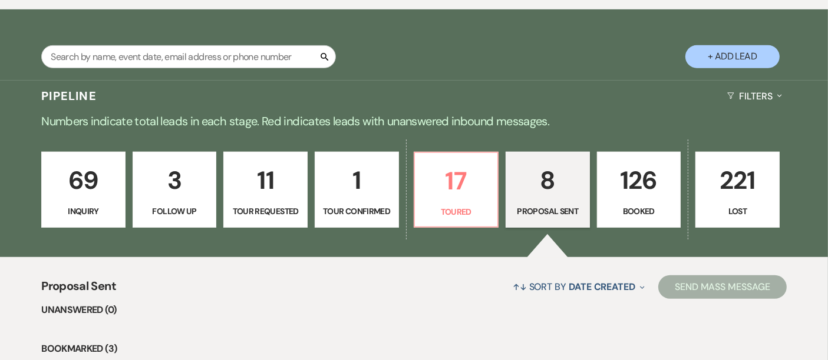
click at [641, 210] on p "Booked" at bounding box center [638, 211] width 69 height 13
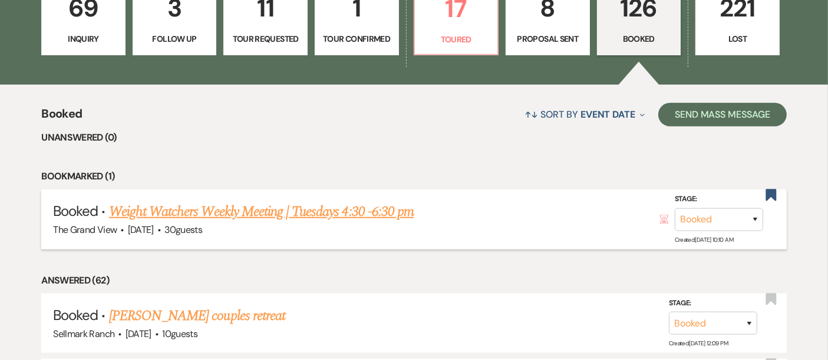
scroll to position [851, 0]
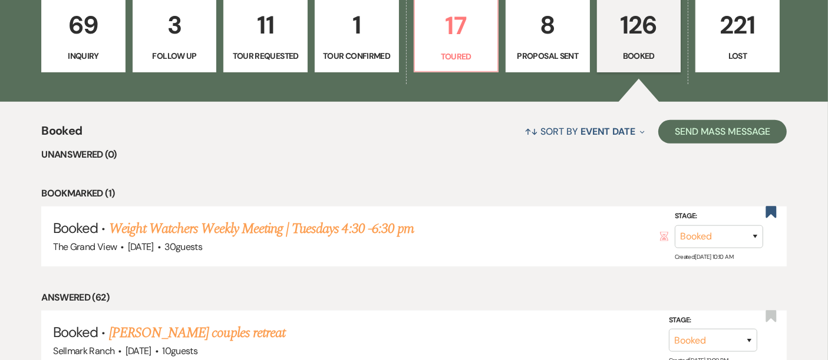
click at [540, 47] on link "8 Proposal Sent" at bounding box center [547, 34] width 84 height 77
select select "6"
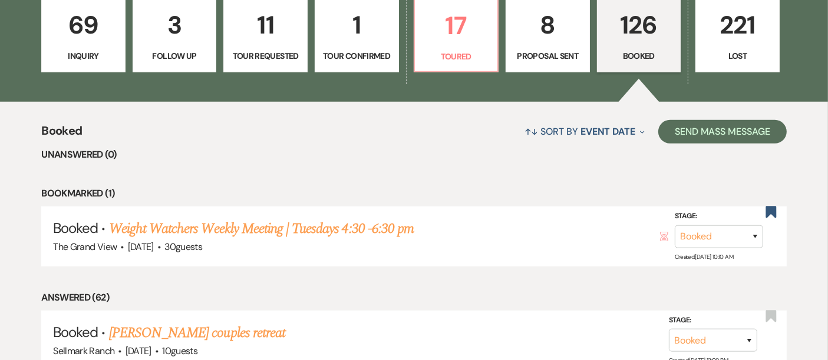
select select "6"
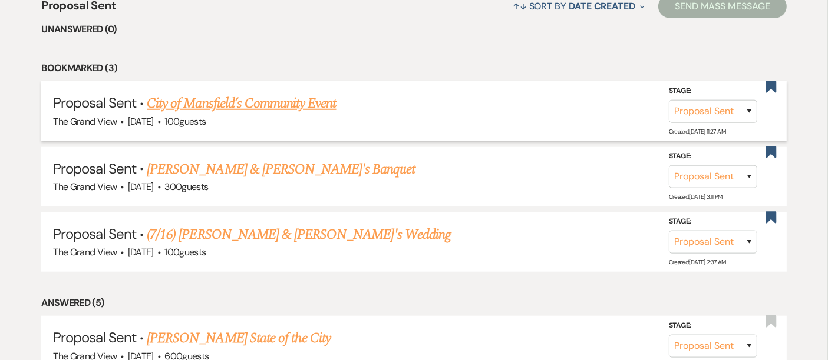
click at [237, 111] on link "City of Mansfield’s Community Event" at bounding box center [241, 103] width 189 height 21
select select "6"
select select "20"
select select "7"
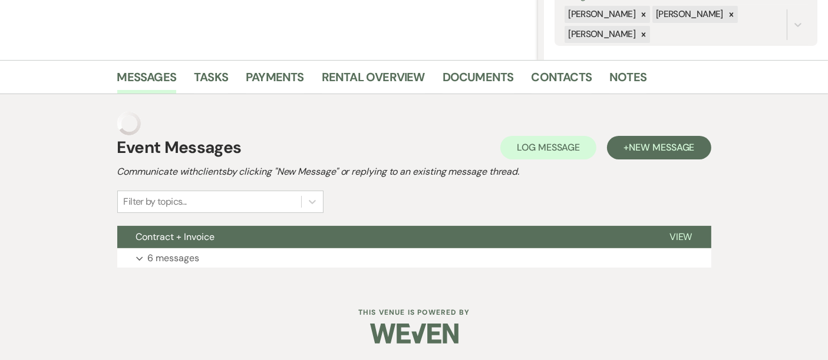
scroll to position [212, 0]
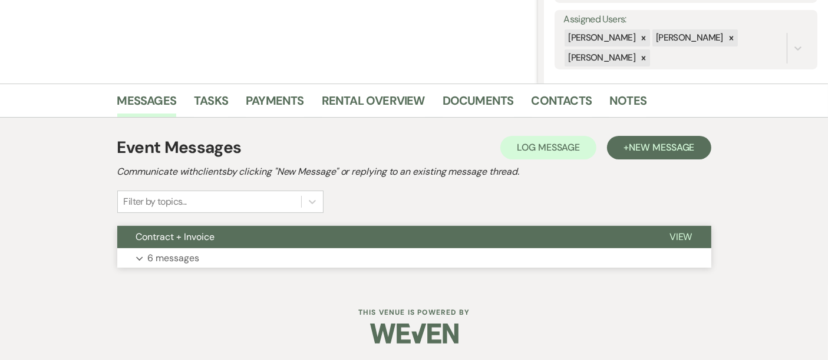
click at [209, 231] on span "Contract + Invoice" at bounding box center [175, 237] width 79 height 12
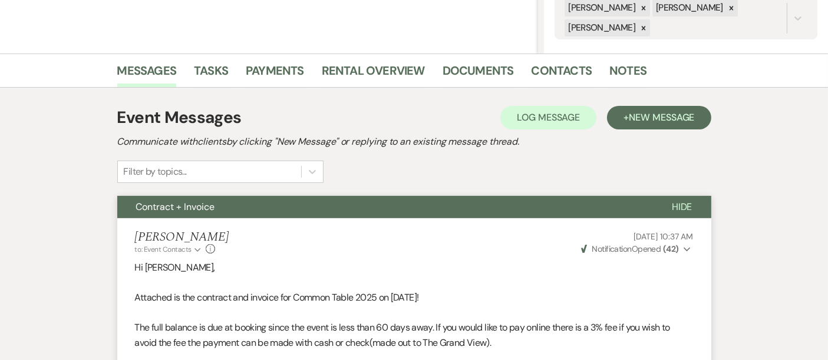
scroll to position [0, 0]
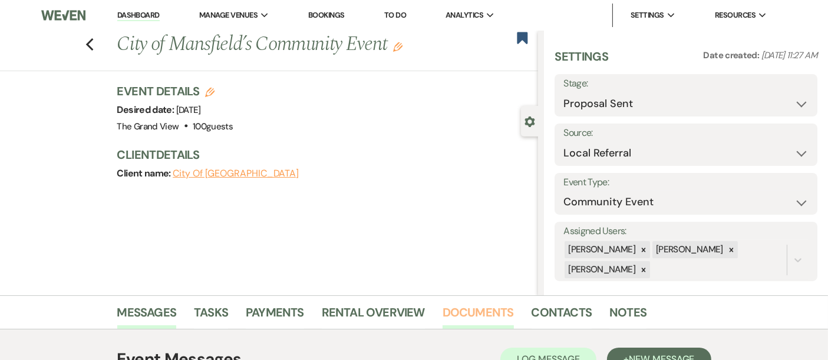
click at [481, 323] on link "Documents" at bounding box center [477, 316] width 71 height 26
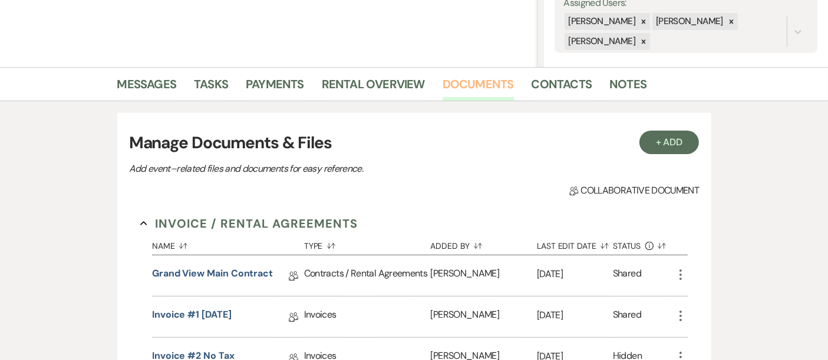
scroll to position [239, 0]
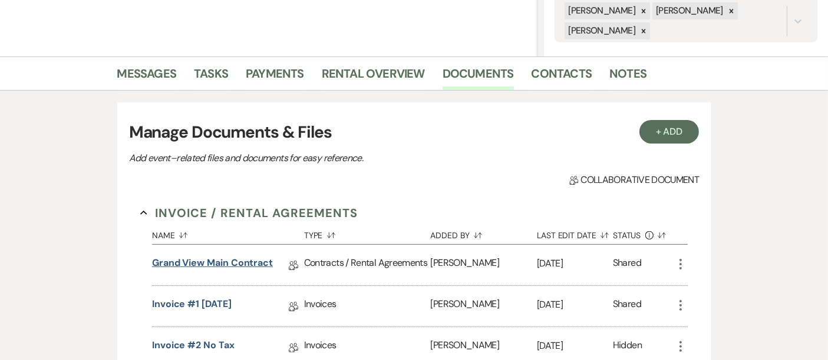
click at [252, 270] on link "Grand View Main Contract" at bounding box center [212, 265] width 121 height 18
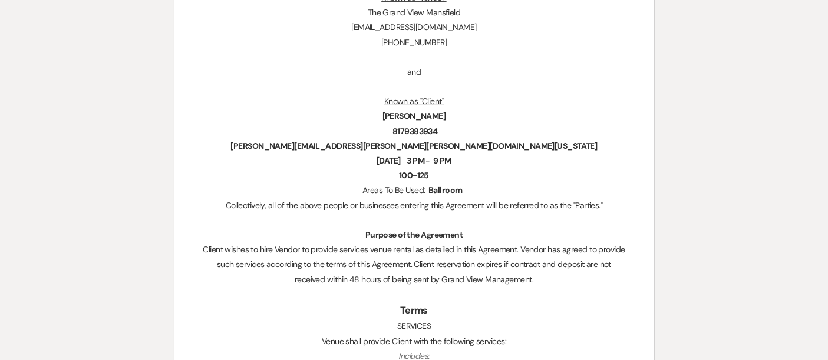
scroll to position [431, 0]
